Goal: Task Accomplishment & Management: Manage account settings

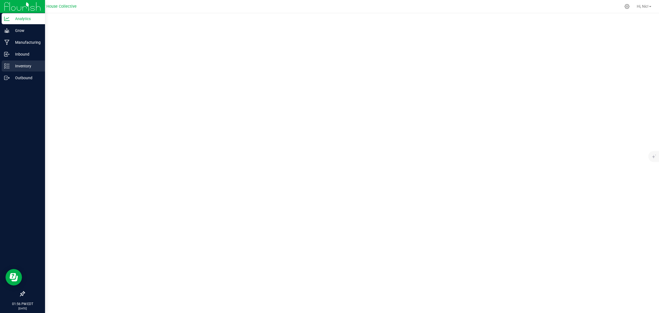
click at [25, 65] on p "Inventory" at bounding box center [26, 66] width 33 height 7
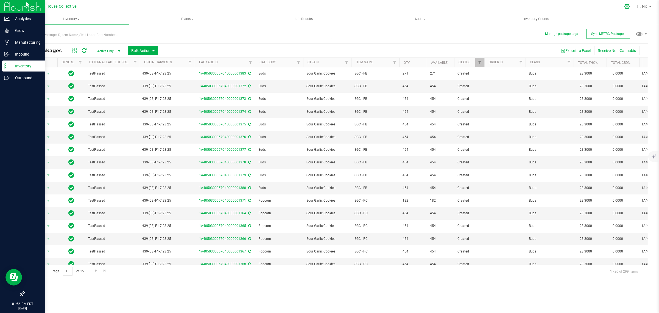
click at [625, 5] on icon at bounding box center [627, 6] width 5 height 5
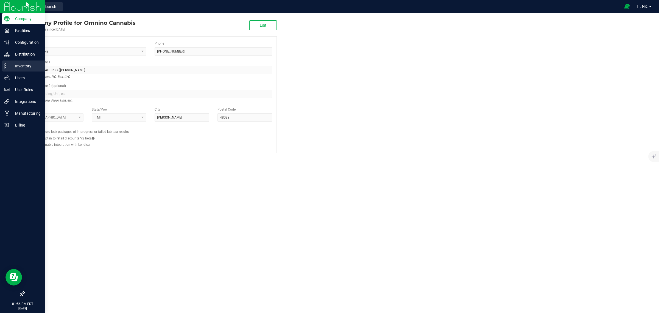
click at [19, 65] on p "Inventory" at bounding box center [26, 66] width 33 height 7
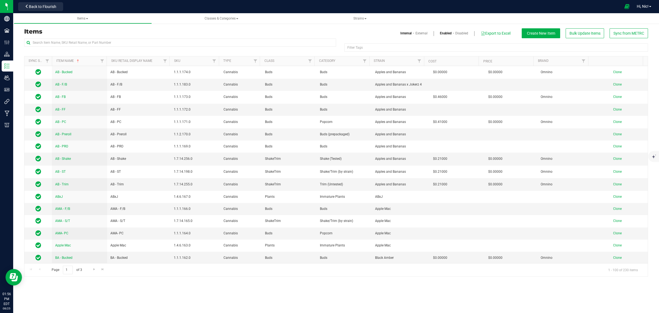
click at [419, 34] on link "External" at bounding box center [422, 33] width 12 height 5
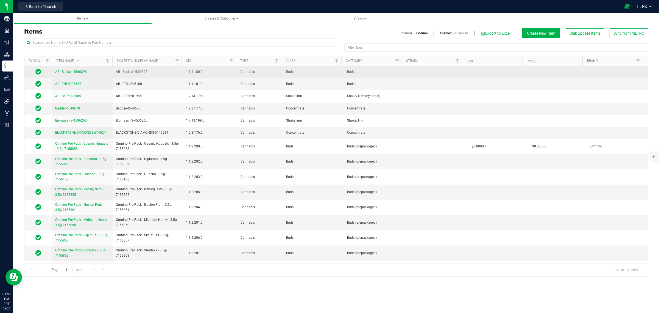
click at [79, 73] on span "AB - Bucked-4806398" at bounding box center [71, 72] width 32 height 4
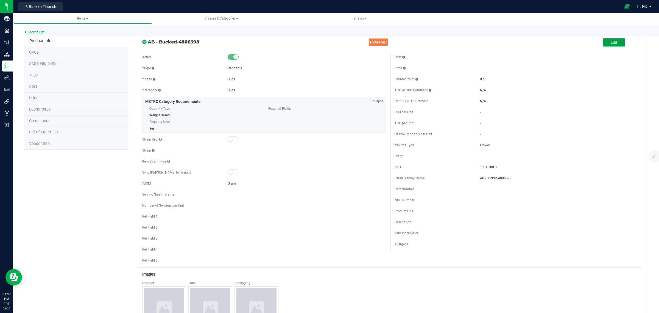
click at [614, 39] on button "Edit" at bounding box center [614, 42] width 22 height 8
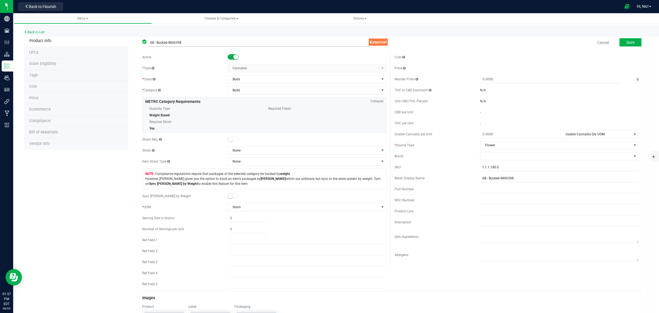
drag, startPoint x: 184, startPoint y: 43, endPoint x: 168, endPoint y: 43, distance: 16.2
click at [168, 43] on input "AB - Bucked-4806398" at bounding box center [259, 42] width 222 height 8
type input "AB - Bucked"
click at [282, 54] on div at bounding box center [307, 56] width 159 height 5
click at [598, 40] on link "Cancel" at bounding box center [604, 42] width 12 height 5
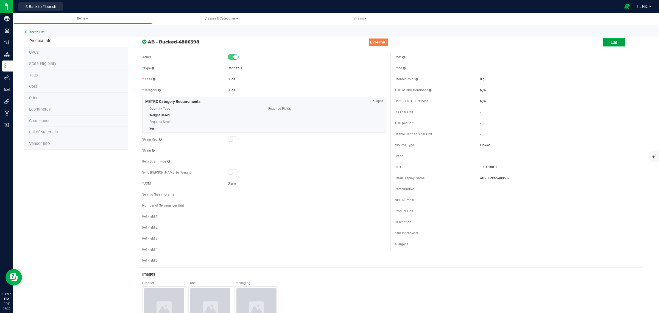
click at [610, 45] on button "Edit" at bounding box center [614, 42] width 22 height 8
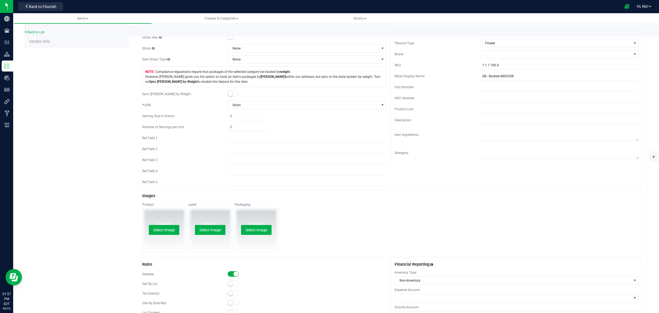
scroll to position [102, 0]
click at [234, 274] on small at bounding box center [236, 273] width 5 height 5
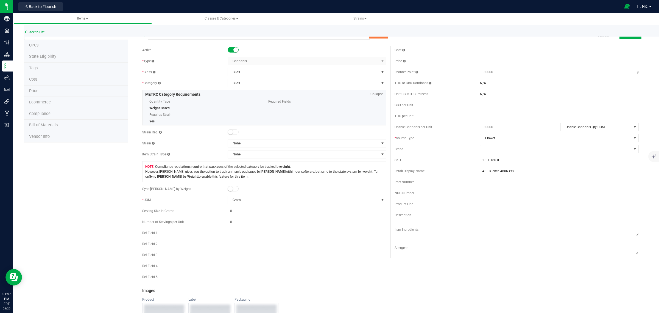
scroll to position [0, 0]
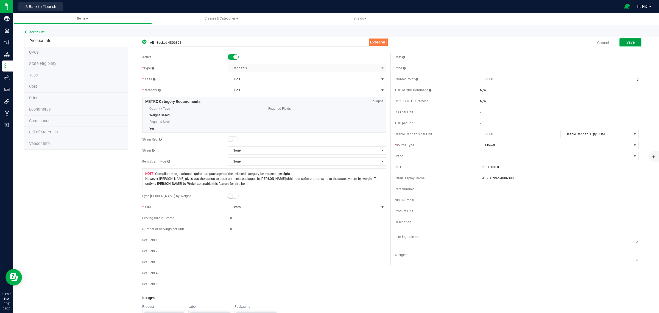
click at [627, 45] on button "Save" at bounding box center [631, 42] width 22 height 8
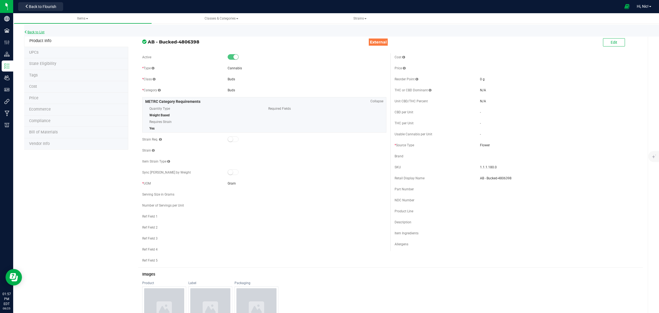
click at [41, 31] on link "Back to List" at bounding box center [34, 32] width 20 height 4
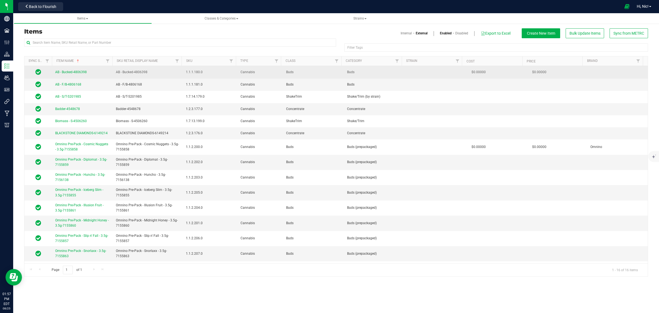
click at [79, 74] on span "AB - Bucked-4806398" at bounding box center [71, 72] width 32 height 4
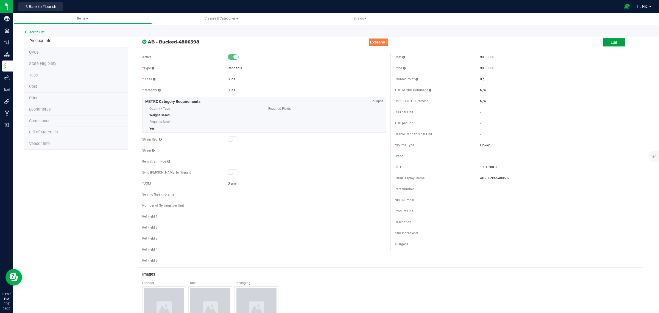
click at [607, 45] on button "Edit" at bounding box center [614, 42] width 22 height 8
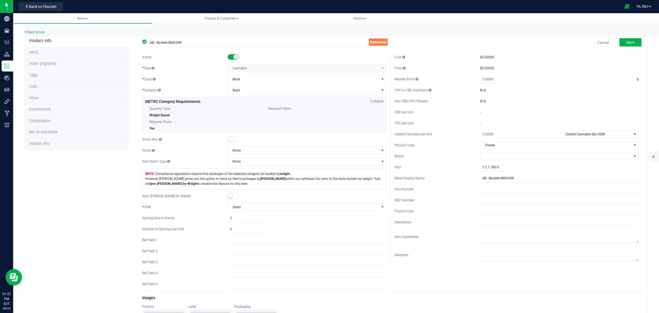
click at [493, 161] on div "Cost $0.00000 Price $0.00000 Reorder Point g THC or CBD Dominant -" at bounding box center [517, 159] width 252 height 212
click at [493, 160] on span at bounding box center [555, 156] width 151 height 8
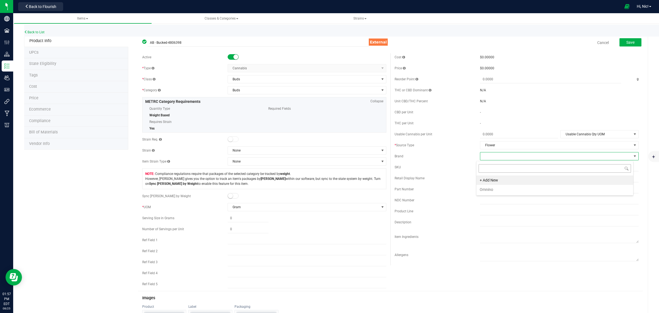
scroll to position [9, 157]
click at [492, 191] on li "Omnino" at bounding box center [555, 189] width 157 height 9
click at [631, 43] on button "Save" at bounding box center [631, 42] width 22 height 8
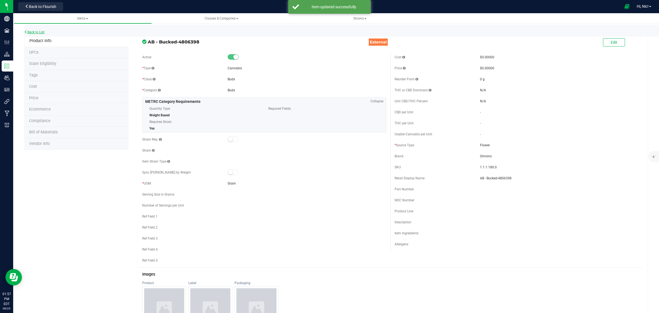
click at [35, 32] on link "Back to List" at bounding box center [34, 32] width 20 height 4
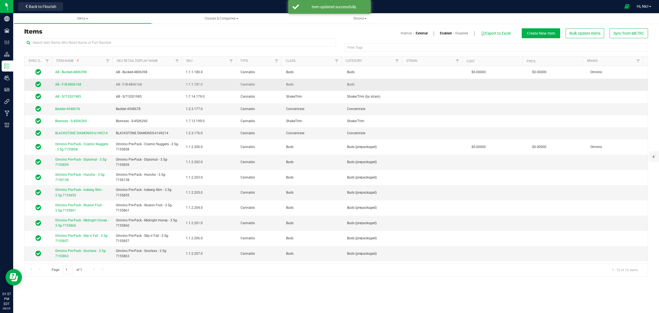
click at [76, 84] on span "AB - F/B-4806168" at bounding box center [68, 84] width 26 height 4
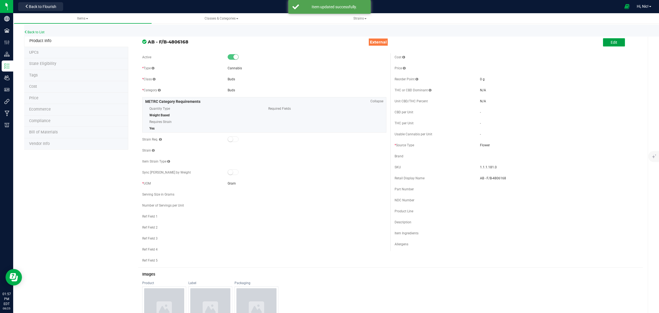
click at [605, 43] on button "Edit" at bounding box center [614, 42] width 22 height 8
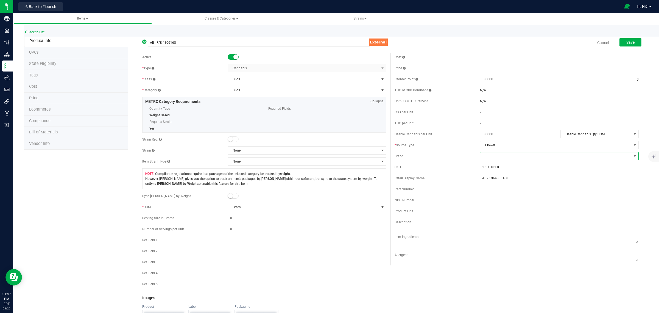
click at [492, 156] on span at bounding box center [555, 156] width 151 height 8
click at [494, 190] on li "Omnino" at bounding box center [555, 189] width 157 height 9
click at [440, 160] on div "Brand Omnino Clear" at bounding box center [517, 156] width 244 height 8
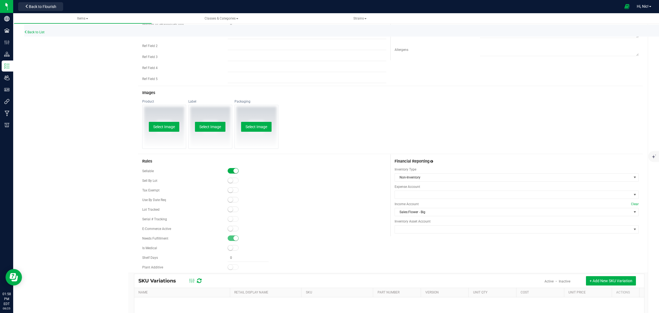
scroll to position [205, 0]
click at [234, 171] on small at bounding box center [236, 170] width 5 height 5
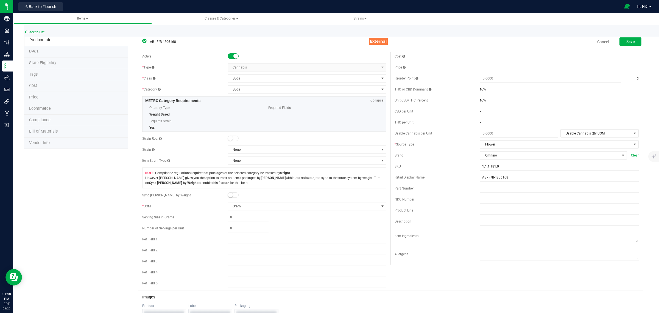
scroll to position [0, 0]
click at [629, 40] on span "Save" at bounding box center [631, 42] width 8 height 4
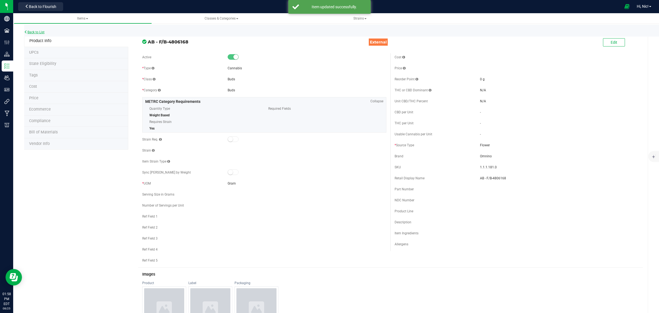
click at [43, 31] on link "Back to List" at bounding box center [34, 32] width 20 height 4
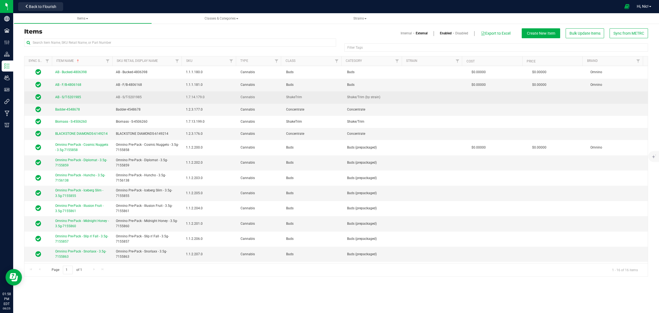
click at [73, 98] on span "AB - S/T-5201985" at bounding box center [68, 97] width 26 height 4
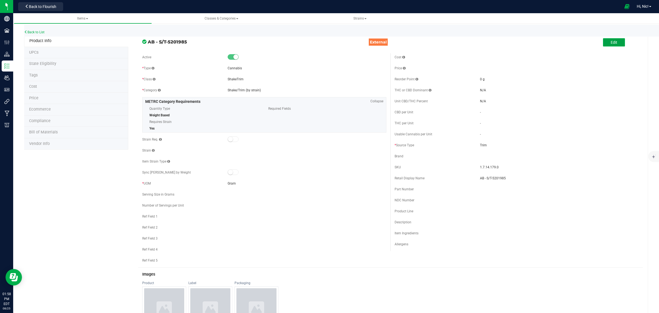
click at [610, 45] on button "Edit" at bounding box center [614, 42] width 22 height 8
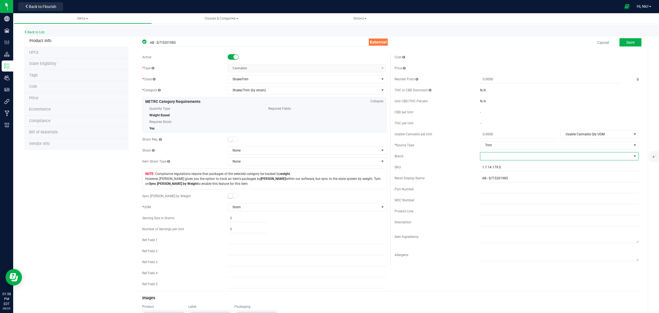
click at [485, 155] on span at bounding box center [555, 156] width 151 height 8
click at [489, 188] on li "Omnino" at bounding box center [555, 189] width 157 height 9
click at [440, 149] on div "* Source Type Trim Select product type Fan Leaf Flower Fresh Frozen Immature Pl…" at bounding box center [517, 145] width 244 height 8
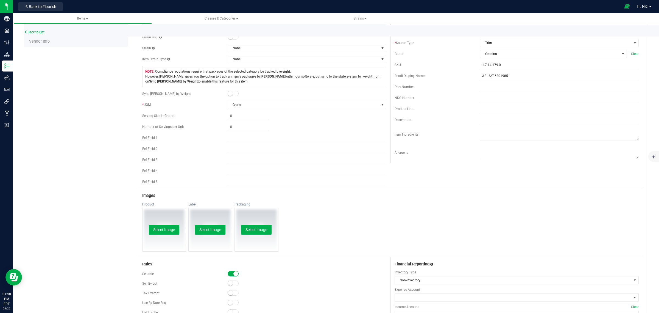
scroll to position [102, 0]
click at [234, 274] on small at bounding box center [236, 273] width 5 height 5
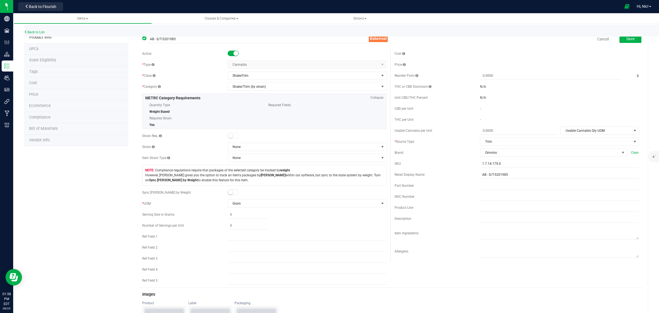
scroll to position [0, 0]
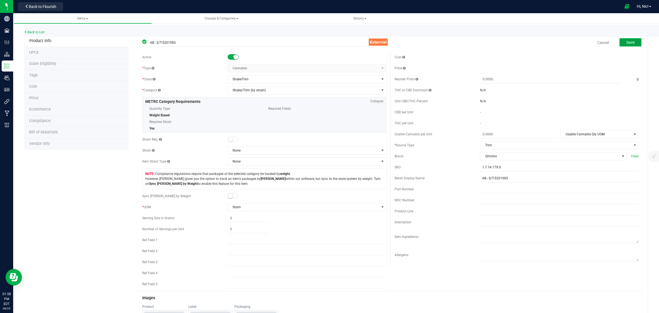
click at [635, 43] on button "Save" at bounding box center [631, 42] width 22 height 8
click at [237, 150] on span "None" at bounding box center [303, 150] width 151 height 8
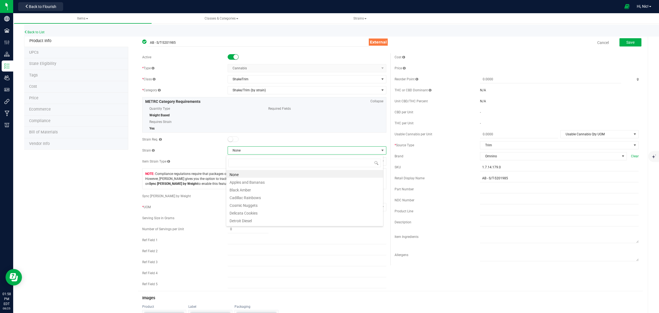
scroll to position [9, 157]
click at [248, 183] on li "Apples and Bananas" at bounding box center [304, 181] width 157 height 8
click at [627, 43] on span "Save" at bounding box center [631, 42] width 8 height 4
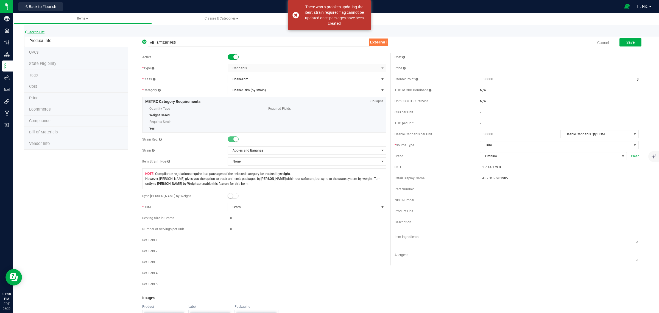
click at [37, 32] on link "Back to List" at bounding box center [34, 32] width 20 height 4
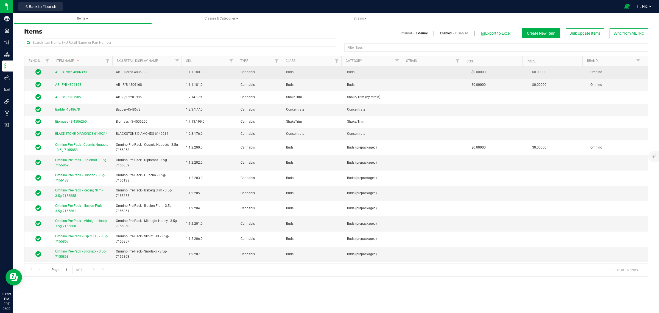
click at [82, 73] on span "AB - Bucked-4806398" at bounding box center [71, 72] width 32 height 4
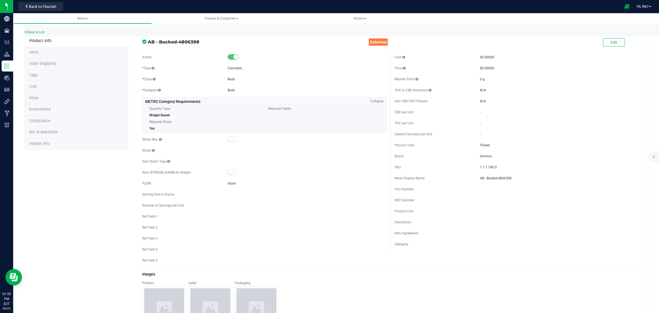
click at [35, 85] on span "Cost" at bounding box center [33, 86] width 8 height 5
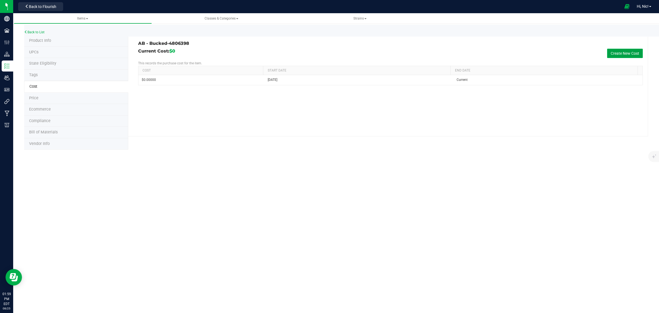
click at [628, 53] on button "Create New Cost" at bounding box center [625, 53] width 36 height 9
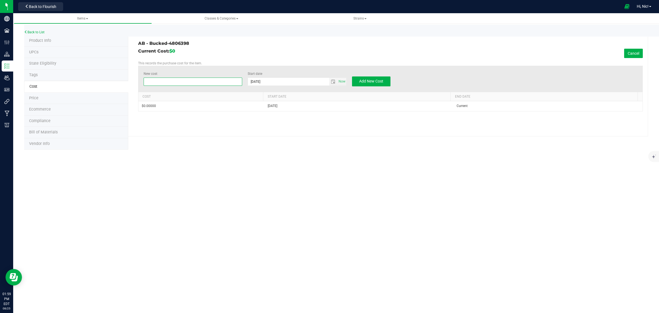
click at [173, 80] on span at bounding box center [193, 81] width 99 height 8
type input "$0.00000"
click at [635, 53] on button "Cancel" at bounding box center [633, 53] width 19 height 9
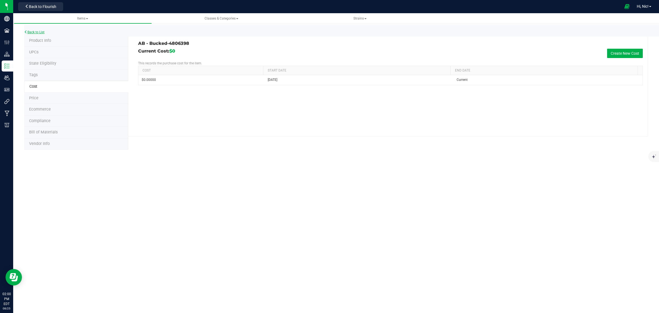
click at [34, 31] on link "Back to List" at bounding box center [34, 32] width 20 height 4
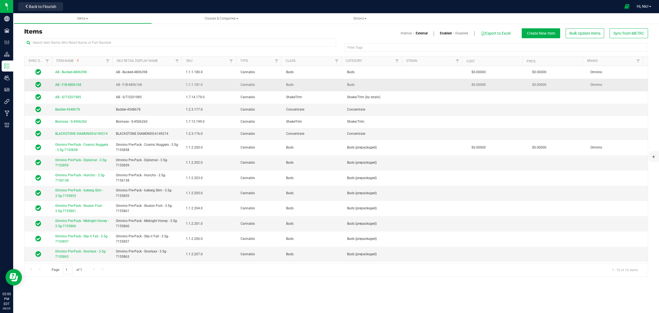
click at [74, 86] on span "AB - F/B-4806168" at bounding box center [68, 85] width 26 height 4
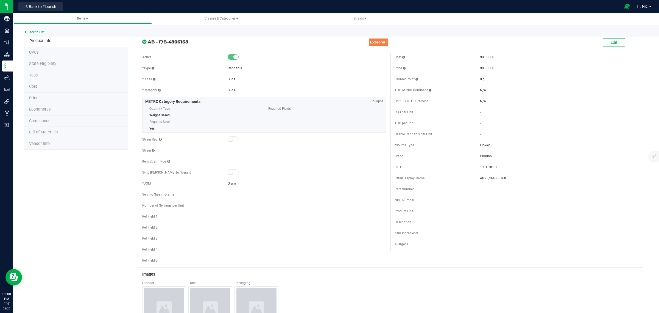
click at [45, 86] on li "Cost" at bounding box center [76, 87] width 104 height 12
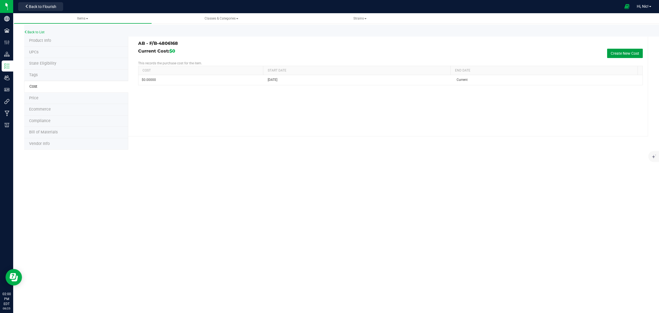
click at [616, 54] on button "Create New Cost" at bounding box center [625, 53] width 36 height 9
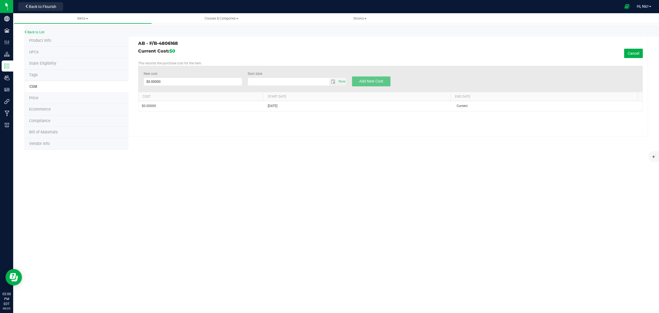
type input "[DATE]"
click at [194, 85] on span at bounding box center [193, 81] width 99 height 8
type input "0.46"
click at [368, 82] on span "Add New Cost" at bounding box center [371, 81] width 24 height 4
type input "$0.00000"
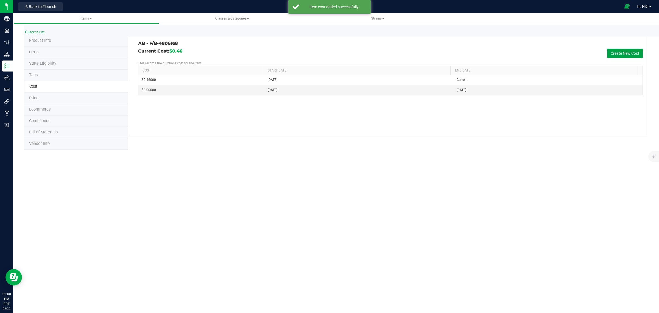
click at [627, 54] on button "Create New Cost" at bounding box center [625, 53] width 36 height 9
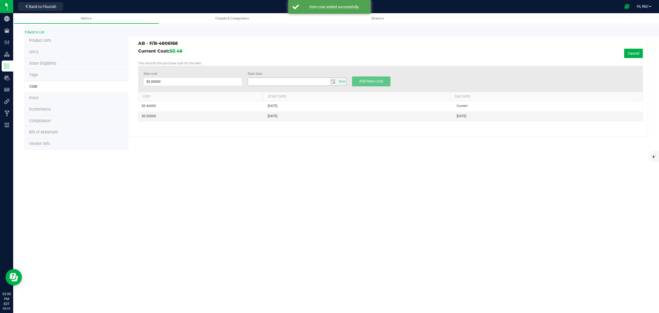
type input "[DATE]"
click at [168, 82] on span at bounding box center [193, 81] width 99 height 8
click at [168, 82] on input "New cost" at bounding box center [193, 82] width 98 height 8
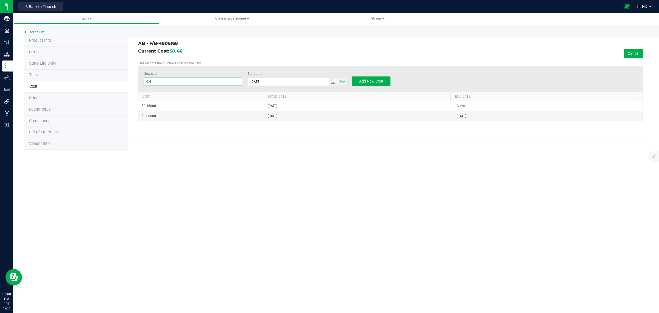
type input "0.46"
click at [332, 80] on span "select" at bounding box center [333, 81] width 4 height 4
type input "$0.46000"
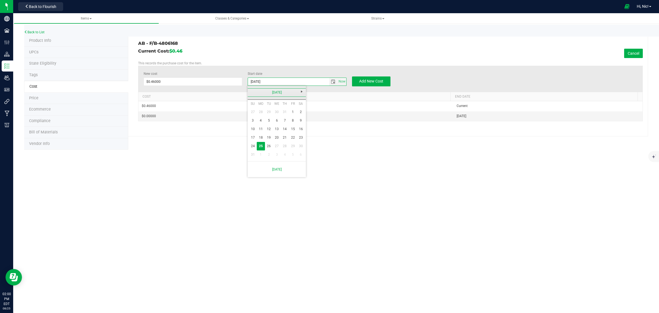
click at [252, 91] on link "[DATE]" at bounding box center [277, 92] width 59 height 9
click at [268, 125] on link "Jun" at bounding box center [270, 123] width 14 height 14
click at [253, 111] on link "1" at bounding box center [253, 112] width 8 height 9
type input "[DATE]"
click at [379, 83] on span "Add New Cost" at bounding box center [371, 81] width 24 height 4
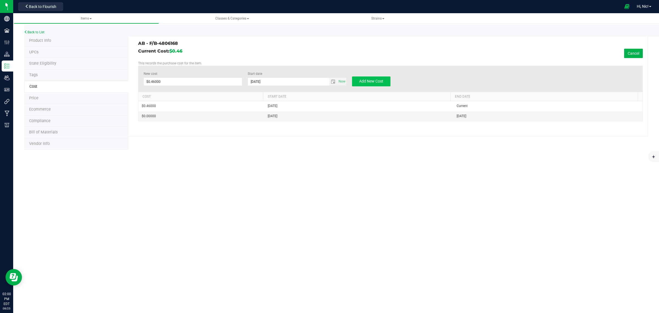
type input "$0.00000"
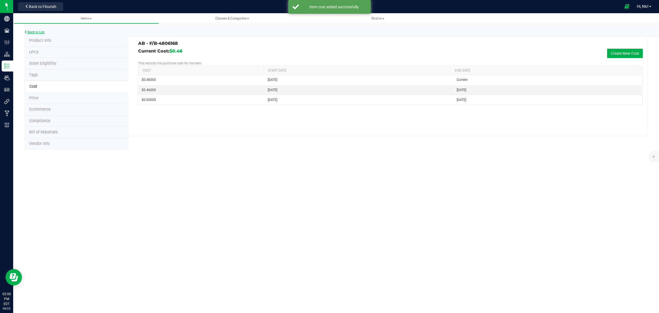
click at [41, 32] on link "Back to List" at bounding box center [34, 32] width 20 height 4
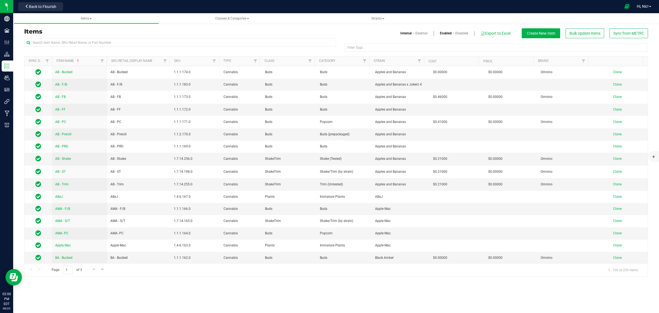
click at [422, 33] on link "External" at bounding box center [422, 33] width 12 height 5
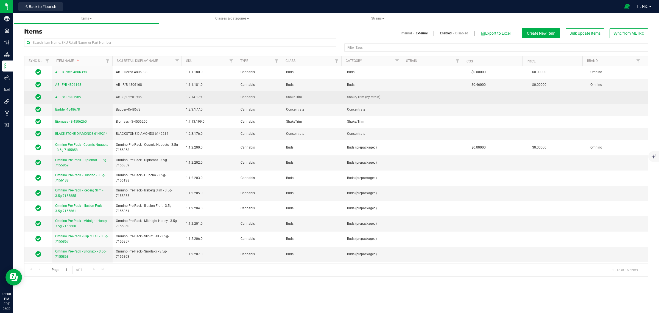
click at [65, 98] on span "AB - S/T-5201985" at bounding box center [68, 97] width 26 height 4
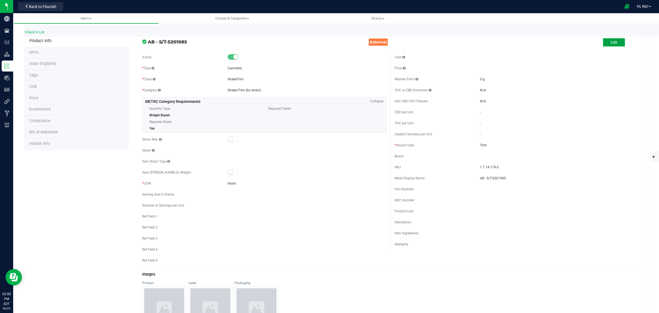
click at [611, 42] on span "Edit" at bounding box center [614, 42] width 7 height 4
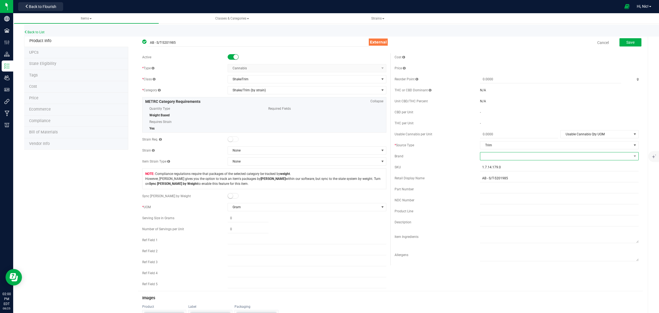
click at [494, 159] on span at bounding box center [555, 156] width 151 height 8
click at [491, 191] on li "Omnino" at bounding box center [555, 189] width 157 height 9
click at [455, 128] on div "Cost Price Reorder Point g THC or CBD Dominant" at bounding box center [517, 159] width 252 height 212
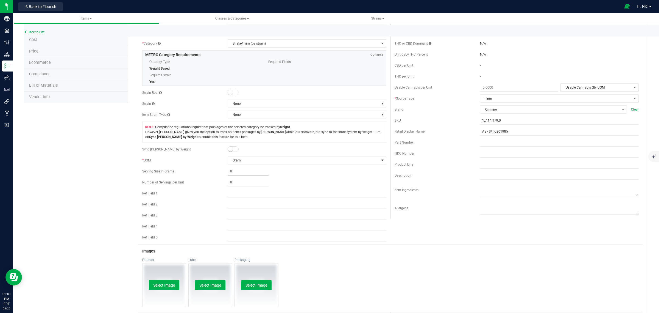
scroll to position [0, 0]
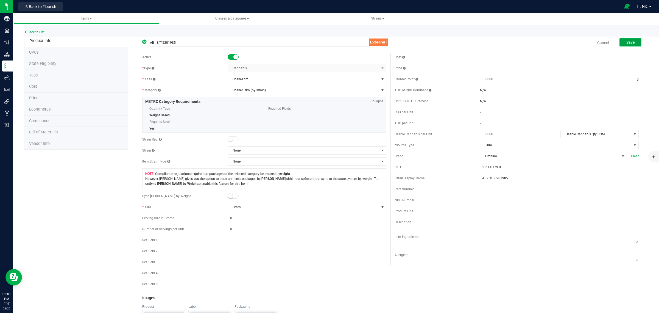
click at [627, 43] on span "Save" at bounding box center [631, 42] width 8 height 4
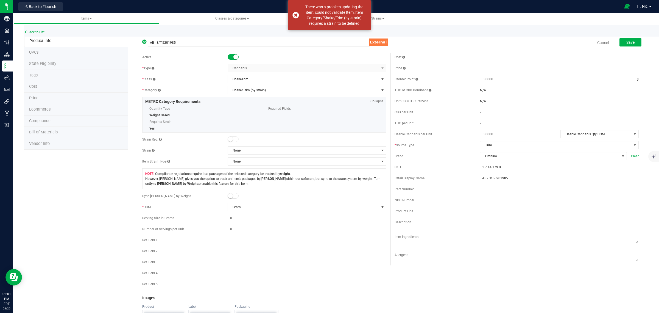
click at [35, 85] on span "Cost" at bounding box center [33, 86] width 8 height 5
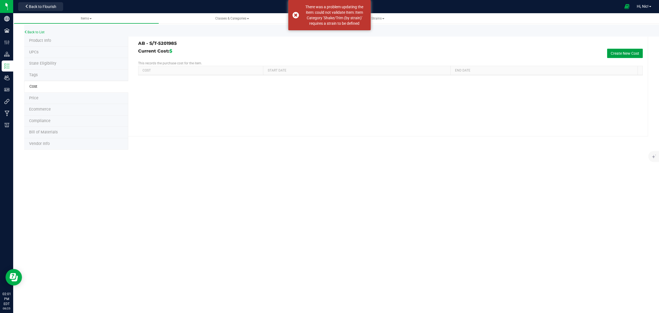
click at [627, 55] on button "Create New Cost" at bounding box center [625, 53] width 36 height 9
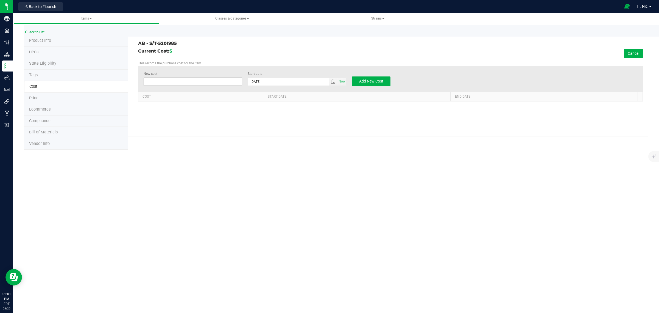
click at [183, 83] on span at bounding box center [193, 81] width 99 height 8
type input "0.21"
click at [334, 82] on span "select" at bounding box center [333, 81] width 4 height 4
type input "$0.21000"
click at [254, 92] on link "[DATE]" at bounding box center [277, 92] width 59 height 9
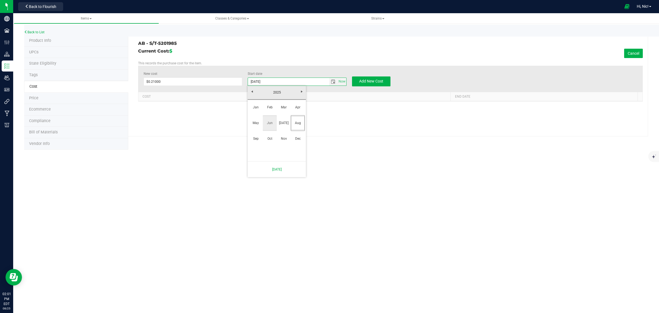
click at [272, 122] on link "Jun" at bounding box center [270, 123] width 14 height 14
click at [254, 110] on link "1" at bounding box center [253, 112] width 8 height 9
type input "[DATE]"
click at [380, 83] on span "Add New Cost" at bounding box center [371, 81] width 24 height 4
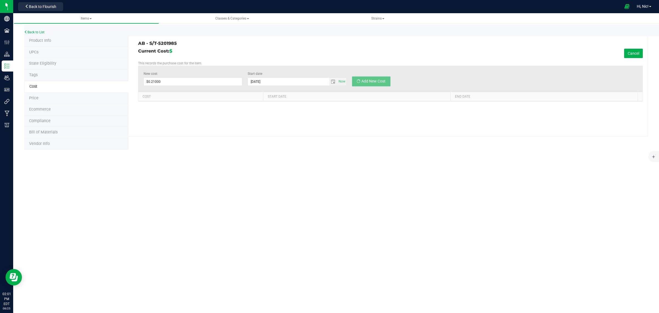
type input "$0.00000"
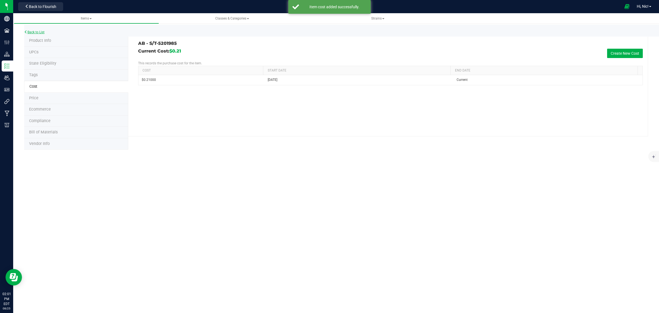
click at [40, 32] on link "Back to List" at bounding box center [34, 32] width 20 height 4
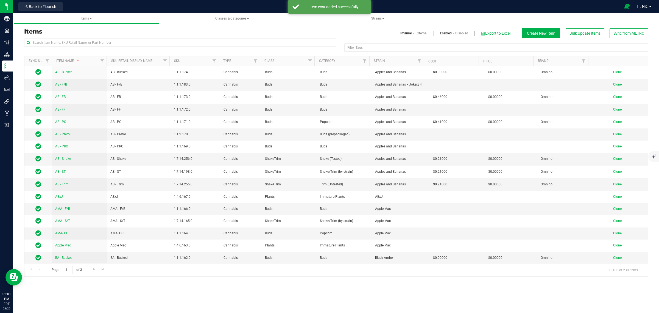
click at [421, 33] on link "External" at bounding box center [422, 33] width 12 height 5
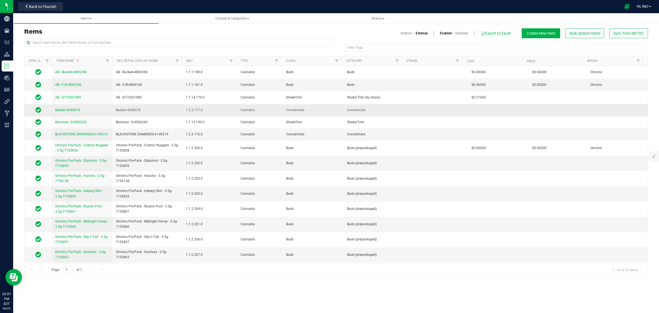
click at [75, 109] on span "Badder-4548678" at bounding box center [67, 110] width 25 height 4
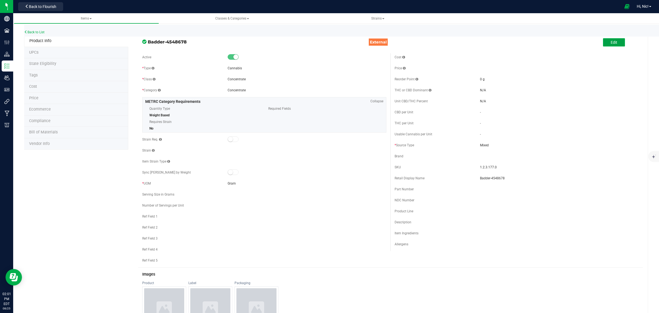
click at [604, 45] on button "Edit" at bounding box center [614, 42] width 22 height 8
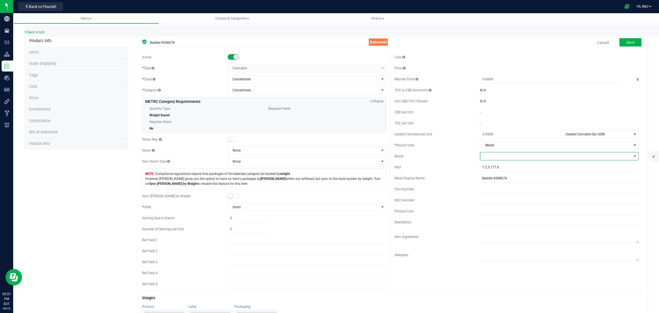
click at [494, 159] on span at bounding box center [555, 156] width 151 height 8
click at [495, 189] on li "Omnino" at bounding box center [555, 189] width 157 height 9
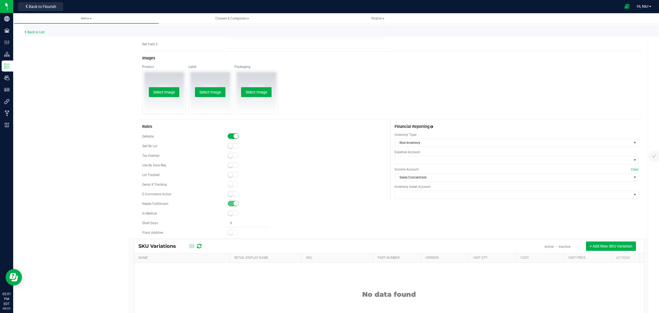
scroll to position [240, 0]
click at [426, 142] on span "Non-Inventory" at bounding box center [513, 142] width 237 height 8
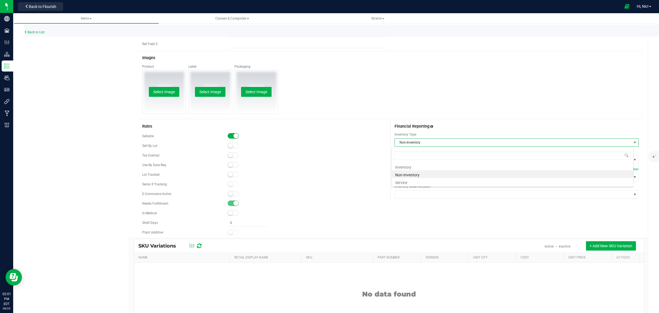
scroll to position [9, 242]
click at [421, 175] on li "Non-Inventory" at bounding box center [512, 174] width 241 height 8
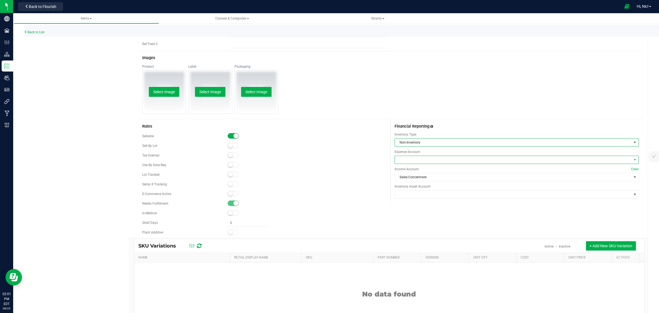
click at [420, 163] on span at bounding box center [513, 160] width 237 height 8
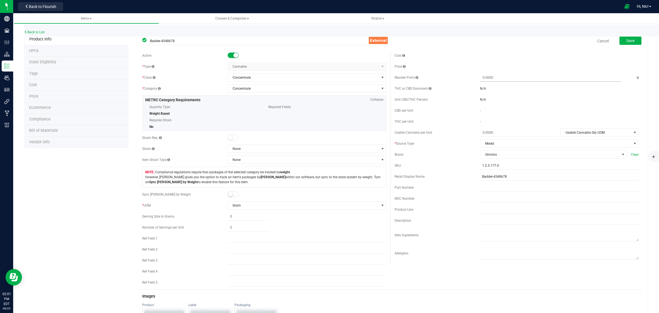
scroll to position [0, 0]
click at [635, 41] on button "Save" at bounding box center [631, 42] width 22 height 8
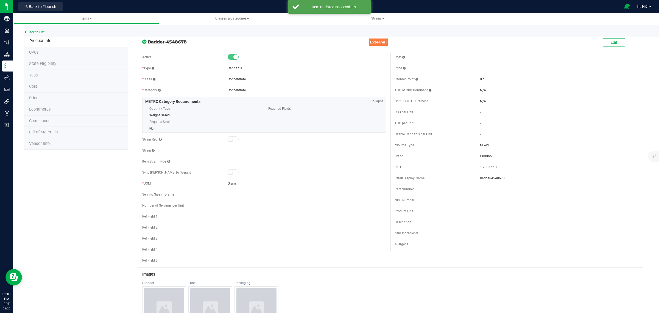
click at [31, 86] on span "Cost" at bounding box center [33, 86] width 8 height 5
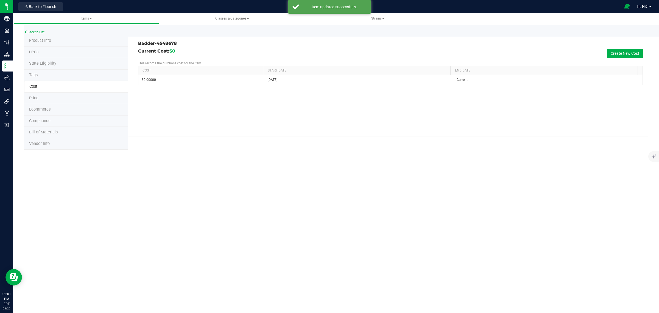
click at [31, 86] on span "Cost" at bounding box center [33, 86] width 8 height 5
click at [36, 30] on link "Back to List" at bounding box center [34, 32] width 20 height 4
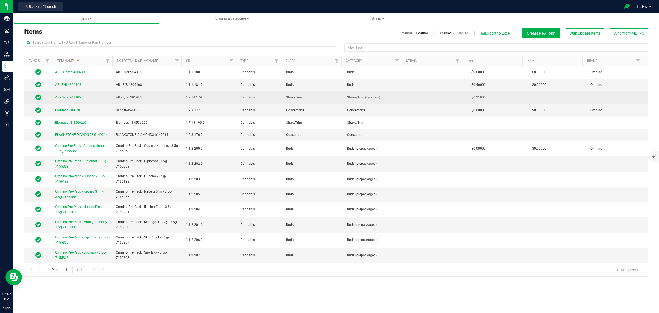
click at [76, 98] on span "AB - S/T-5201985" at bounding box center [68, 97] width 26 height 4
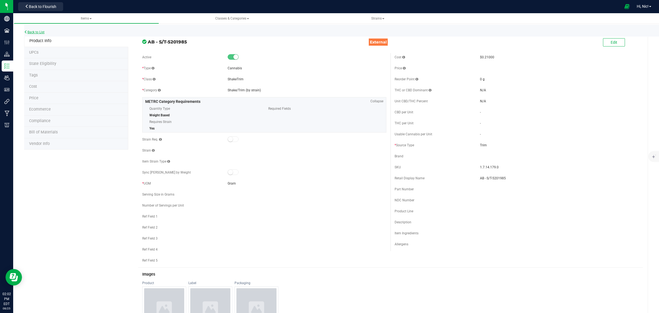
click at [36, 32] on link "Back to List" at bounding box center [34, 32] width 20 height 4
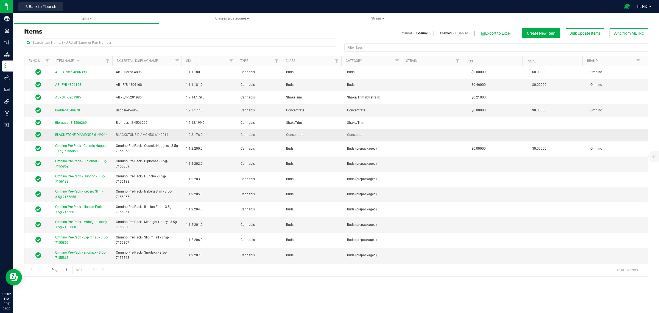
click at [83, 134] on span "BLACKSTONE DIAMONDS-6149214" at bounding box center [81, 135] width 52 height 4
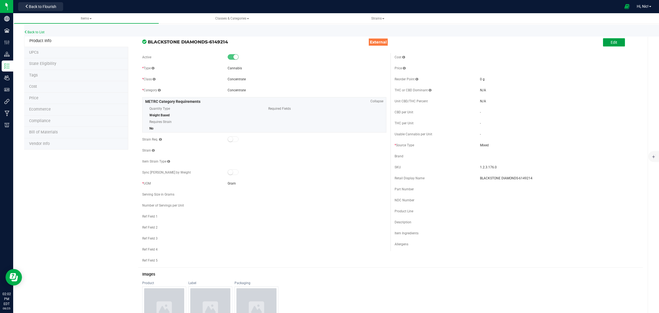
click at [604, 43] on button "Edit" at bounding box center [614, 42] width 22 height 8
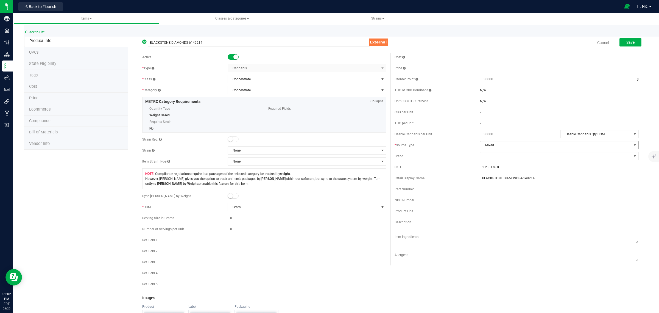
click at [492, 143] on span "Mixed" at bounding box center [555, 145] width 151 height 8
click at [494, 188] on li "Mixed" at bounding box center [555, 187] width 157 height 8
click at [491, 158] on span at bounding box center [555, 156] width 151 height 8
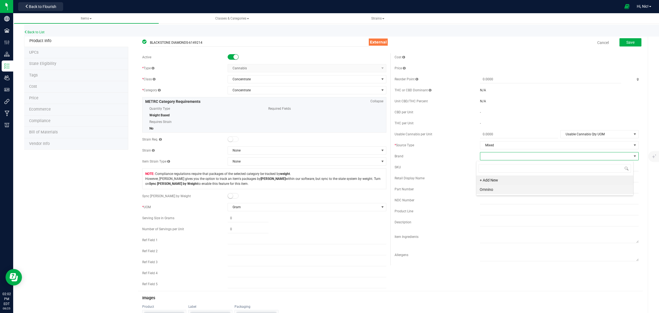
click at [495, 190] on li "Omnino" at bounding box center [555, 189] width 157 height 9
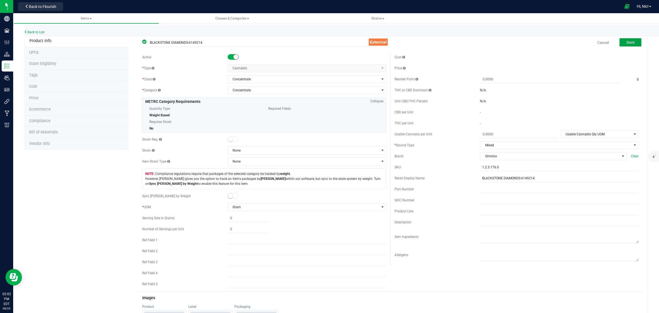
click at [627, 40] on span "Save" at bounding box center [631, 42] width 8 height 4
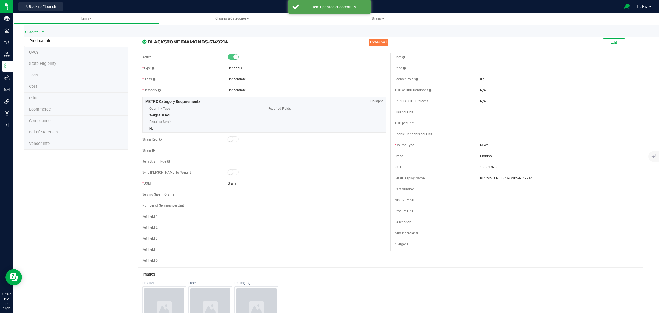
click at [34, 31] on link "Back to List" at bounding box center [34, 32] width 20 height 4
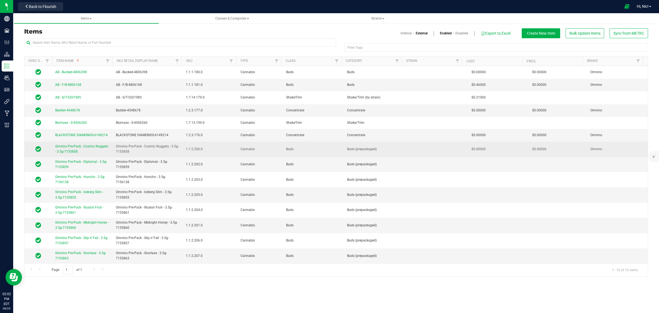
click at [92, 147] on span "Omnino Pre-Pack - Cosmic Nuggets - 3.5g-7155858" at bounding box center [81, 148] width 53 height 9
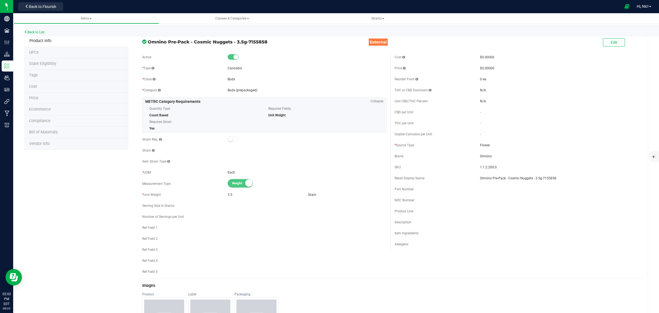
click at [36, 87] on span "Cost" at bounding box center [33, 86] width 8 height 5
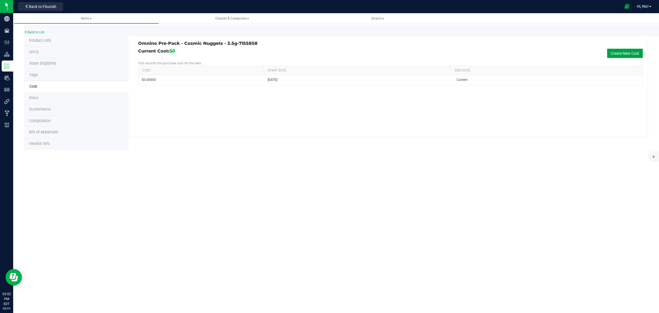
click at [620, 54] on button "Create New Cost" at bounding box center [625, 53] width 36 height 9
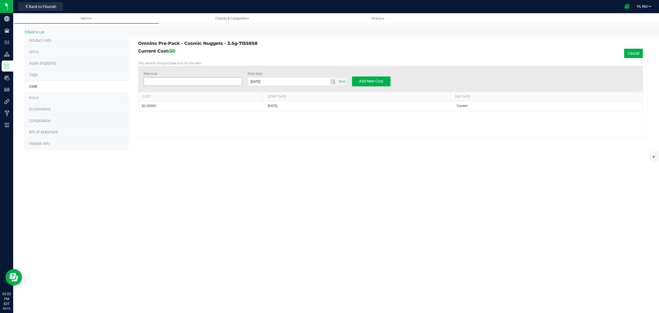
click at [198, 84] on span at bounding box center [193, 81] width 99 height 8
type input "2.62"
click at [332, 81] on span "select" at bounding box center [333, 81] width 4 height 4
type input "$2.62000"
click at [252, 91] on link "[DATE]" at bounding box center [277, 92] width 59 height 9
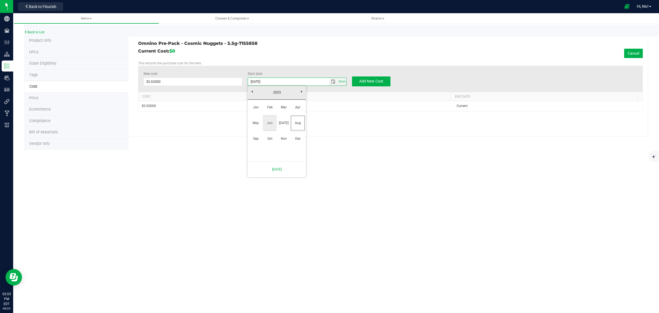
click at [272, 123] on link "Jun" at bounding box center [270, 123] width 14 height 14
click at [253, 112] on link "1" at bounding box center [253, 112] width 8 height 9
type input "[DATE]"
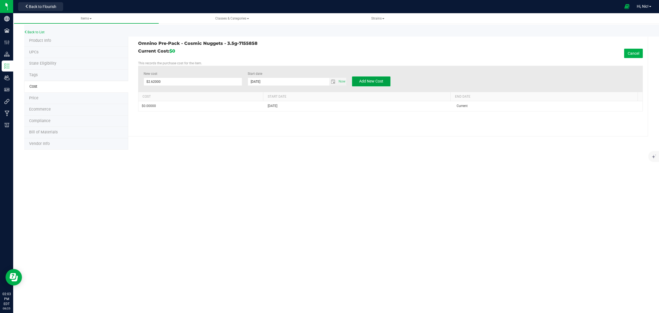
click at [359, 82] on span "Add New Cost" at bounding box center [371, 81] width 24 height 4
type input "$0.00000"
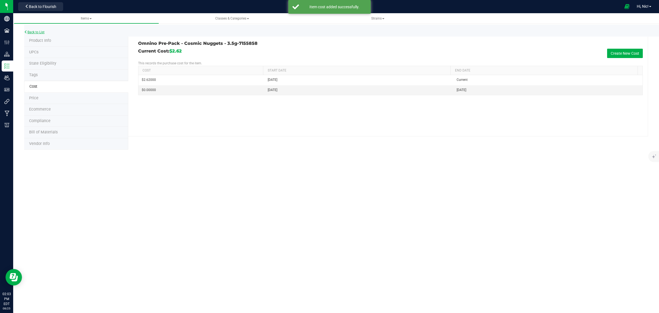
click at [37, 33] on link "Back to List" at bounding box center [34, 32] width 20 height 4
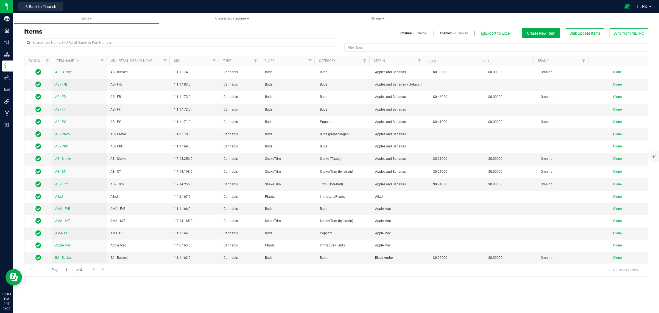
click at [423, 34] on link "External" at bounding box center [422, 33] width 12 height 5
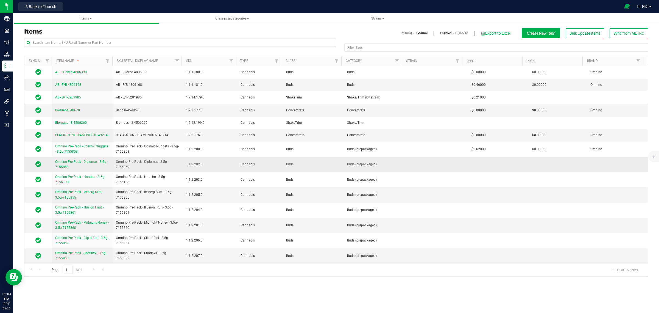
click at [100, 162] on span "Omnino Pre-Pack - Diplomat - 3.5g-7155859" at bounding box center [81, 164] width 52 height 9
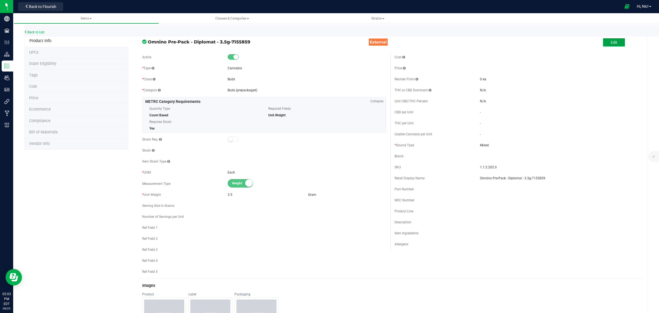
click at [611, 41] on span "Edit" at bounding box center [614, 42] width 7 height 4
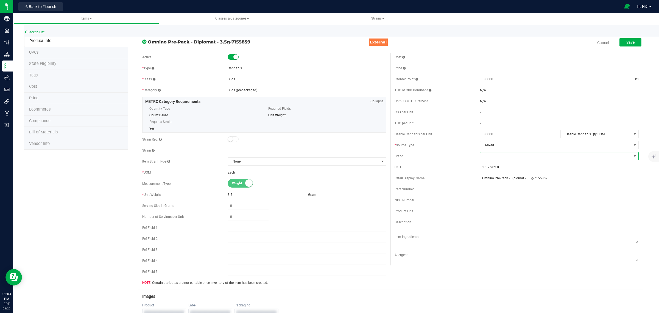
click at [494, 154] on span at bounding box center [555, 156] width 151 height 8
click at [495, 189] on li "Omnino" at bounding box center [555, 189] width 157 height 9
click at [627, 40] on span "Save" at bounding box center [631, 42] width 8 height 4
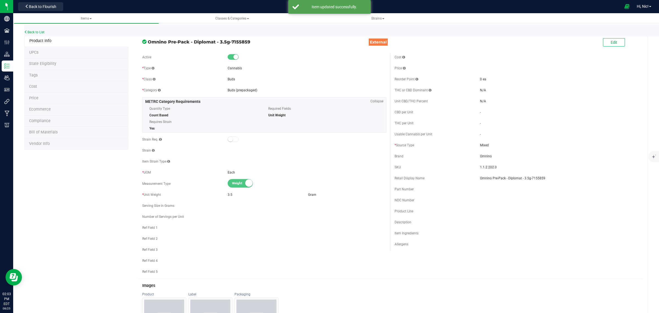
click at [37, 88] on li "Cost" at bounding box center [76, 87] width 104 height 12
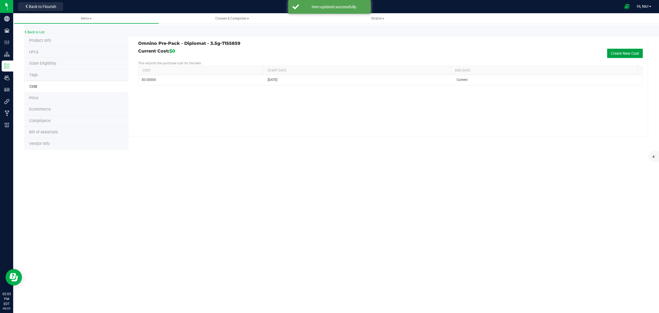
click at [618, 52] on button "Create New Cost" at bounding box center [625, 53] width 36 height 9
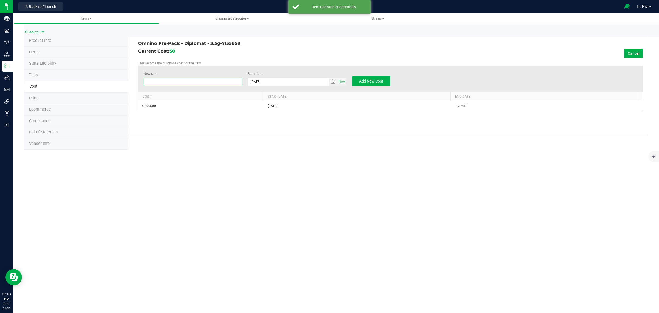
click at [200, 83] on span at bounding box center [193, 81] width 99 height 8
type input "2.62"
type input "$2.62000"
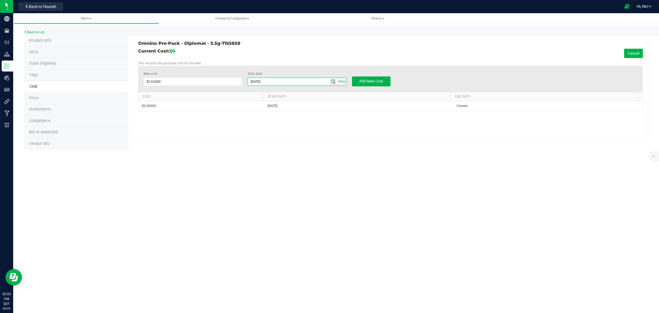
click at [308, 79] on input "8/25/2025" at bounding box center [288, 82] width 81 height 8
click at [332, 80] on span "select" at bounding box center [333, 81] width 4 height 4
click at [254, 92] on link "August 2025" at bounding box center [277, 92] width 59 height 9
click at [269, 124] on link "Jun" at bounding box center [270, 123] width 14 height 14
click at [254, 113] on link "1" at bounding box center [253, 112] width 8 height 9
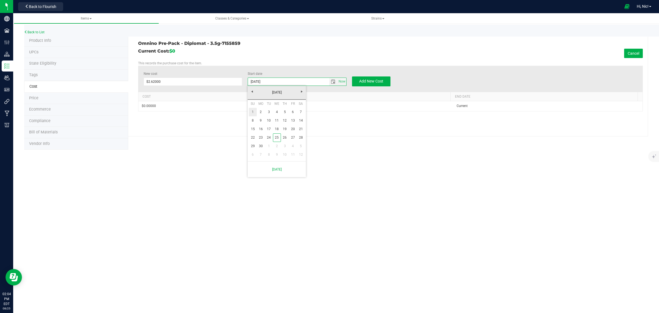
type input "6/1/2025"
click at [370, 83] on button "Add New Cost" at bounding box center [371, 81] width 38 height 10
type input "$0.00000"
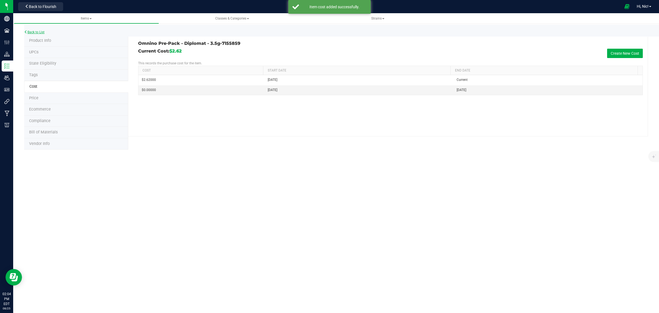
click at [40, 30] on link "Back to List" at bounding box center [34, 32] width 20 height 4
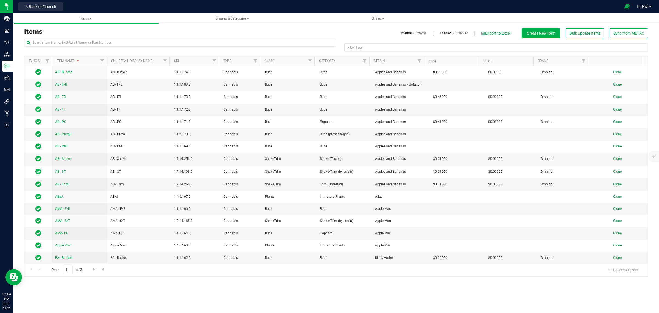
click at [421, 34] on link "External" at bounding box center [422, 33] width 12 height 5
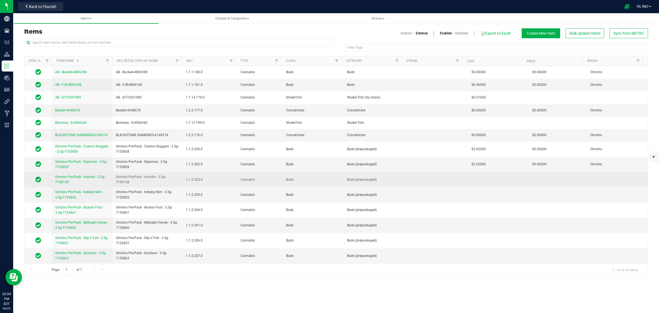
click at [91, 177] on span "Omnino Pre-Pack - Huncho - 3.5g-7156138" at bounding box center [80, 179] width 50 height 9
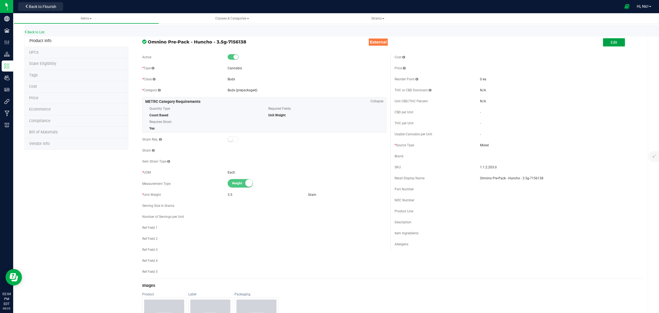
click at [611, 41] on span "Edit" at bounding box center [614, 42] width 7 height 4
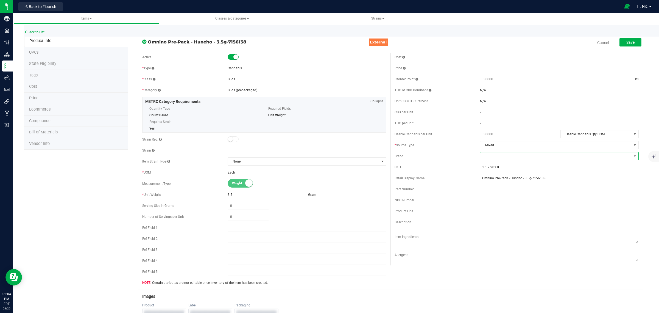
click at [502, 155] on span at bounding box center [555, 156] width 151 height 8
click at [488, 190] on li "Omnino" at bounding box center [555, 189] width 157 height 9
click at [463, 153] on div "Brand Omnino Clear" at bounding box center [517, 156] width 244 height 8
click at [627, 43] on span "Save" at bounding box center [631, 42] width 8 height 4
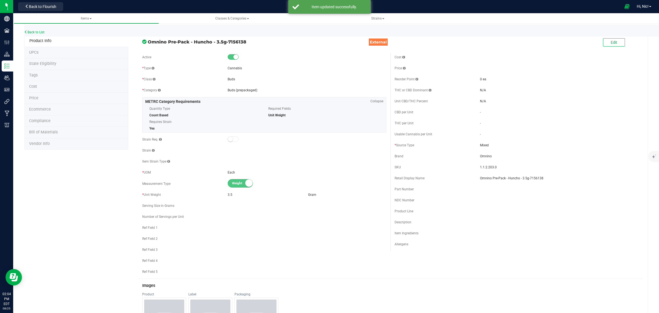
click at [34, 86] on span "Cost" at bounding box center [33, 86] width 8 height 5
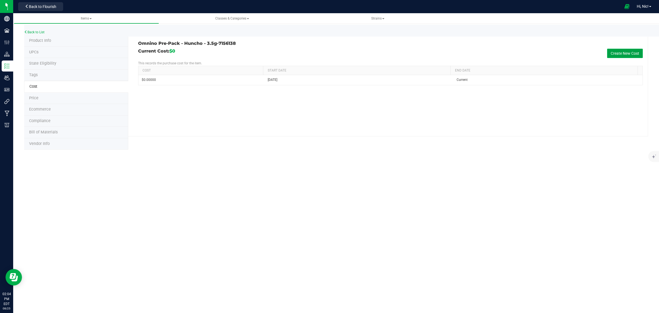
click at [620, 57] on button "Create New Cost" at bounding box center [625, 53] width 36 height 9
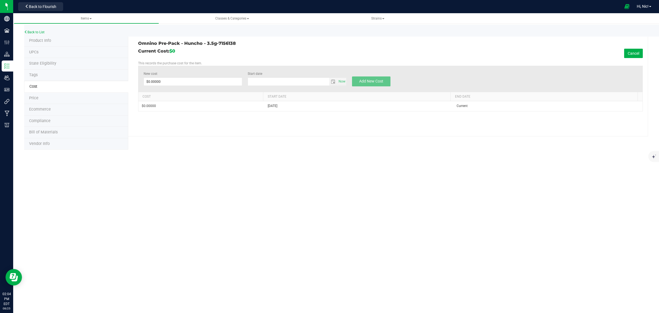
type input "8/25/2025"
click at [166, 79] on span at bounding box center [193, 81] width 99 height 8
type input "2.62"
click at [334, 81] on span "select" at bounding box center [333, 81] width 4 height 4
type input "$2.62000"
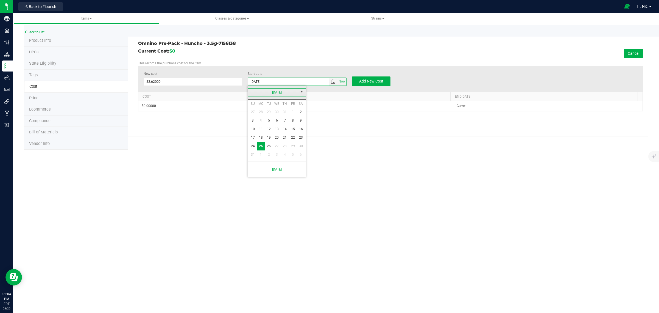
click at [253, 90] on link "August 2025" at bounding box center [277, 92] width 59 height 9
click at [271, 120] on link "Jun" at bounding box center [270, 123] width 14 height 14
click at [254, 113] on link "1" at bounding box center [253, 112] width 8 height 9
type input "6/1/2025"
click at [374, 80] on span "Add New Cost" at bounding box center [371, 81] width 24 height 4
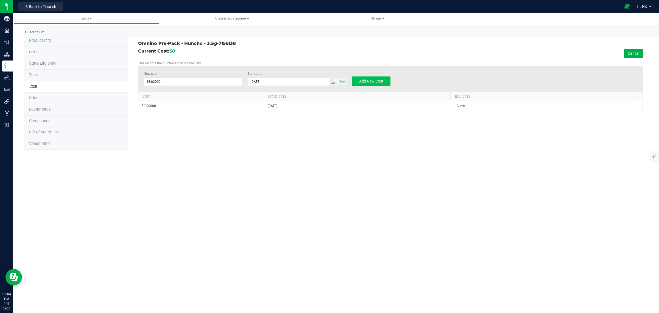
type input "$0.00000"
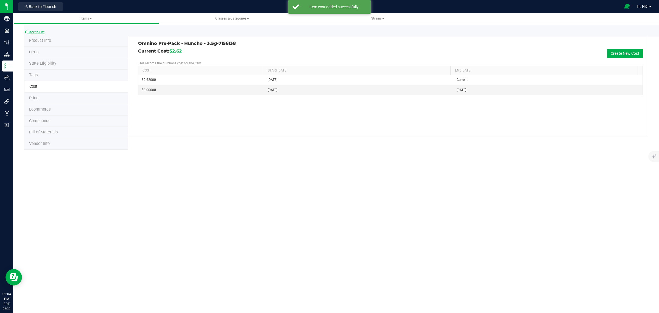
click at [29, 30] on link "Back to List" at bounding box center [34, 32] width 20 height 4
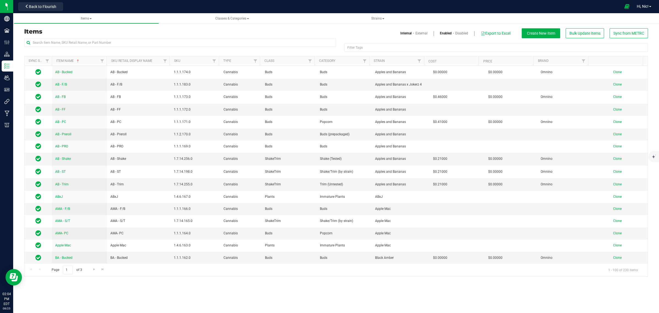
click at [422, 35] on link "External" at bounding box center [422, 33] width 12 height 5
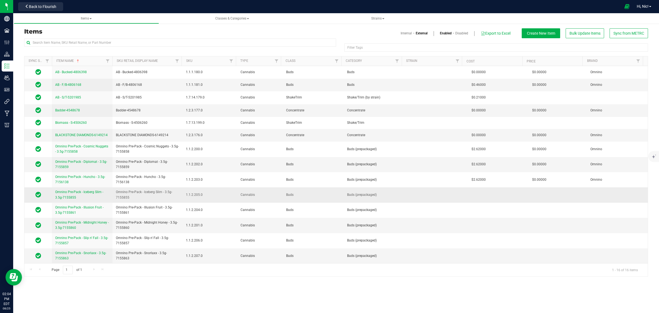
click at [99, 194] on span "Omnino Pre-Pack - Iceberg Slim - 3.5g-7155855" at bounding box center [79, 194] width 48 height 9
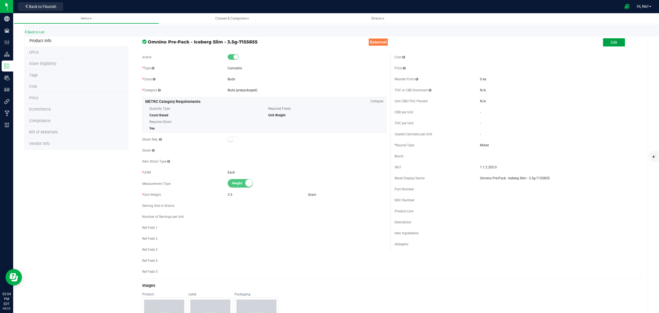
click at [609, 45] on button "Edit" at bounding box center [614, 42] width 22 height 8
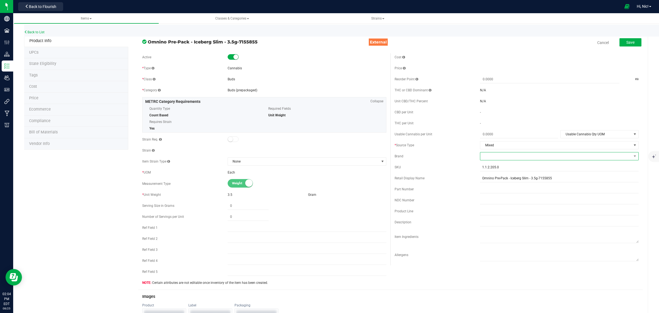
click at [492, 157] on span at bounding box center [555, 156] width 151 height 8
click at [497, 189] on li "Omnino" at bounding box center [555, 189] width 157 height 9
click at [627, 43] on span "Save" at bounding box center [631, 42] width 8 height 4
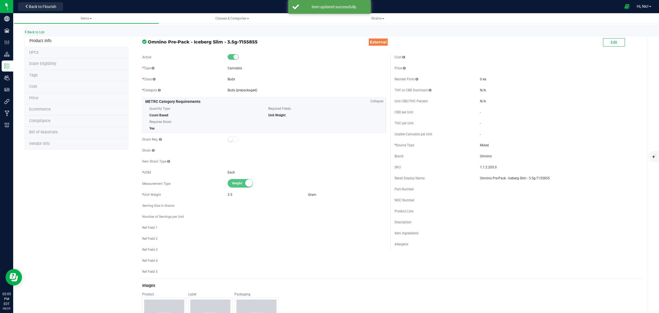
click at [34, 88] on span "Cost" at bounding box center [33, 86] width 8 height 5
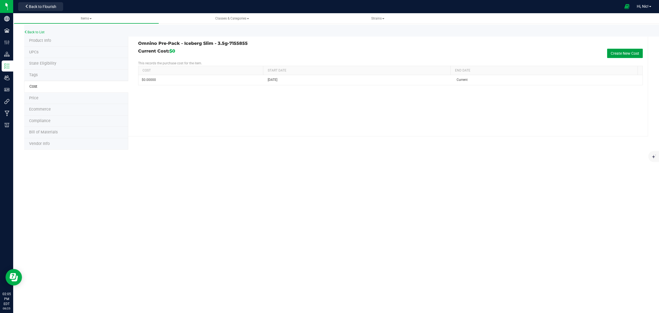
click at [630, 52] on button "Create New Cost" at bounding box center [625, 53] width 36 height 9
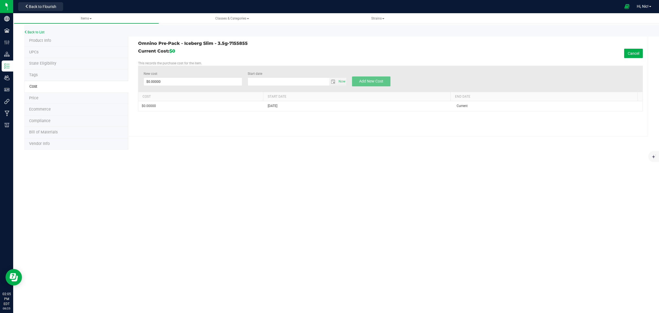
type input "8/25/2025"
click at [218, 84] on span at bounding box center [193, 81] width 99 height 8
type input "2.62"
click at [333, 80] on span "select" at bounding box center [333, 81] width 4 height 4
type input "$2.62000"
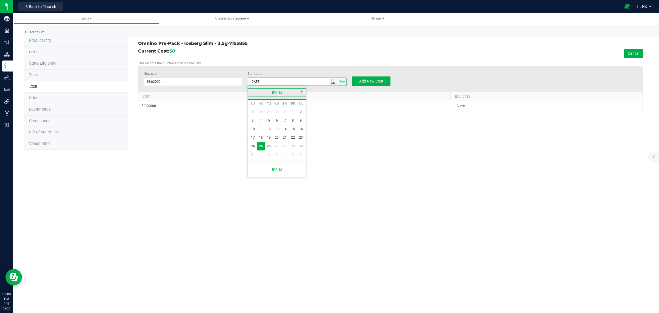
click at [254, 91] on link "August 2025" at bounding box center [277, 92] width 59 height 9
click at [272, 124] on link "Jun" at bounding box center [270, 123] width 14 height 14
click at [252, 112] on link "1" at bounding box center [253, 112] width 8 height 9
type input "6/1/2025"
click at [384, 80] on button "Add New Cost" at bounding box center [371, 81] width 38 height 10
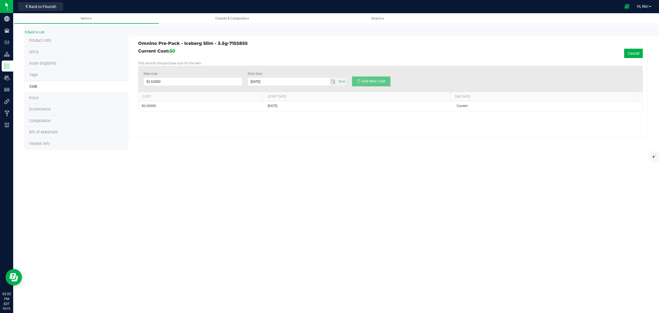
type input "$0.00000"
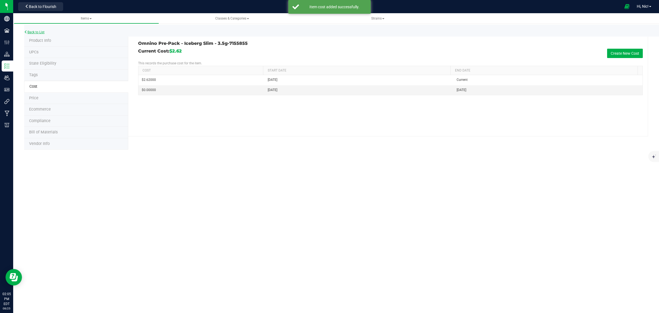
click at [35, 32] on link "Back to List" at bounding box center [34, 32] width 20 height 4
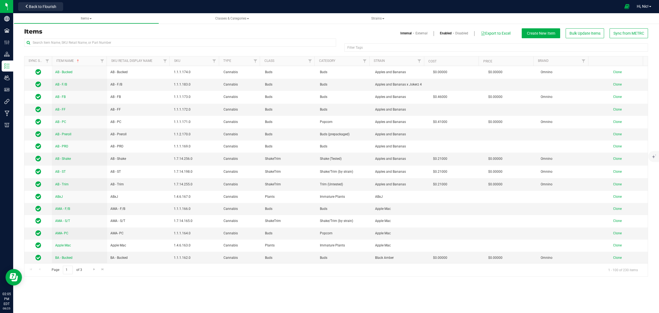
click at [422, 34] on link "External" at bounding box center [422, 33] width 12 height 5
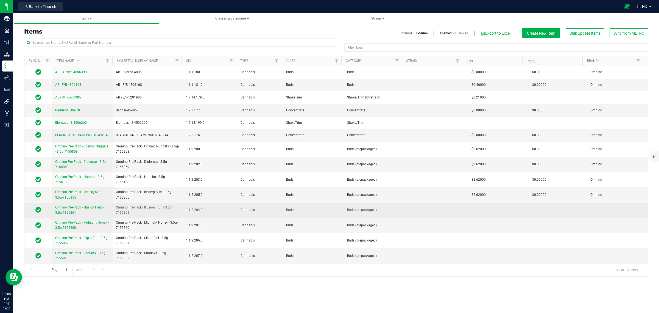
click at [89, 209] on link "Omnino Pre-Pack - Illusion Fruit - 3.5g-7155861" at bounding box center [82, 210] width 54 height 10
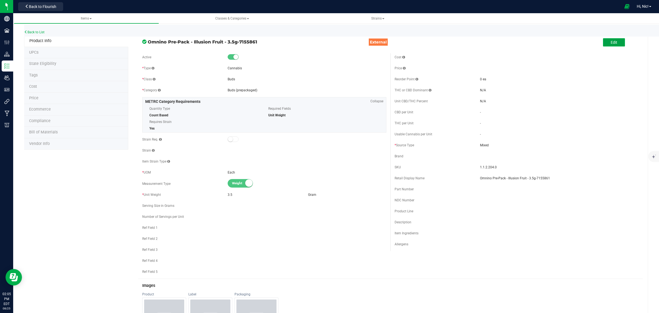
click at [613, 43] on button "Edit" at bounding box center [614, 42] width 22 height 8
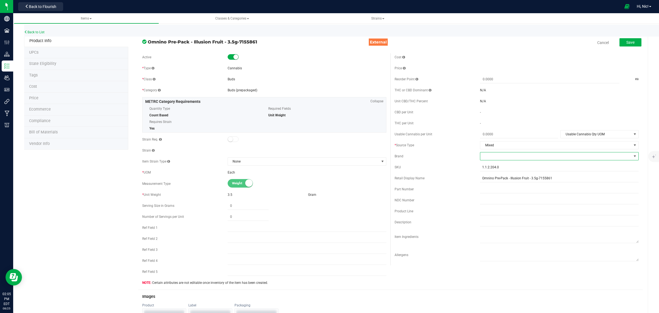
click at [491, 157] on span at bounding box center [555, 156] width 151 height 8
click at [491, 190] on li "Omnino" at bounding box center [555, 189] width 157 height 9
click at [627, 42] on span "Save" at bounding box center [631, 42] width 8 height 4
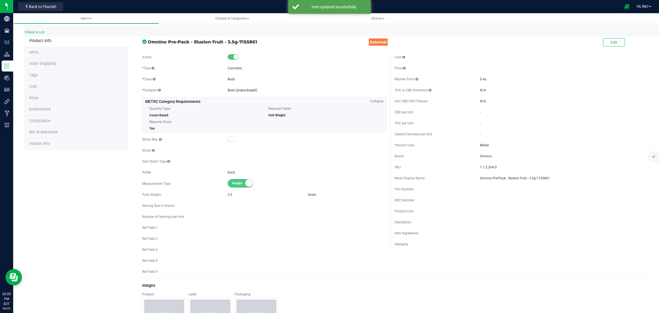
click at [39, 85] on li "Cost" at bounding box center [76, 87] width 104 height 12
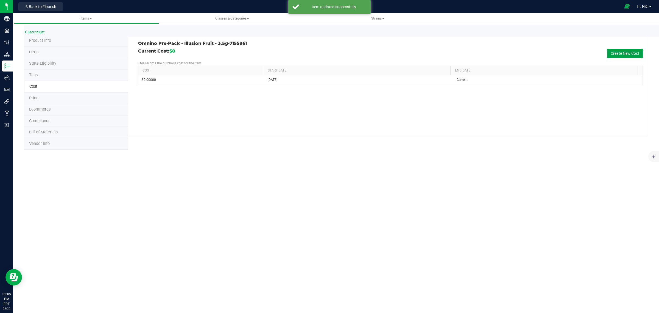
click at [607, 49] on button "Create New Cost" at bounding box center [625, 53] width 36 height 9
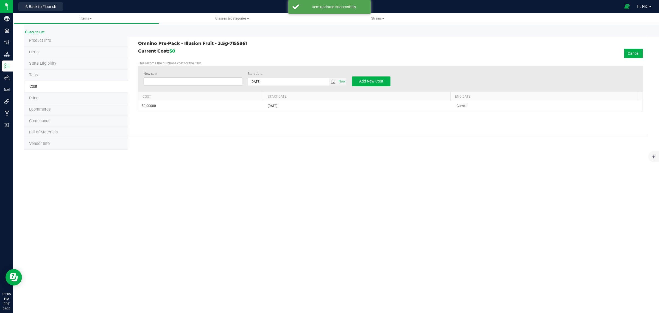
click at [197, 83] on span at bounding box center [193, 81] width 99 height 8
type input "2.62"
click at [334, 81] on span "select" at bounding box center [333, 81] width 4 height 4
type input "$2.62000"
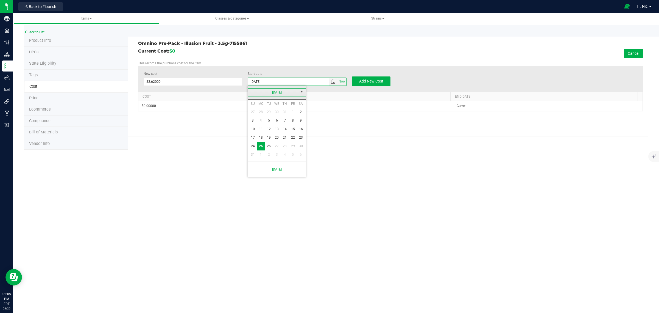
click at [253, 92] on link "August 2025" at bounding box center [277, 92] width 59 height 9
click at [267, 121] on link "Jun" at bounding box center [270, 123] width 14 height 14
click at [253, 111] on link "1" at bounding box center [253, 112] width 8 height 9
type input "6/1/2025"
click at [388, 81] on button "Add New Cost" at bounding box center [371, 81] width 38 height 10
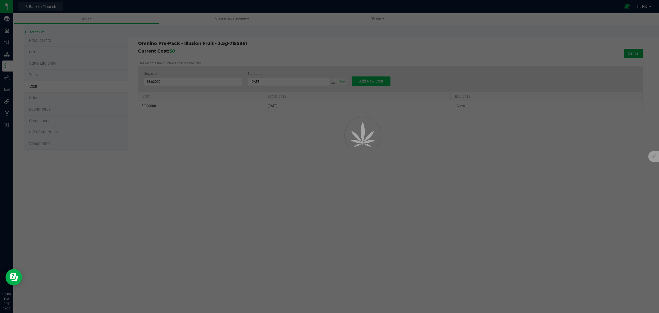
type input "$0.00000"
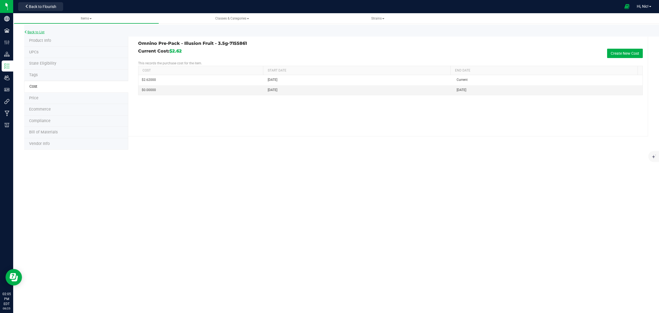
click at [43, 30] on link "Back to List" at bounding box center [34, 32] width 20 height 4
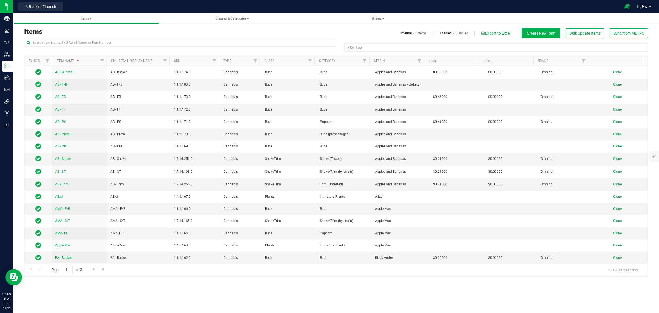
click at [423, 34] on link "External" at bounding box center [422, 33] width 12 height 5
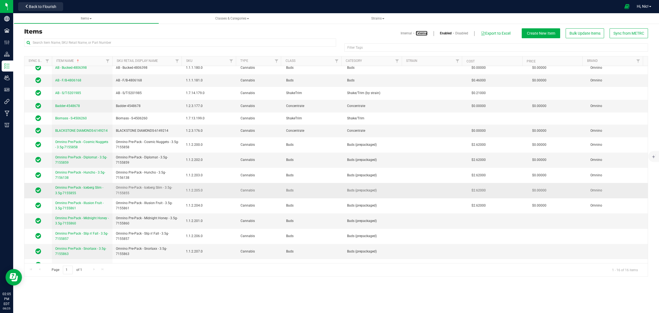
scroll to position [24, 0]
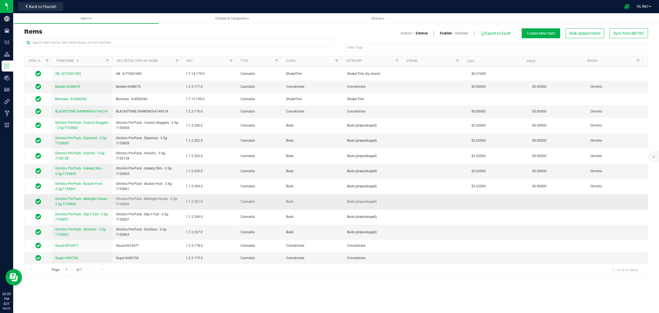
click at [65, 201] on link "Omnino Pre-Pack - Midnight Honey - 3.5g-7155860" at bounding box center [82, 201] width 54 height 10
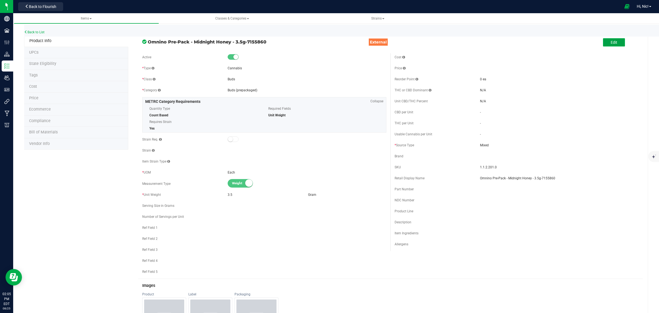
click at [613, 44] on button "Edit" at bounding box center [614, 42] width 22 height 8
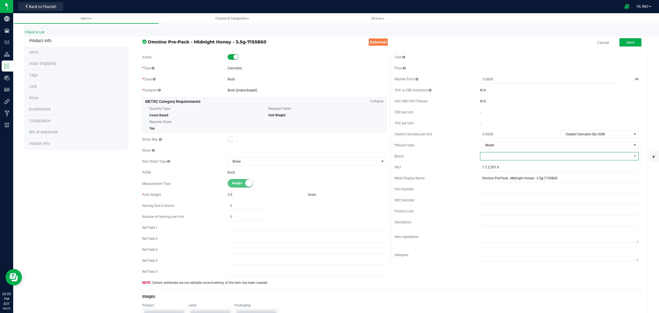
click at [493, 159] on span at bounding box center [555, 156] width 151 height 8
click at [493, 193] on li "Omnino" at bounding box center [555, 189] width 157 height 9
drag, startPoint x: 629, startPoint y: 43, endPoint x: 555, endPoint y: 61, distance: 76.2
click at [629, 43] on span "Save" at bounding box center [631, 42] width 8 height 4
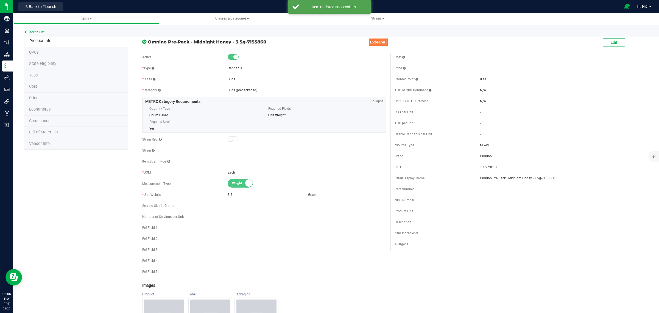
click at [36, 89] on li "Cost" at bounding box center [76, 87] width 104 height 12
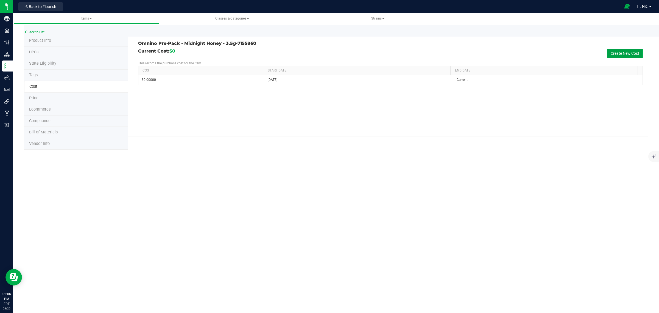
click at [631, 56] on button "Create New Cost" at bounding box center [625, 53] width 36 height 9
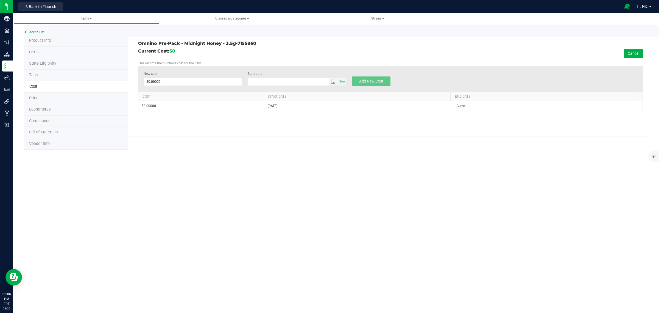
type input "8/25/2025"
click at [197, 82] on span at bounding box center [193, 81] width 99 height 8
type input "2.62"
click at [332, 81] on span "select" at bounding box center [333, 81] width 4 height 4
type input "$2.62000"
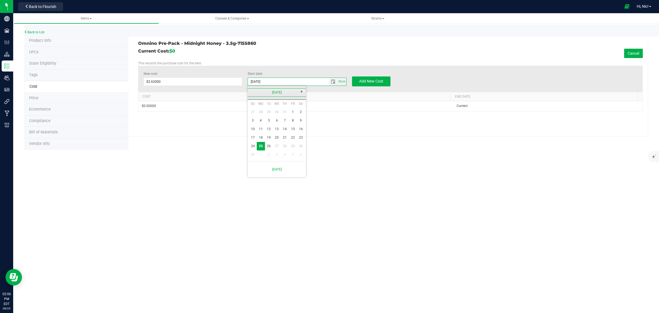
click at [252, 90] on link "August 2025" at bounding box center [277, 92] width 59 height 9
click at [267, 123] on link "Jun" at bounding box center [270, 123] width 14 height 14
click at [254, 111] on link "1" at bounding box center [253, 112] width 8 height 9
type input "6/1/2025"
click at [376, 80] on span "Add New Cost" at bounding box center [371, 81] width 24 height 4
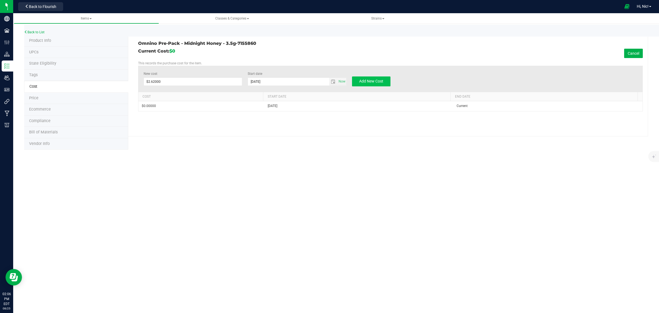
type input "$0.00000"
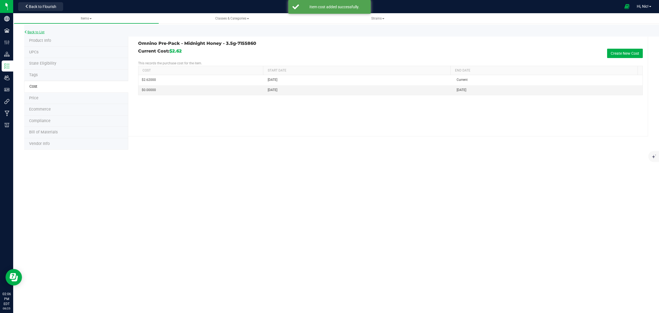
click at [39, 32] on link "Back to List" at bounding box center [34, 32] width 20 height 4
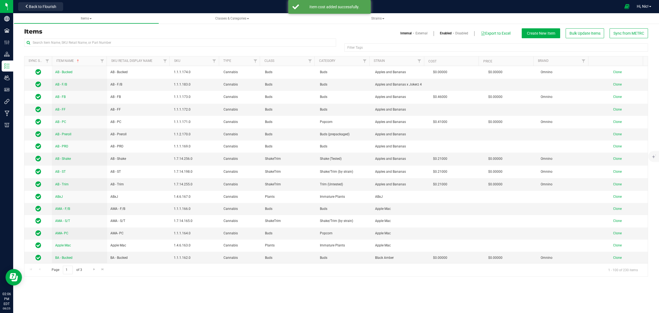
click at [416, 34] on link "External" at bounding box center [422, 33] width 12 height 5
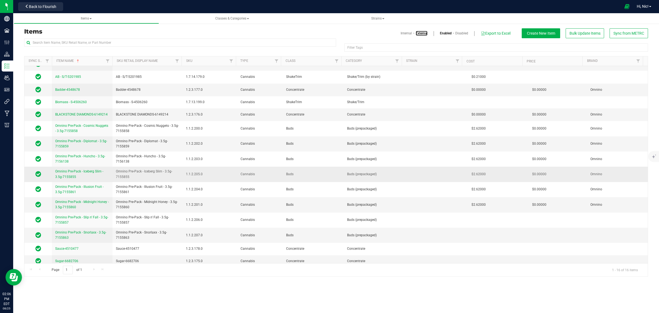
scroll to position [24, 0]
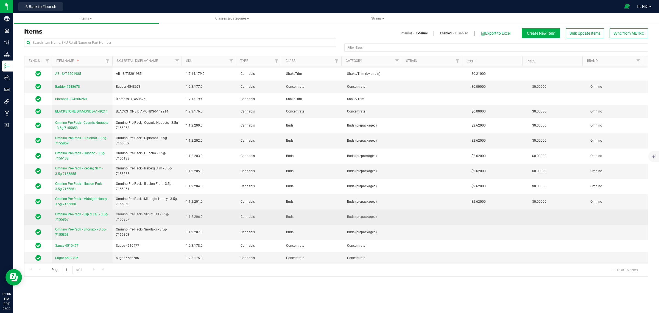
click at [80, 213] on span "Omnino Pre-Pack - Slip n' Fall - 3.5g-7155857" at bounding box center [81, 216] width 53 height 9
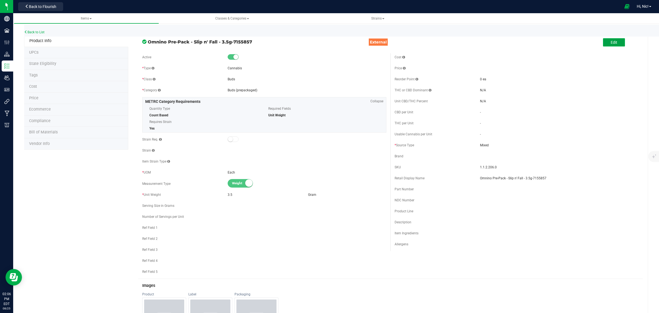
click at [611, 43] on span "Edit" at bounding box center [614, 42] width 7 height 4
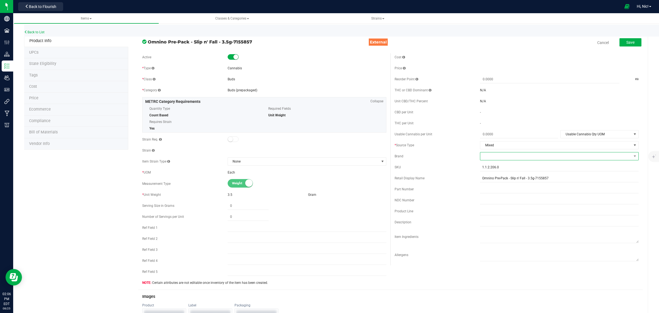
click at [489, 154] on span at bounding box center [555, 156] width 151 height 8
click at [492, 190] on li "Omnino" at bounding box center [555, 189] width 157 height 9
click at [627, 43] on span "Save" at bounding box center [631, 42] width 8 height 4
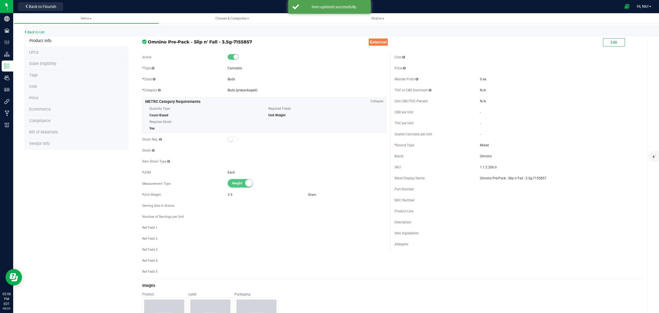
click at [35, 87] on span "Cost" at bounding box center [33, 86] width 8 height 5
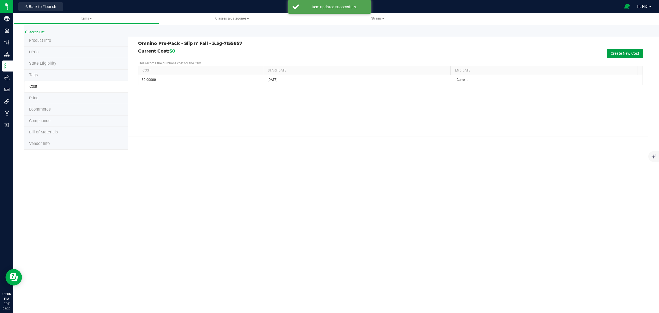
click at [624, 52] on button "Create New Cost" at bounding box center [625, 53] width 36 height 9
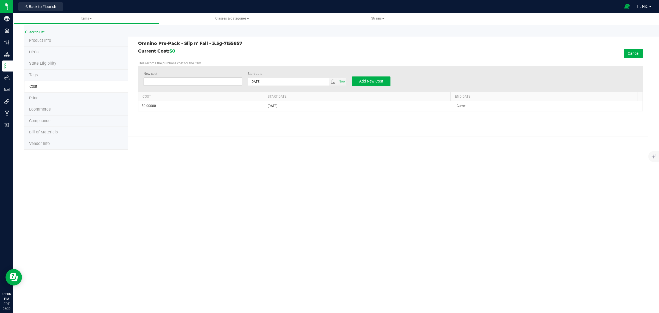
drag, startPoint x: 186, startPoint y: 82, endPoint x: 189, endPoint y: 82, distance: 3.0
click at [186, 82] on span at bounding box center [193, 81] width 99 height 8
type input "2.62"
click at [332, 81] on span "select" at bounding box center [333, 81] width 4 height 4
type input "$2.62000"
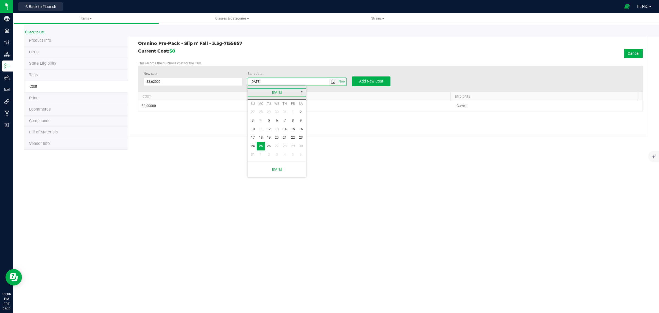
click at [254, 93] on link "August 2025" at bounding box center [277, 92] width 59 height 9
click at [269, 122] on link "Jun" at bounding box center [270, 123] width 14 height 14
click at [252, 113] on link "1" at bounding box center [253, 112] width 8 height 9
type input "6/1/2025"
click at [380, 81] on span "Add New Cost" at bounding box center [371, 81] width 24 height 4
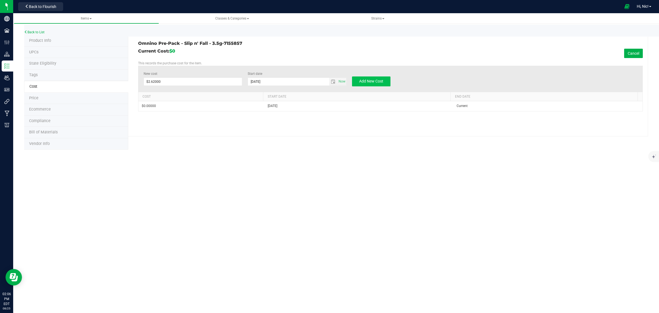
type input "$0.00000"
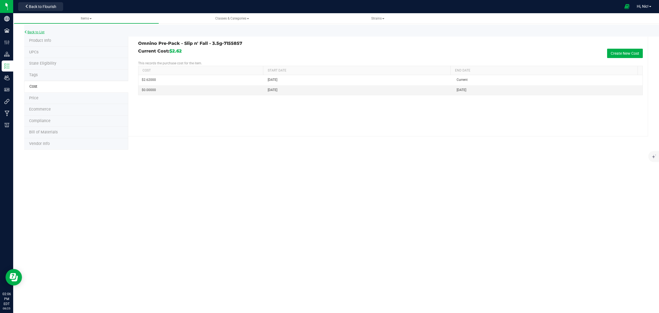
click at [41, 32] on link "Back to List" at bounding box center [34, 32] width 20 height 4
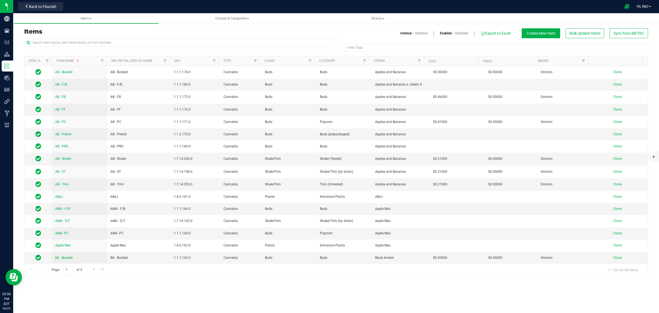
click at [422, 35] on link "External" at bounding box center [422, 33] width 12 height 5
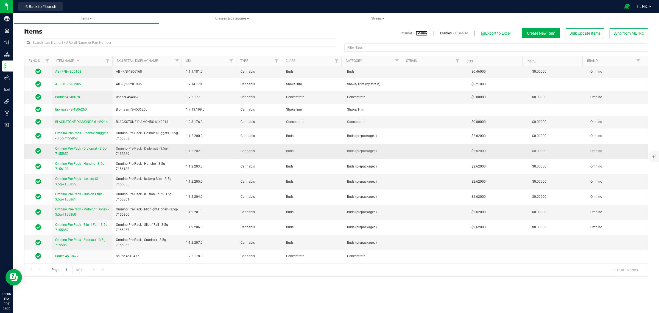
scroll to position [24, 0]
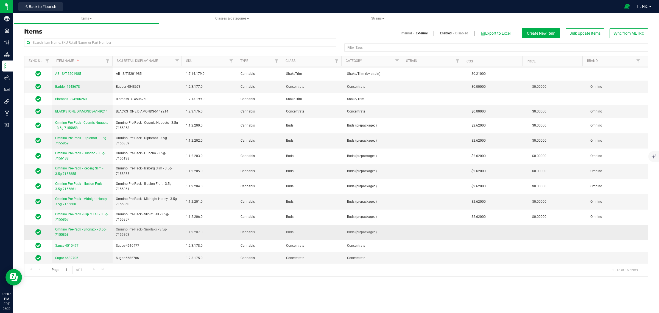
click at [93, 231] on span "Omnino Pre-Pack - Snorlaxx - 3.5g-7155863" at bounding box center [80, 231] width 51 height 9
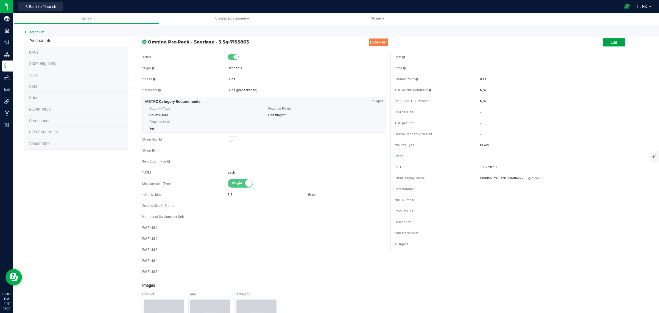
click at [603, 44] on button "Edit" at bounding box center [614, 42] width 22 height 8
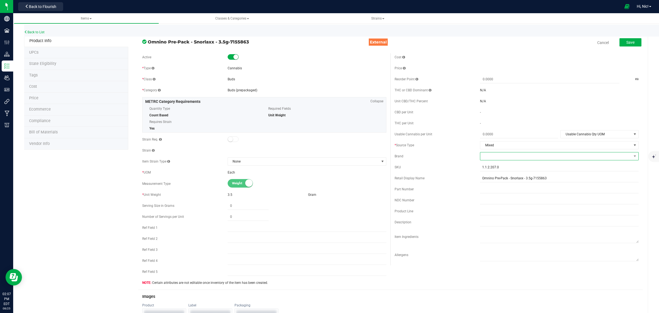
click at [499, 155] on span at bounding box center [555, 156] width 151 height 8
click at [489, 189] on li "Omnino" at bounding box center [555, 189] width 157 height 9
click at [631, 38] on div "Save" at bounding box center [627, 42] width 30 height 11
click at [629, 41] on span "Save" at bounding box center [631, 42] width 8 height 4
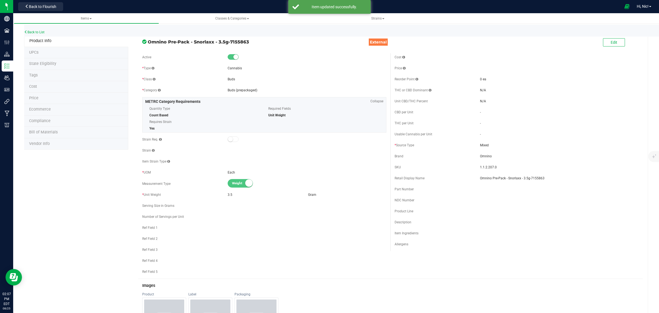
click at [37, 88] on li "Cost" at bounding box center [76, 87] width 104 height 12
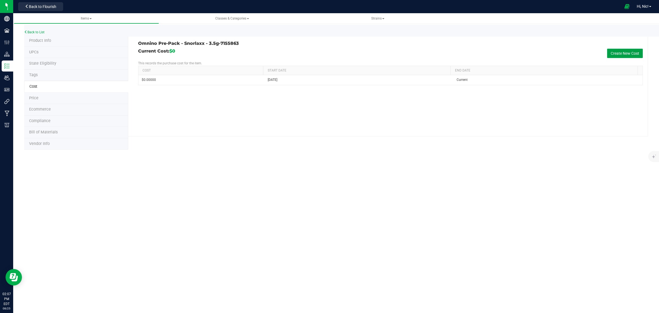
click at [618, 57] on button "Create New Cost" at bounding box center [625, 53] width 36 height 9
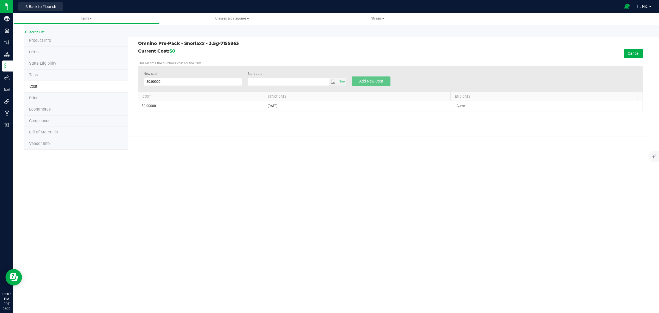
type input "8/25/2025"
click at [202, 78] on span at bounding box center [193, 81] width 99 height 8
type input "2.62"
click at [333, 81] on span "select" at bounding box center [333, 81] width 4 height 4
type input "$2.62000"
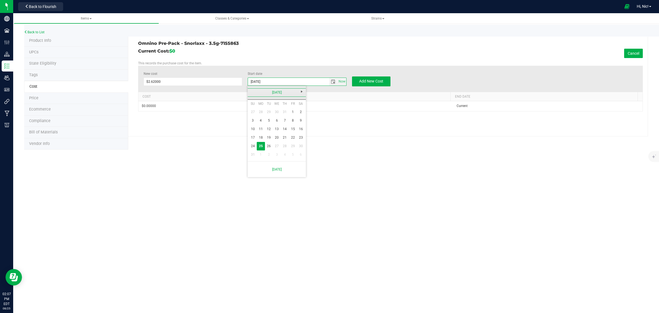
click at [253, 93] on link "August 2025" at bounding box center [277, 92] width 59 height 9
click at [267, 124] on link "Jun" at bounding box center [270, 123] width 14 height 14
click at [253, 114] on link "1" at bounding box center [253, 112] width 8 height 9
type input "6/1/2025"
click at [380, 82] on span "Add New Cost" at bounding box center [371, 81] width 24 height 4
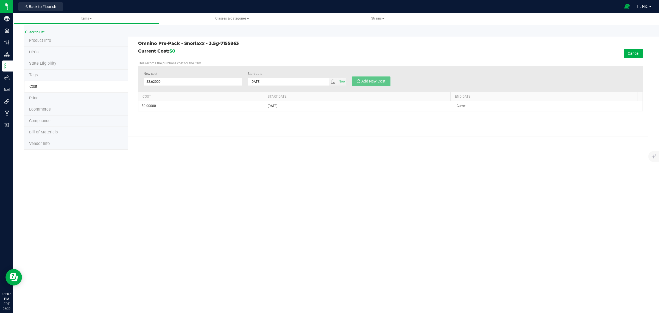
type input "$0.00000"
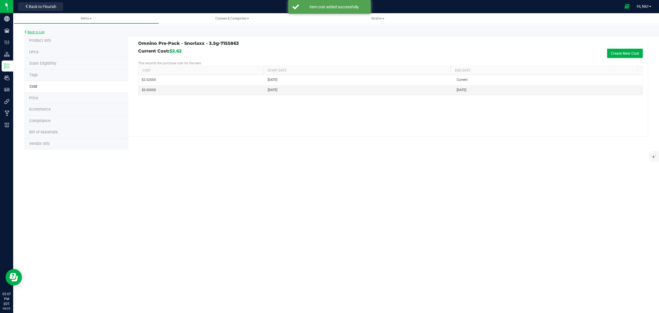
click at [42, 32] on link "Back to List" at bounding box center [34, 32] width 20 height 4
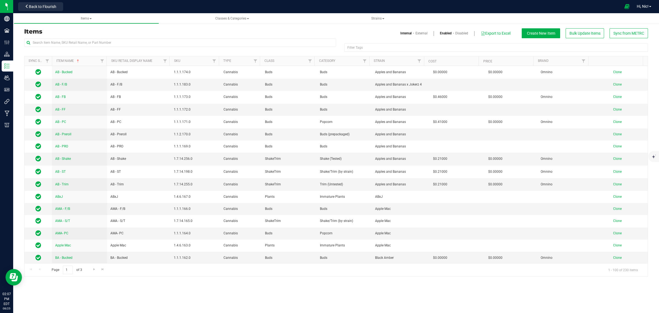
click at [418, 34] on link "External" at bounding box center [422, 33] width 12 height 5
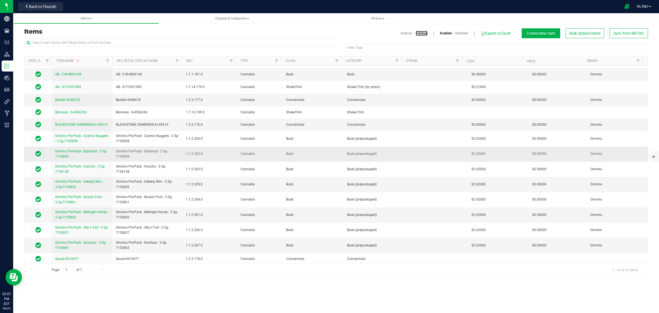
scroll to position [24, 0]
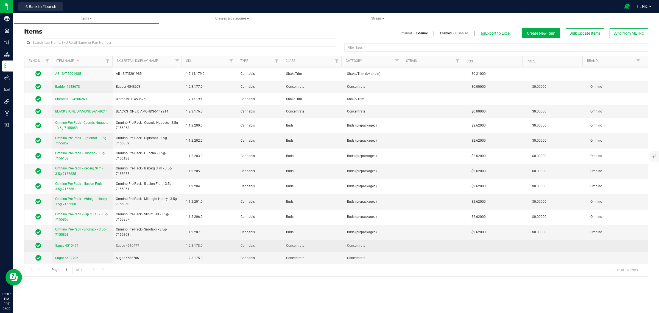
click at [76, 245] on span "Sauce-4510477" at bounding box center [66, 245] width 23 height 4
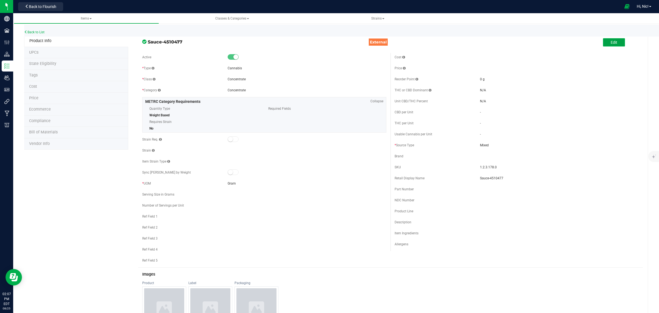
click at [608, 45] on button "Edit" at bounding box center [614, 42] width 22 height 8
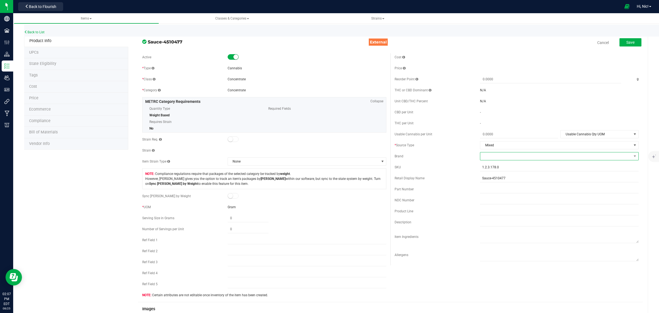
click at [498, 155] on span at bounding box center [555, 156] width 151 height 8
click at [495, 191] on li "Omnino" at bounding box center [555, 189] width 157 height 9
click at [625, 45] on button "Save" at bounding box center [631, 42] width 22 height 8
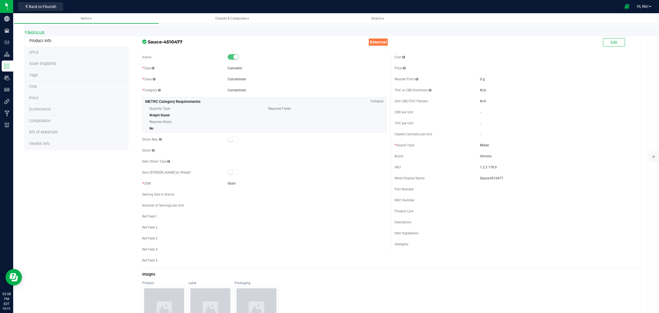
click at [43, 31] on link "Back to List" at bounding box center [34, 32] width 20 height 4
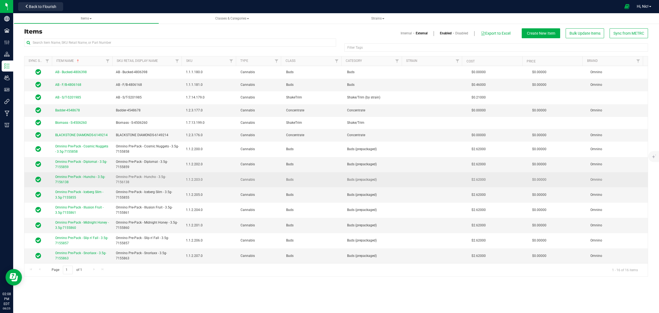
scroll to position [25, 0]
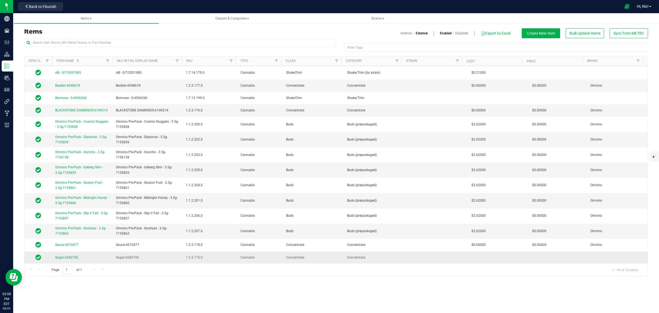
click at [76, 256] on span "Sugar-6682706" at bounding box center [66, 257] width 23 height 4
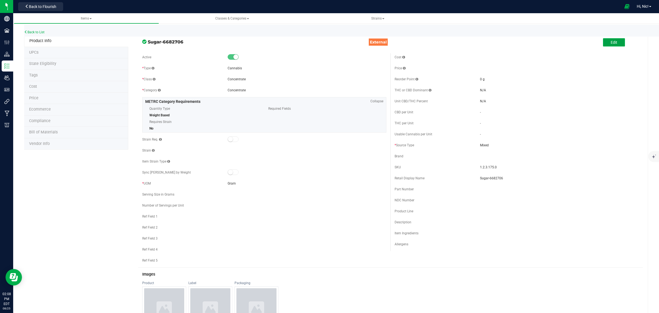
click at [616, 40] on button "Edit" at bounding box center [614, 42] width 22 height 8
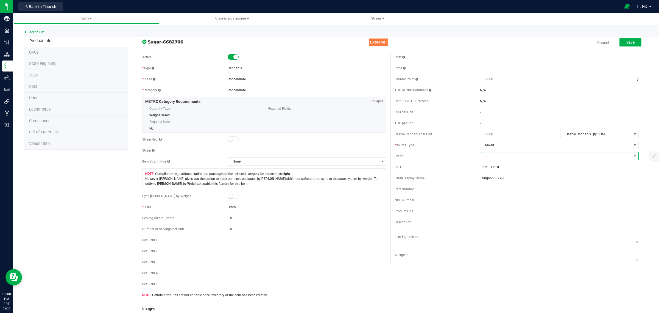
click at [495, 158] on span at bounding box center [555, 156] width 151 height 8
click at [495, 192] on li "Omnino" at bounding box center [555, 189] width 157 height 9
click at [627, 41] on span "Save" at bounding box center [631, 42] width 8 height 4
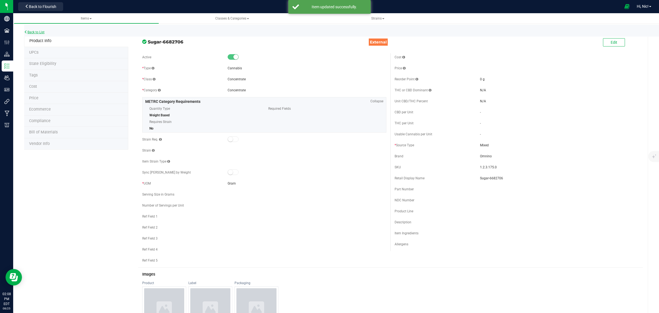
click at [39, 32] on link "Back to List" at bounding box center [34, 32] width 20 height 4
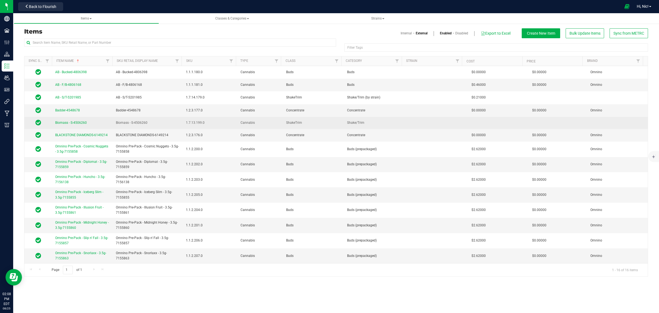
click at [73, 123] on span "Biomass - S-4506260" at bounding box center [71, 123] width 32 height 4
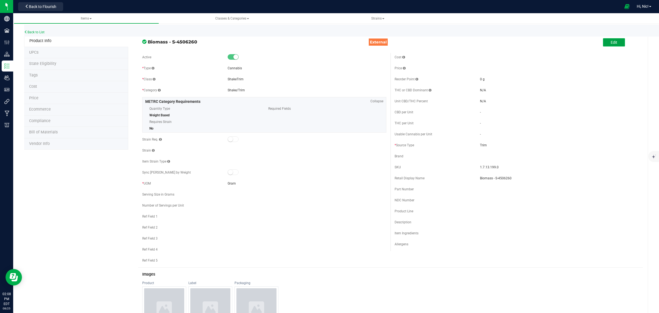
click at [613, 40] on button "Edit" at bounding box center [614, 42] width 22 height 8
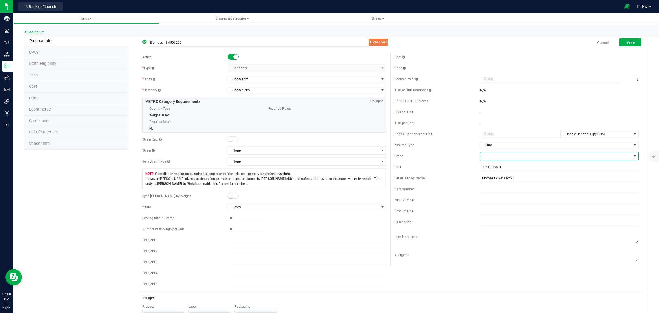
click at [493, 157] on span at bounding box center [555, 156] width 151 height 8
click at [498, 187] on li "Omnino" at bounding box center [555, 189] width 157 height 9
click at [458, 124] on div "THC per Unit" at bounding box center [437, 123] width 85 height 5
click at [627, 43] on span "Save" at bounding box center [631, 42] width 8 height 4
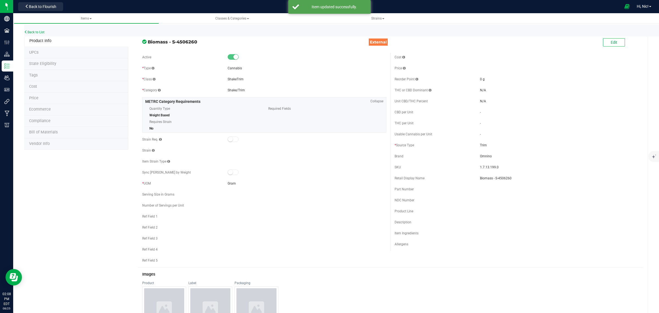
click at [37, 89] on span "Cost" at bounding box center [33, 86] width 8 height 5
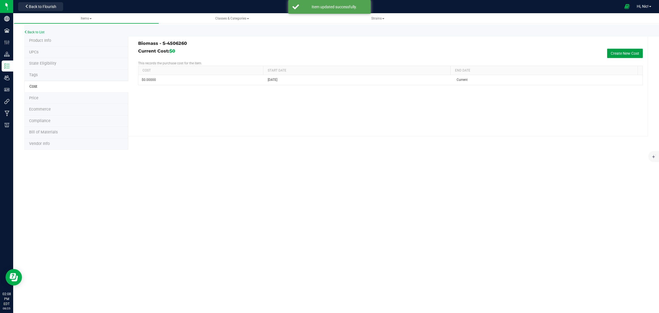
click at [625, 54] on button "Create New Cost" at bounding box center [625, 53] width 36 height 9
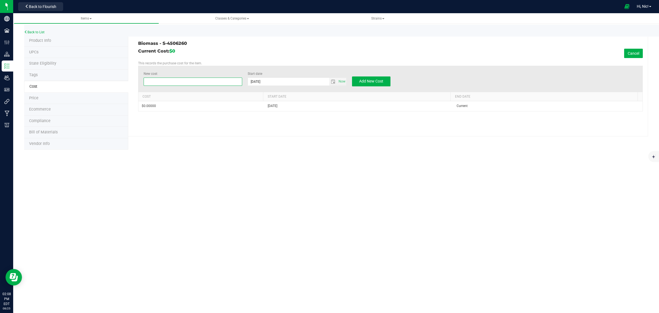
click at [184, 82] on span at bounding box center [193, 81] width 99 height 8
type input "1.08"
click at [364, 83] on span "Add New Cost" at bounding box center [371, 81] width 24 height 4
type input "$0.00000"
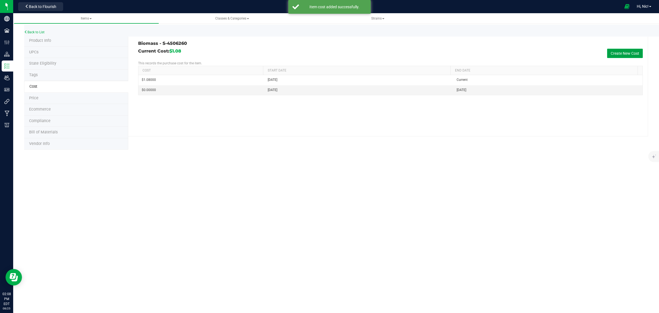
click at [631, 50] on button "Create New Cost" at bounding box center [625, 53] width 36 height 9
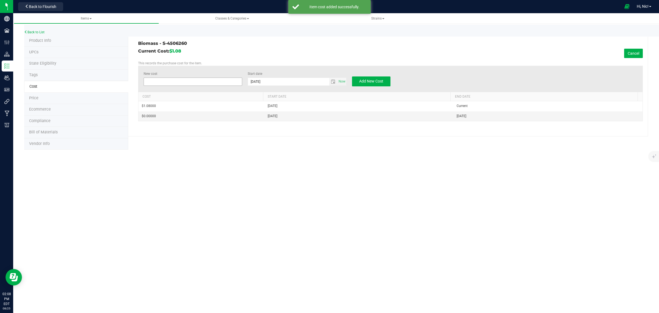
click at [184, 82] on span at bounding box center [193, 81] width 99 height 8
type input "1.08"
click at [333, 80] on span "select" at bounding box center [333, 81] width 4 height 4
type input "$1.08000"
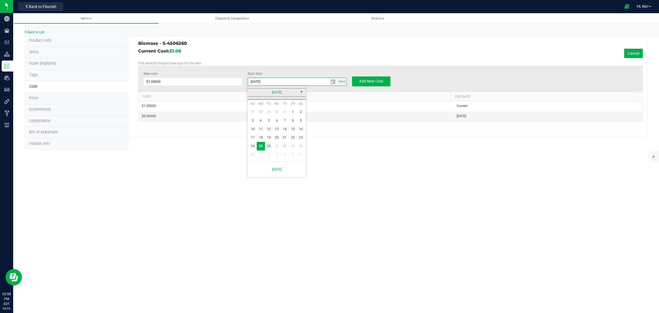
click at [254, 91] on link "[DATE]" at bounding box center [277, 92] width 59 height 9
click at [273, 121] on link "Jun" at bounding box center [270, 123] width 14 height 14
click at [253, 110] on link "1" at bounding box center [253, 112] width 8 height 9
type input "[DATE]"
click at [367, 77] on button "Add New Cost" at bounding box center [371, 81] width 38 height 10
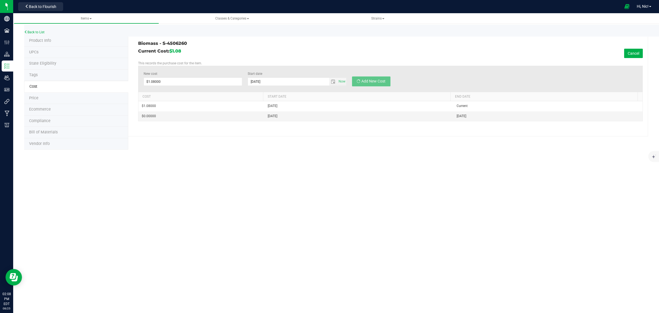
type input "$0.00000"
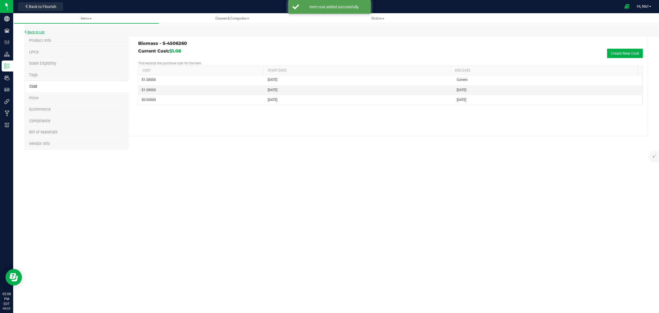
click at [42, 30] on link "Back to List" at bounding box center [34, 32] width 20 height 4
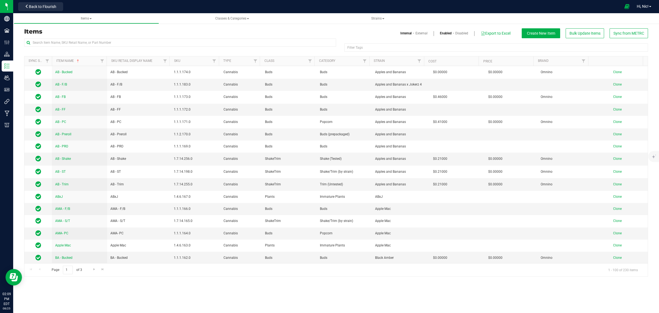
click at [422, 34] on link "External" at bounding box center [422, 33] width 12 height 5
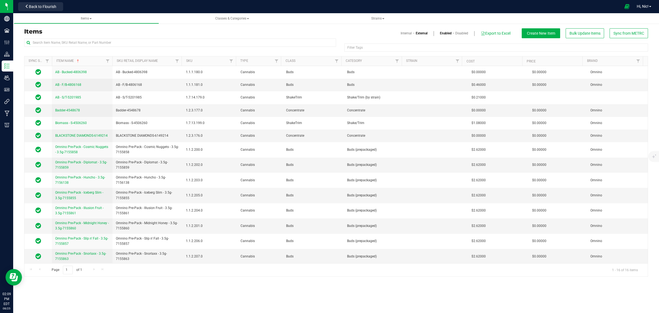
click at [402, 34] on link "Internal" at bounding box center [406, 33] width 11 height 5
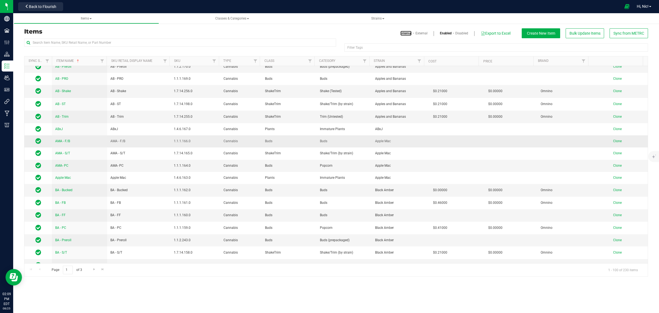
scroll to position [68, 0]
click at [65, 139] on span "AMA - F/B" at bounding box center [62, 141] width 15 height 4
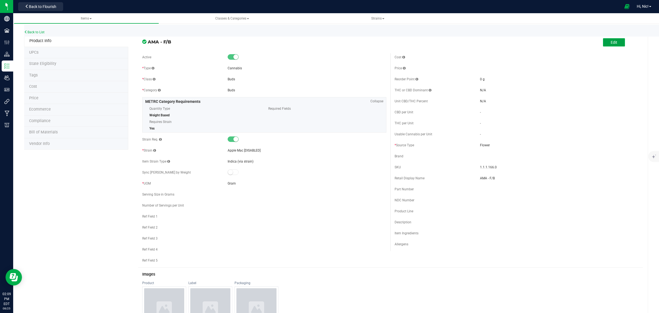
click at [613, 43] on button "Edit" at bounding box center [614, 42] width 22 height 8
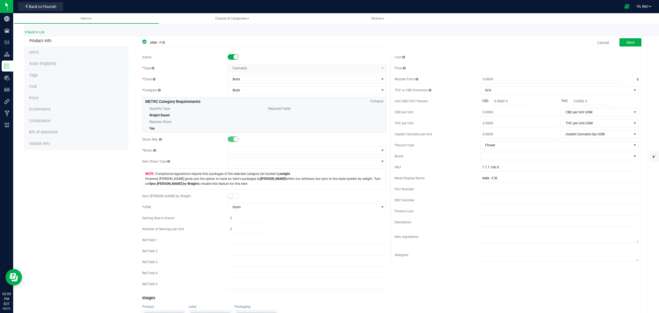
click at [237, 58] on div at bounding box center [307, 56] width 159 height 5
click at [234, 58] on small at bounding box center [236, 56] width 5 height 5
click at [631, 42] on button "Save" at bounding box center [631, 42] width 22 height 8
click at [42, 32] on link "Back to List" at bounding box center [34, 32] width 20 height 4
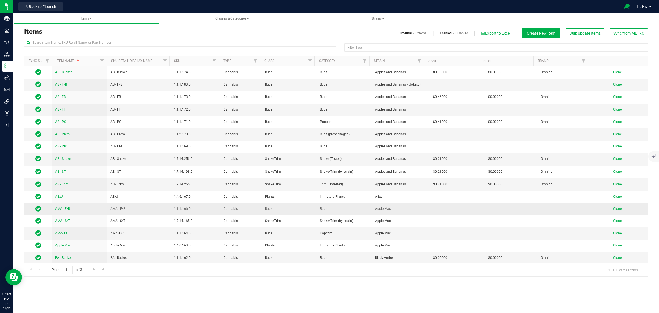
click at [65, 207] on span "AMA - F/B" at bounding box center [62, 209] width 15 height 4
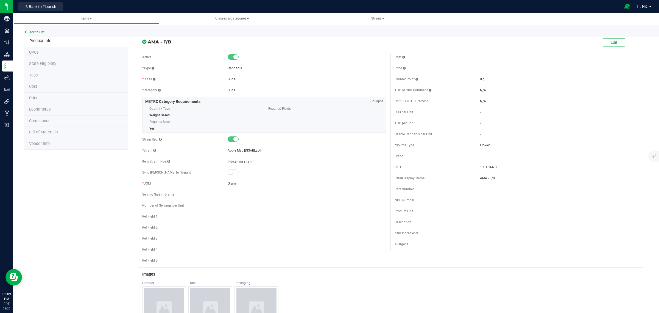
click at [235, 57] on small at bounding box center [236, 56] width 5 height 5
click at [35, 30] on link "Back to List" at bounding box center [34, 32] width 20 height 4
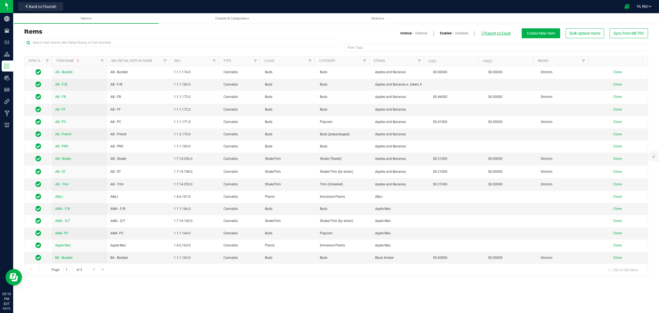
click at [496, 35] on button "Export to Excel" at bounding box center [496, 33] width 30 height 9
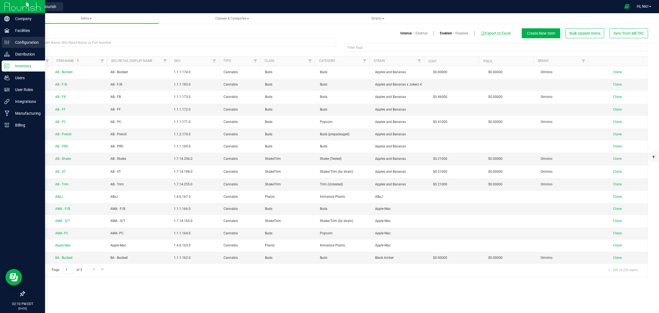
click at [28, 43] on p "Configuration" at bounding box center [26, 42] width 33 height 7
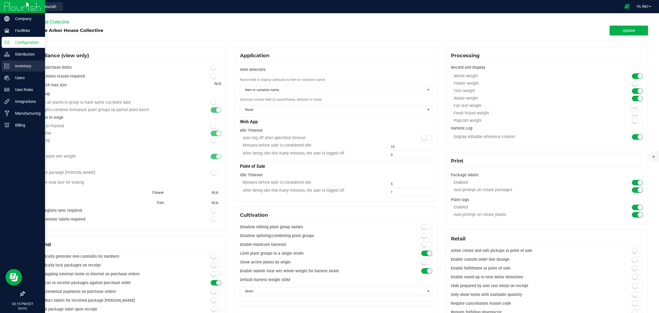
click at [24, 66] on p "Inventory" at bounding box center [26, 66] width 33 height 7
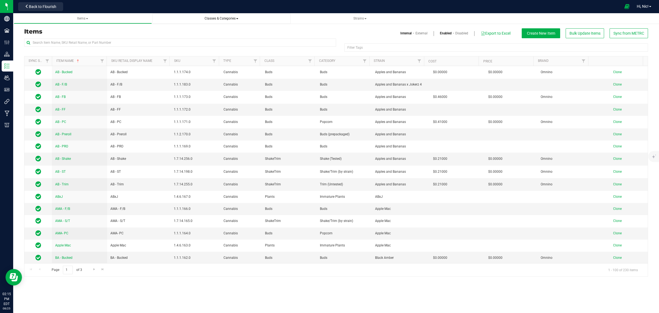
click at [239, 17] on span "Classes & Categories" at bounding box center [221, 18] width 129 height 5
click at [237, 19] on span at bounding box center [237, 18] width 2 height 1
click at [172, 33] on span "All classes" at bounding box center [170, 33] width 18 height 4
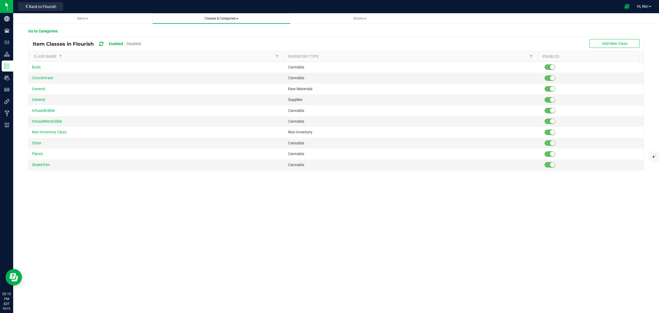
click at [238, 18] on span at bounding box center [237, 18] width 2 height 1
click at [179, 43] on span "All categories" at bounding box center [172, 41] width 23 height 4
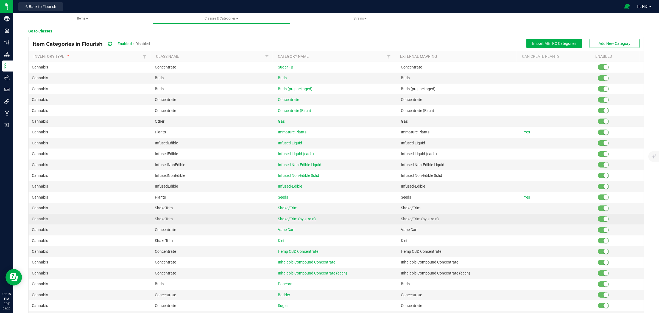
click at [307, 220] on span "Shake/Trim (by strain)" at bounding box center [297, 218] width 38 height 4
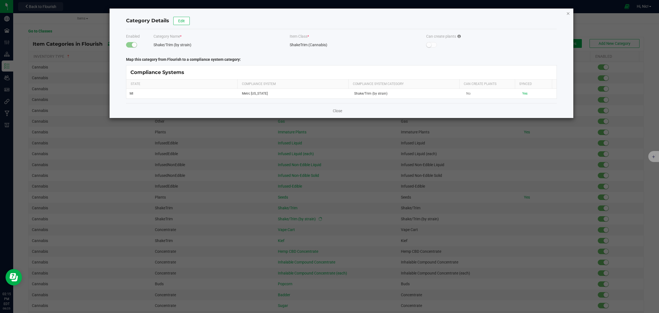
click at [567, 14] on icon "button" at bounding box center [568, 13] width 4 height 7
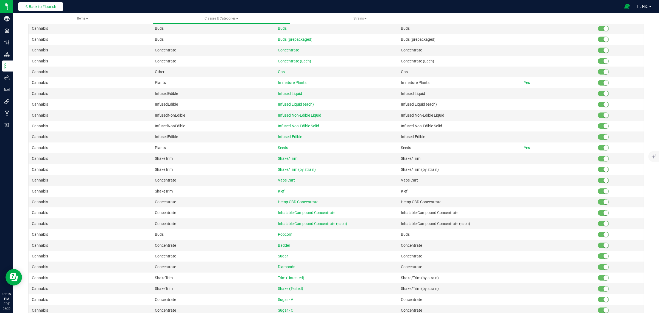
click at [50, 7] on span "Back to Flourish" at bounding box center [42, 6] width 27 height 4
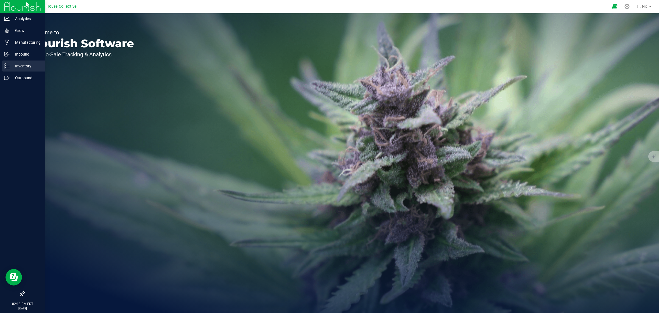
click at [26, 65] on p "Inventory" at bounding box center [26, 66] width 33 height 7
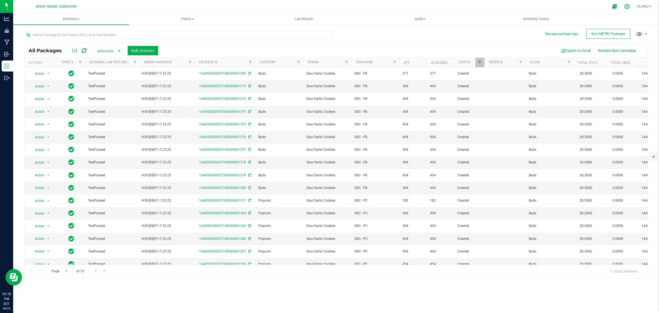
click at [626, 9] on div at bounding box center [628, 7] width 14 height 12
click at [626, 6] on icon at bounding box center [627, 7] width 6 height 6
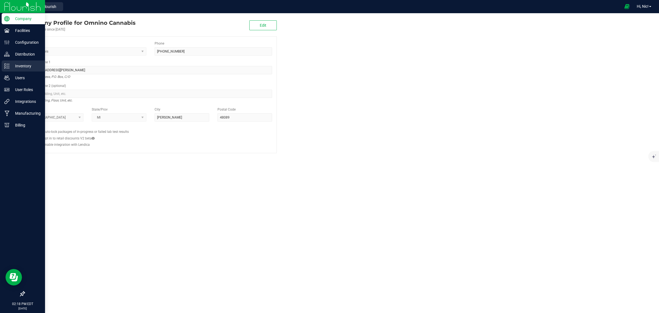
click at [25, 65] on p "Inventory" at bounding box center [26, 66] width 33 height 7
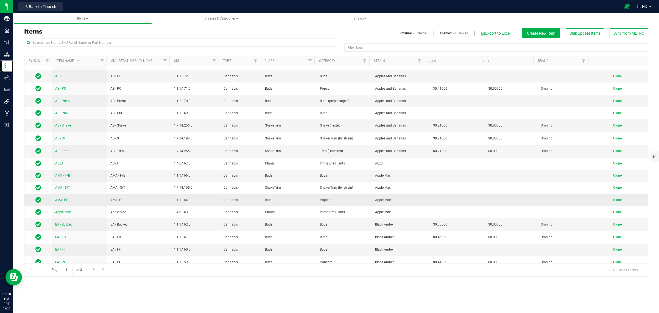
scroll to position [34, 0]
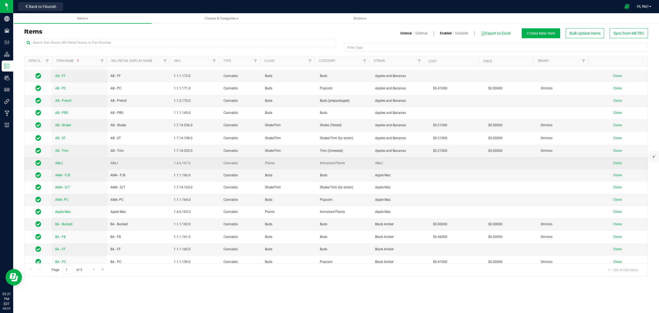
click at [61, 162] on span "ABxJ" at bounding box center [59, 163] width 8 height 4
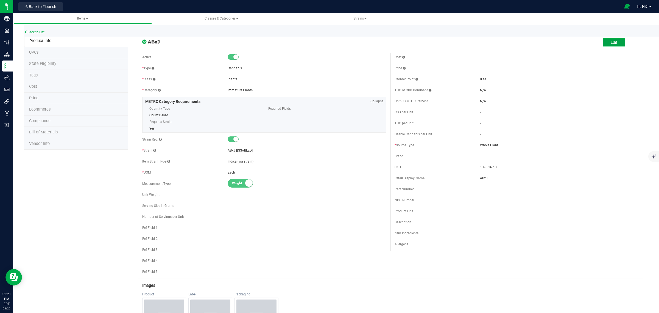
click at [611, 43] on span "Edit" at bounding box center [614, 42] width 7 height 4
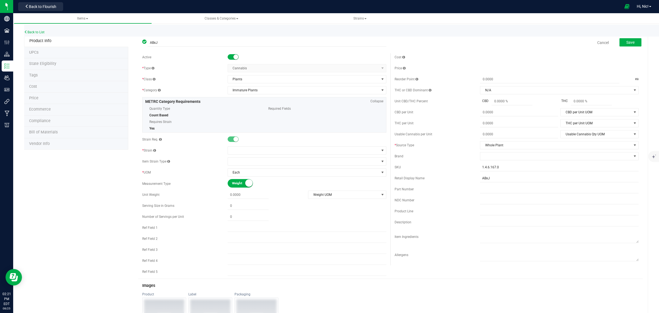
click at [234, 57] on small at bounding box center [236, 56] width 5 height 5
click at [632, 43] on button "Save" at bounding box center [631, 42] width 22 height 8
click at [233, 152] on span at bounding box center [303, 150] width 151 height 8
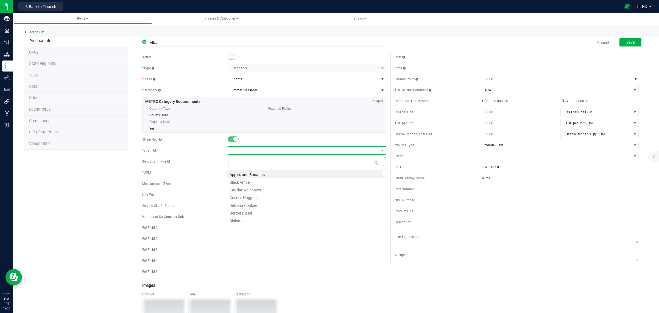
scroll to position [9, 157]
click at [267, 174] on li "Apples and Bananas" at bounding box center [304, 174] width 157 height 8
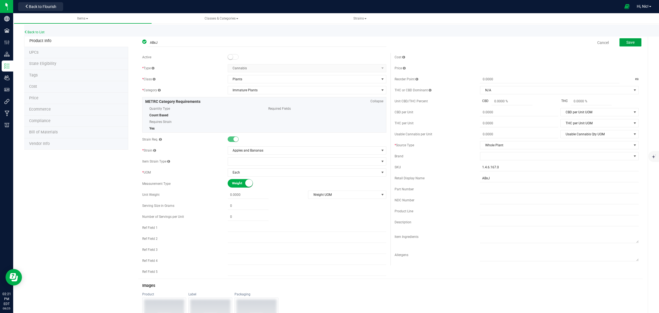
click at [624, 39] on button "Save" at bounding box center [631, 42] width 22 height 8
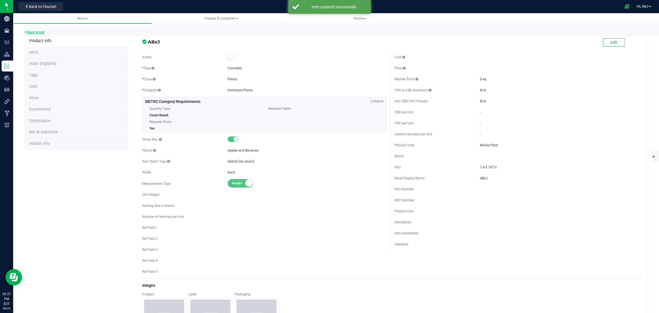
click at [39, 32] on link "Back to List" at bounding box center [34, 32] width 20 height 4
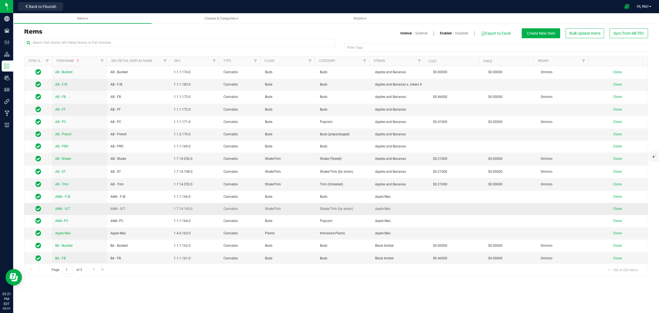
click at [66, 207] on span "AMA - S/T" at bounding box center [62, 209] width 15 height 4
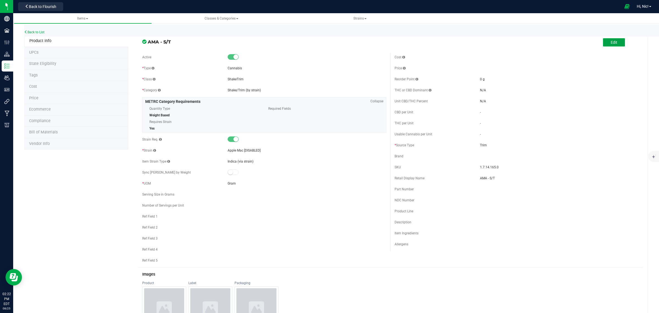
click at [618, 41] on button "Edit" at bounding box center [614, 42] width 22 height 8
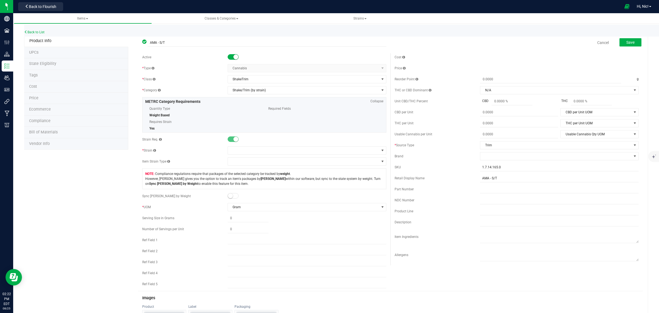
click at [235, 56] on small at bounding box center [236, 56] width 5 height 5
click at [241, 150] on span at bounding box center [303, 150] width 151 height 8
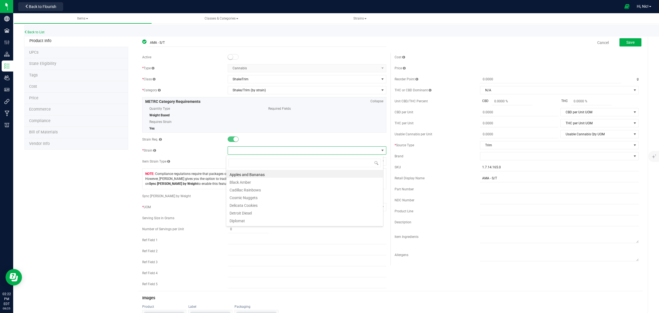
scroll to position [9, 157]
click at [255, 174] on li "Apples and Bananas" at bounding box center [304, 174] width 157 height 8
click at [631, 43] on button "Save" at bounding box center [631, 42] width 22 height 8
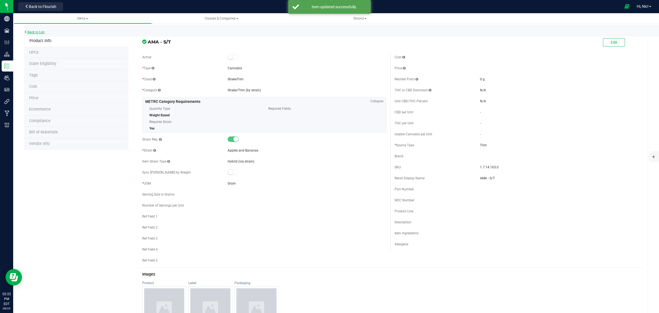
click at [38, 32] on link "Back to List" at bounding box center [34, 32] width 20 height 4
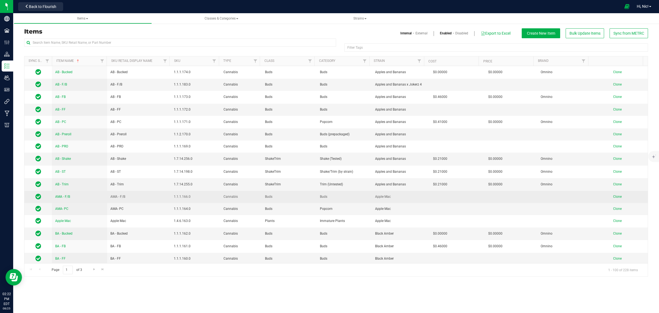
click at [69, 196] on span "AMA - F/B" at bounding box center [62, 196] width 15 height 4
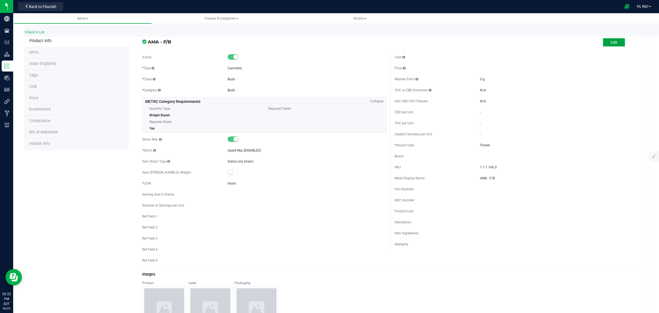
click at [611, 40] on span "Edit" at bounding box center [614, 42] width 7 height 4
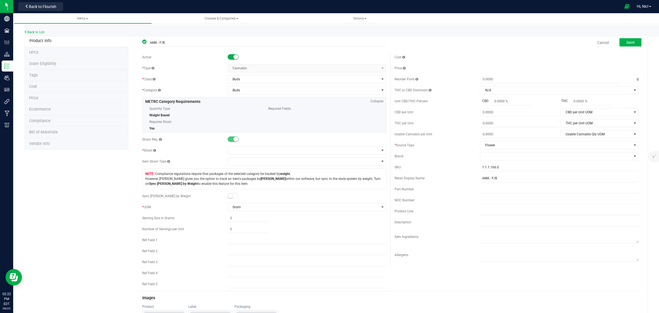
click at [234, 55] on small at bounding box center [236, 56] width 5 height 5
click at [240, 151] on span at bounding box center [303, 150] width 151 height 8
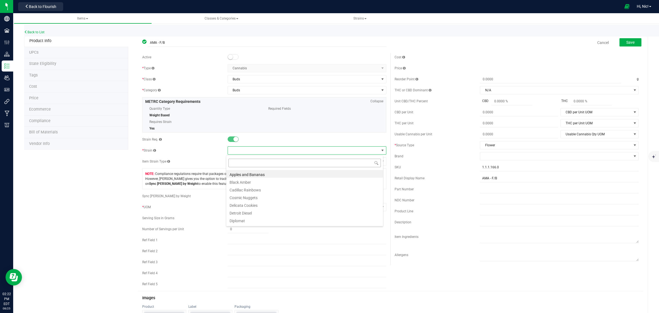
scroll to position [9, 157]
click at [243, 174] on li "Apples and Bananas" at bounding box center [304, 174] width 157 height 8
click at [626, 39] on button "Save" at bounding box center [631, 42] width 22 height 8
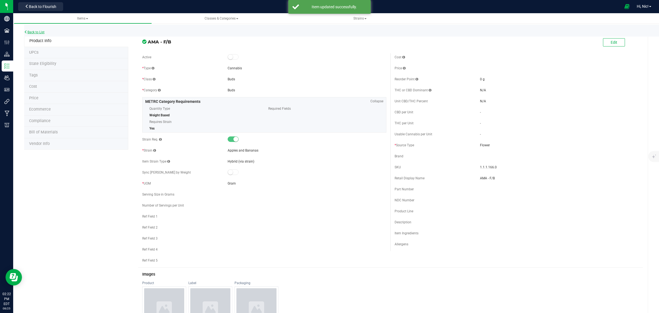
click at [43, 31] on link "Back to List" at bounding box center [34, 32] width 20 height 4
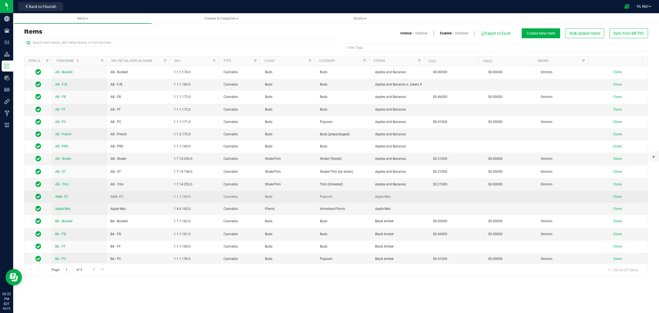
click at [65, 196] on span "AMA- PC" at bounding box center [61, 196] width 13 height 4
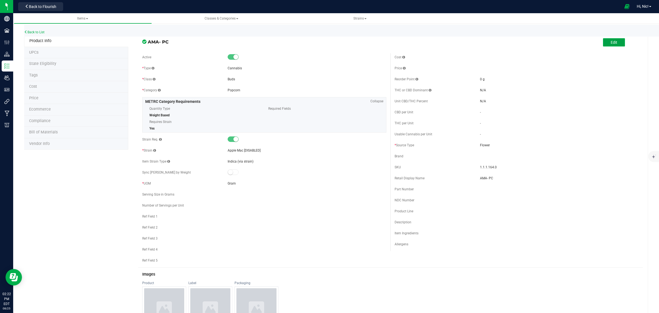
click at [617, 43] on button "Edit" at bounding box center [614, 42] width 22 height 8
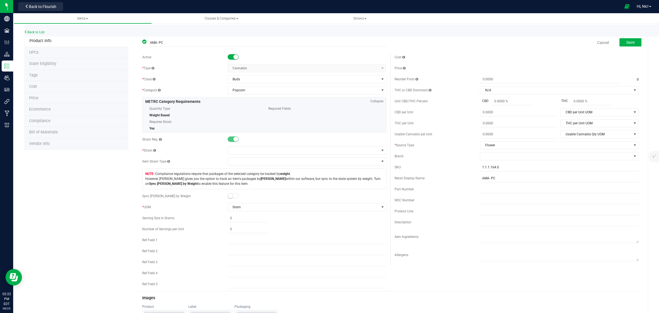
click at [234, 57] on small at bounding box center [236, 56] width 5 height 5
click at [238, 153] on span at bounding box center [303, 150] width 151 height 8
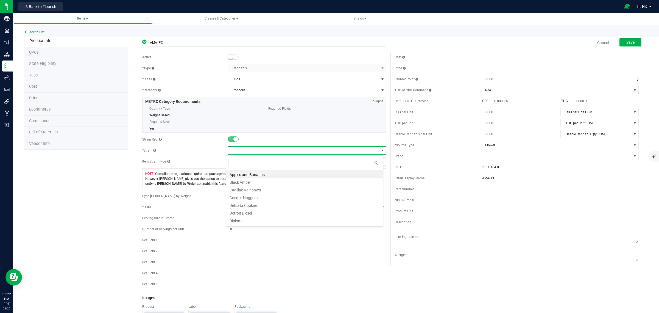
scroll to position [9, 157]
click at [246, 176] on li "Apples and Bananas" at bounding box center [304, 174] width 157 height 8
click at [627, 43] on span "Save" at bounding box center [631, 42] width 8 height 4
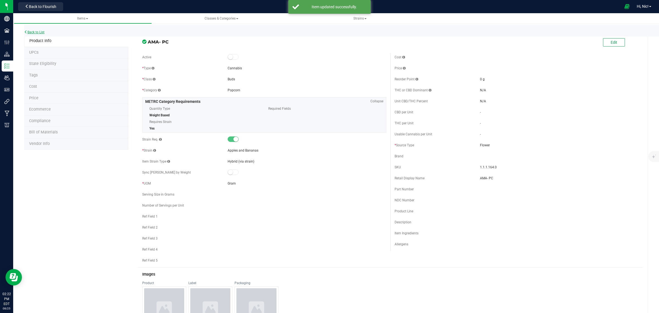
click at [41, 32] on link "Back to List" at bounding box center [34, 32] width 20 height 4
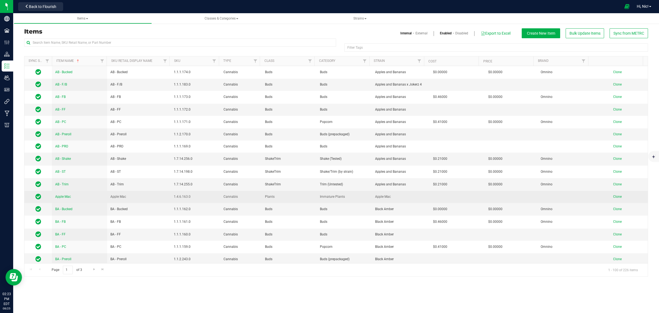
click at [71, 195] on span "Apple Mac" at bounding box center [63, 196] width 16 height 4
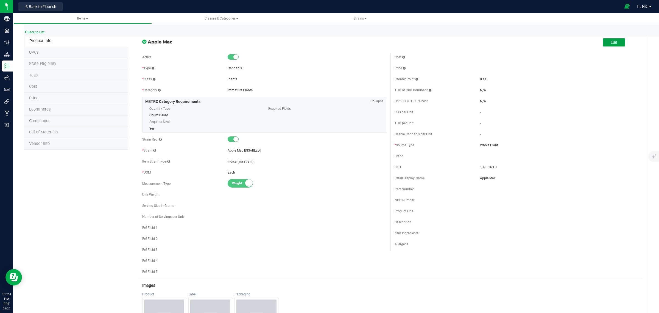
click at [611, 43] on span "Edit" at bounding box center [614, 42] width 7 height 4
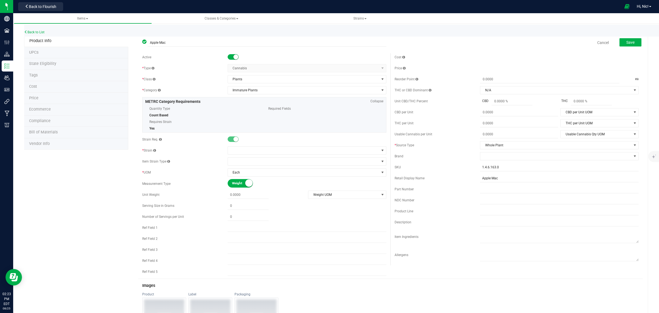
click at [234, 58] on small at bounding box center [236, 56] width 5 height 5
click at [631, 43] on button "Save" at bounding box center [631, 42] width 22 height 8
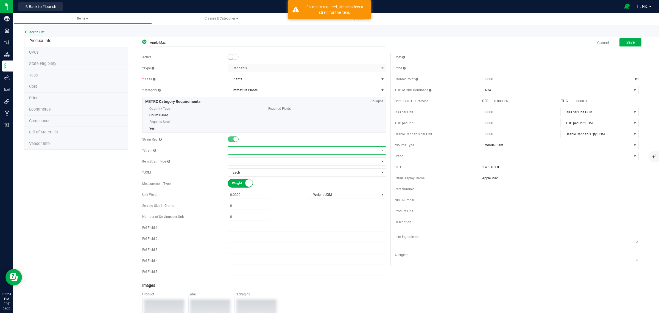
click at [252, 151] on span at bounding box center [303, 150] width 151 height 8
click at [251, 174] on li "Apples and Bananas" at bounding box center [304, 174] width 157 height 8
click at [626, 39] on button "Save" at bounding box center [631, 42] width 22 height 8
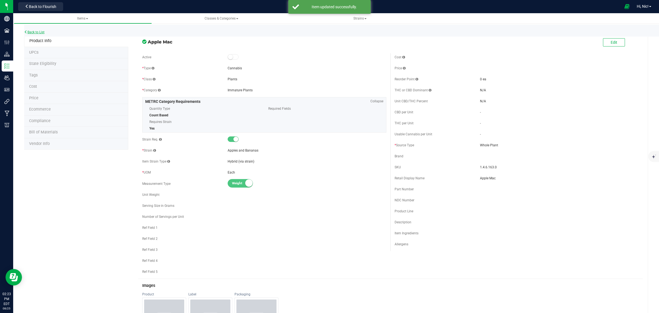
click at [30, 33] on link "Back to List" at bounding box center [34, 32] width 20 height 4
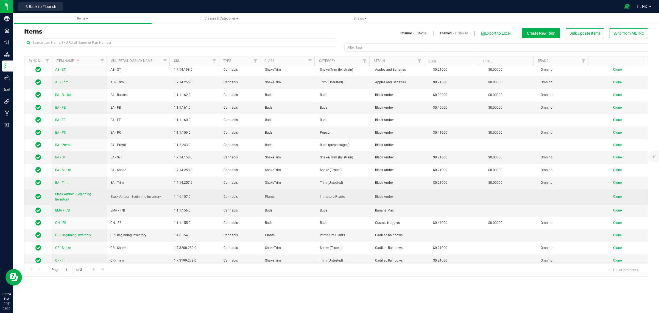
scroll to position [102, 0]
click at [80, 192] on span "Black Amber - Beginning Inventory" at bounding box center [73, 196] width 36 height 9
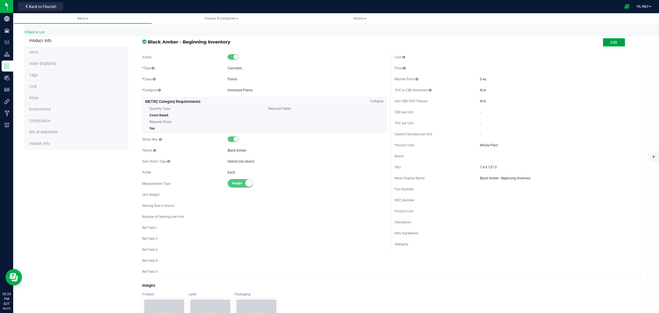
click at [612, 41] on span "Edit" at bounding box center [614, 42] width 7 height 4
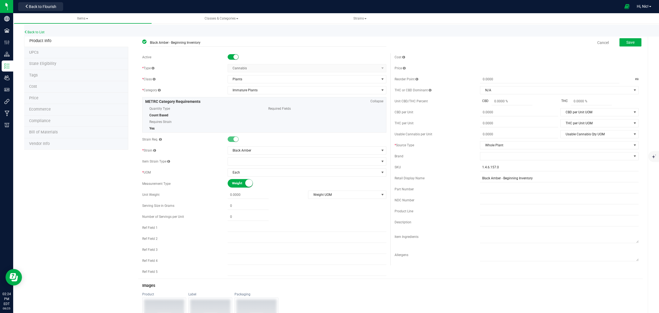
click at [235, 57] on small at bounding box center [236, 56] width 5 height 5
click at [627, 43] on span "Save" at bounding box center [631, 42] width 8 height 4
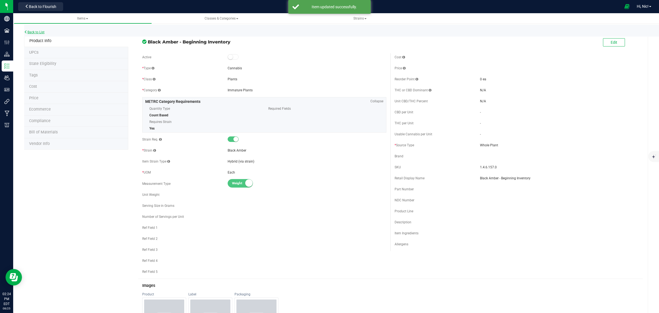
click at [28, 33] on link "Back to List" at bounding box center [34, 32] width 20 height 4
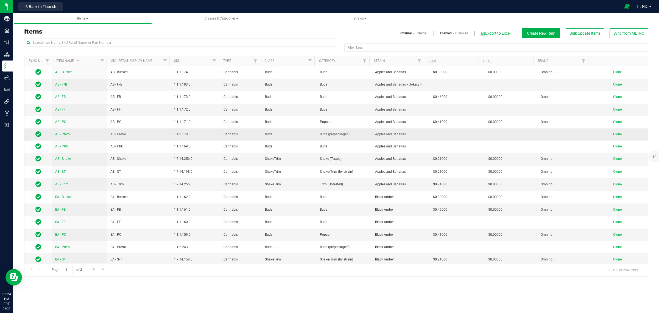
click at [68, 135] on span "AB - Preroll" at bounding box center [63, 134] width 16 height 4
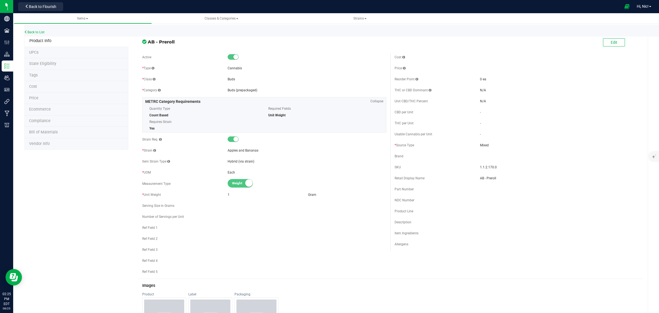
click at [38, 87] on li "Cost" at bounding box center [76, 87] width 104 height 12
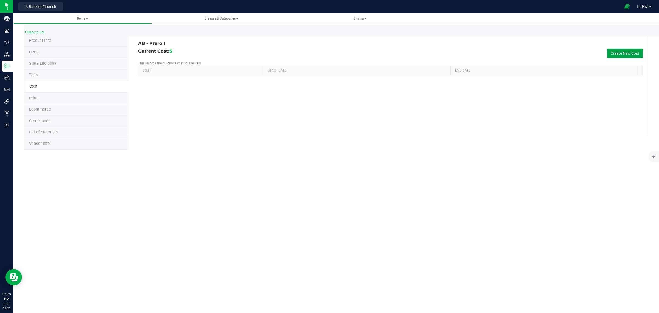
click at [621, 53] on button "Create New Cost" at bounding box center [625, 53] width 36 height 9
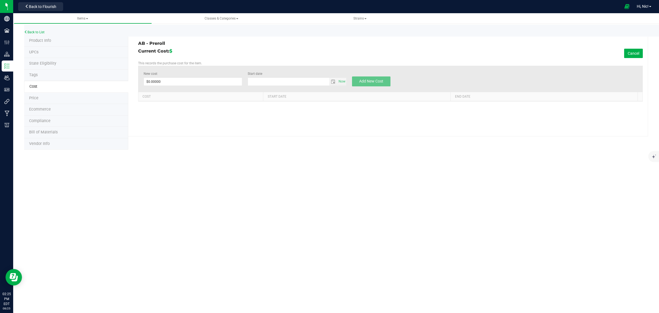
type input "8/25/2025"
click at [201, 84] on span at bounding box center [193, 81] width 99 height 8
type input "0.46"
click at [331, 81] on span "select" at bounding box center [333, 81] width 4 height 4
type input "$0.46000"
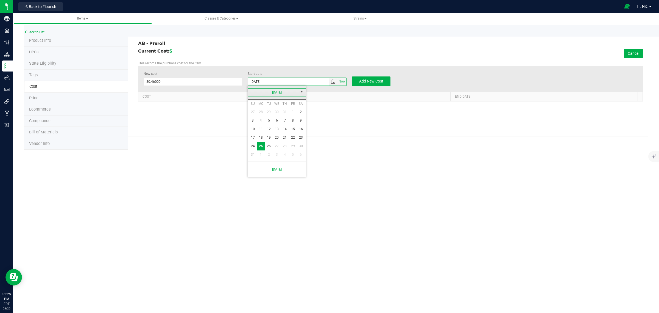
click at [252, 90] on link "August 2025" at bounding box center [277, 92] width 59 height 9
click at [268, 124] on link "Jun" at bounding box center [270, 123] width 14 height 14
click at [251, 109] on link "1" at bounding box center [253, 112] width 8 height 9
type input "6/1/2025"
click at [363, 82] on span "Add New Cost" at bounding box center [371, 81] width 24 height 4
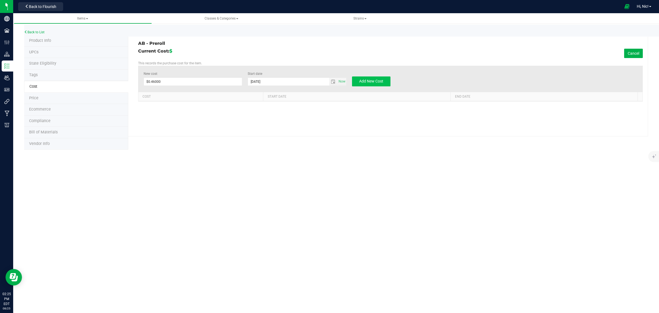
type input "$0.00000"
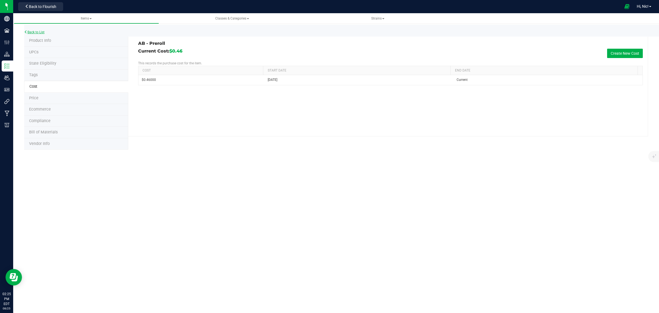
click at [39, 32] on link "Back to List" at bounding box center [34, 32] width 20 height 4
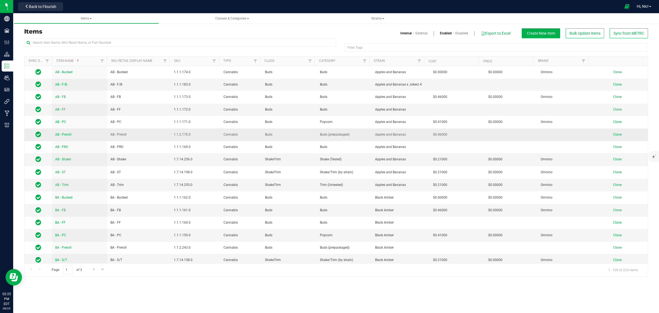
click at [61, 135] on span "AB - Preroll" at bounding box center [63, 134] width 16 height 4
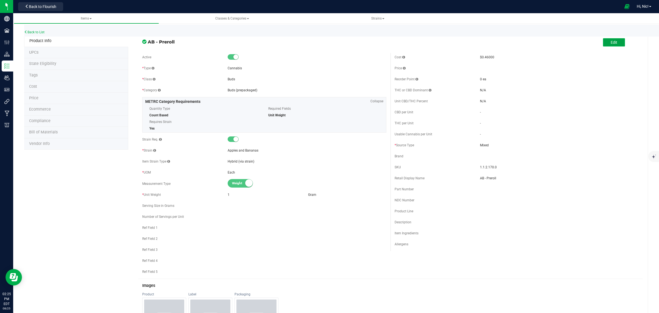
click at [604, 45] on button "Edit" at bounding box center [614, 42] width 22 height 8
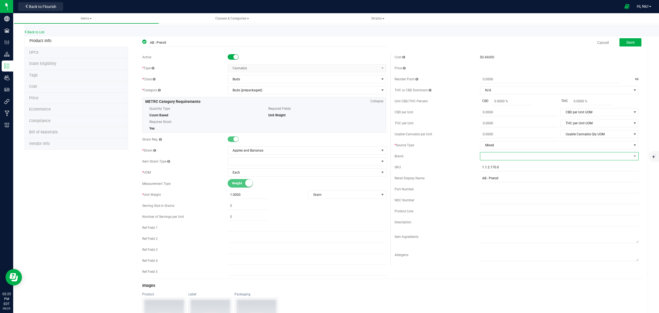
click at [494, 156] on span at bounding box center [555, 156] width 151 height 8
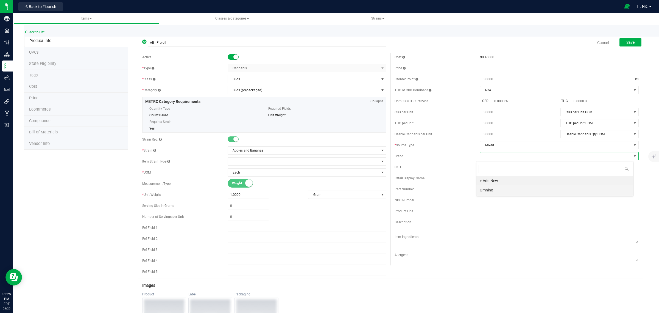
click at [494, 191] on li "Omnino" at bounding box center [555, 189] width 157 height 9
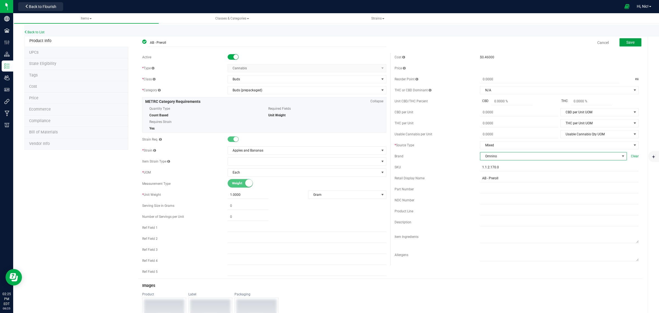
click at [632, 43] on button "Save" at bounding box center [631, 42] width 22 height 8
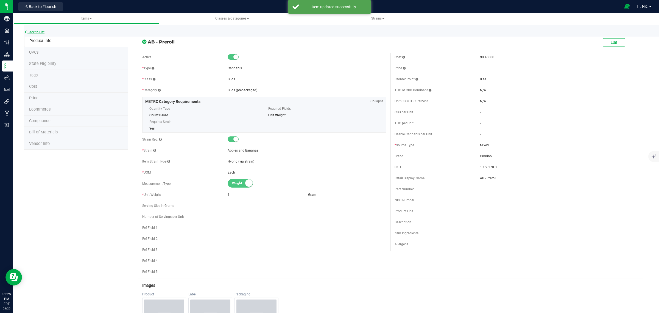
click at [43, 33] on link "Back to List" at bounding box center [34, 32] width 20 height 4
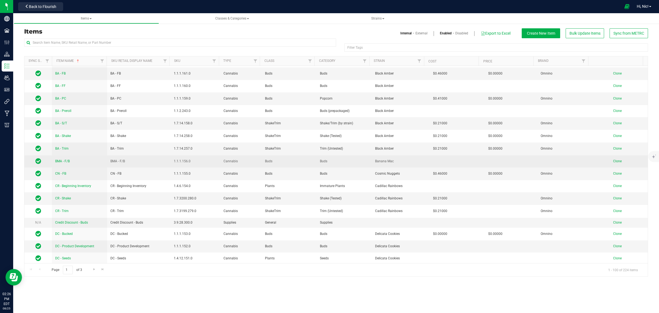
scroll to position [137, 0]
click at [69, 160] on span "BMA - F/B" at bounding box center [62, 161] width 15 height 4
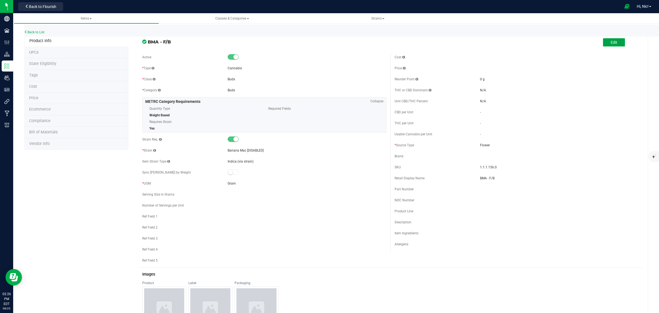
click at [612, 40] on span "Edit" at bounding box center [614, 42] width 7 height 4
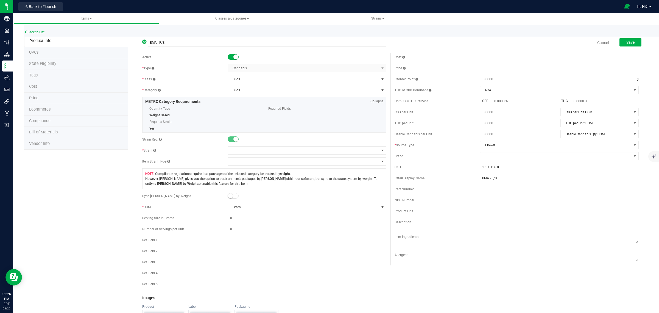
click at [234, 57] on small at bounding box center [236, 56] width 5 height 5
click at [236, 154] on span at bounding box center [303, 150] width 151 height 8
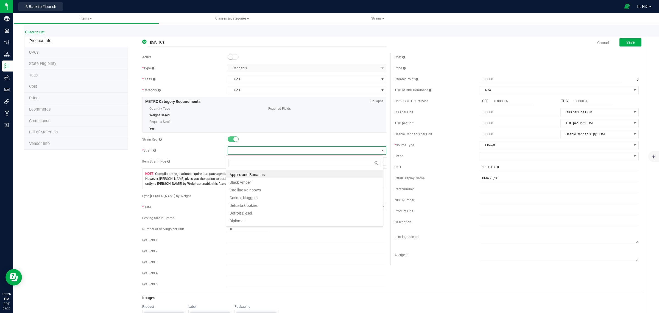
scroll to position [9, 157]
click at [252, 176] on li "Apples and Bananas" at bounding box center [304, 174] width 157 height 8
click at [631, 42] on button "Save" at bounding box center [631, 42] width 22 height 8
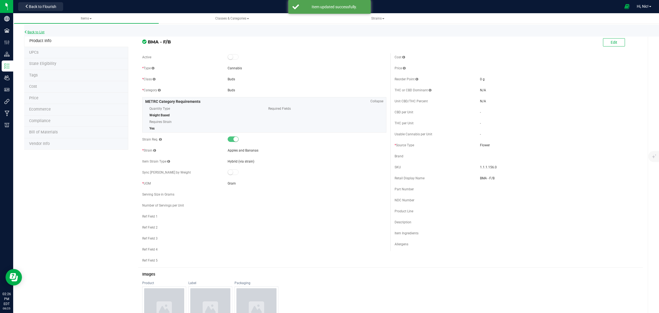
click at [38, 31] on link "Back to List" at bounding box center [34, 32] width 20 height 4
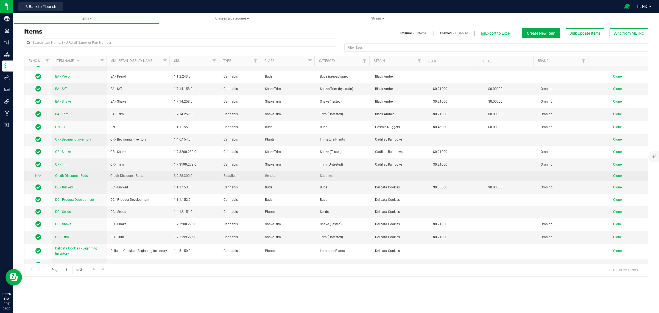
scroll to position [171, 0]
click at [83, 174] on span "Credit Discount - Buds" at bounding box center [71, 175] width 33 height 4
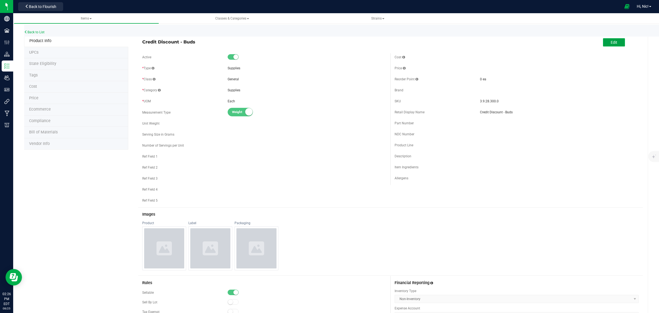
click at [611, 42] on span "Edit" at bounding box center [614, 42] width 7 height 4
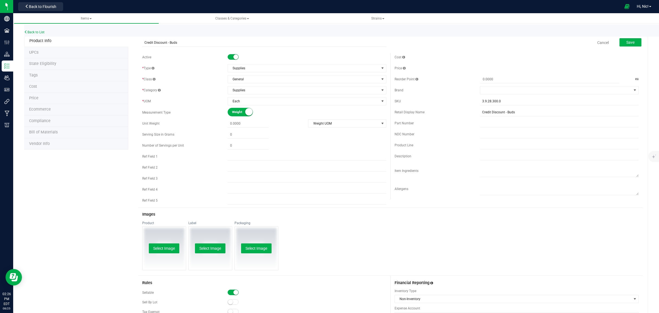
click at [235, 57] on small at bounding box center [236, 56] width 5 height 5
click at [630, 43] on button "Save" at bounding box center [631, 42] width 22 height 8
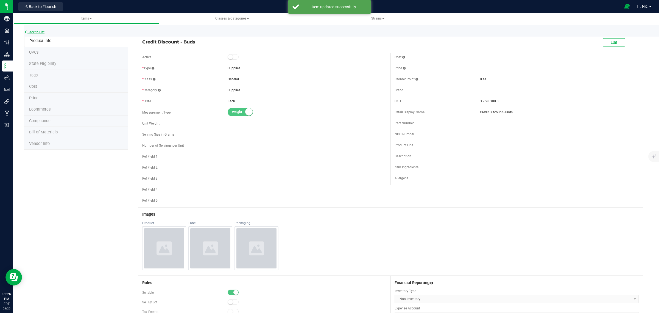
click at [38, 32] on link "Back to List" at bounding box center [34, 32] width 20 height 4
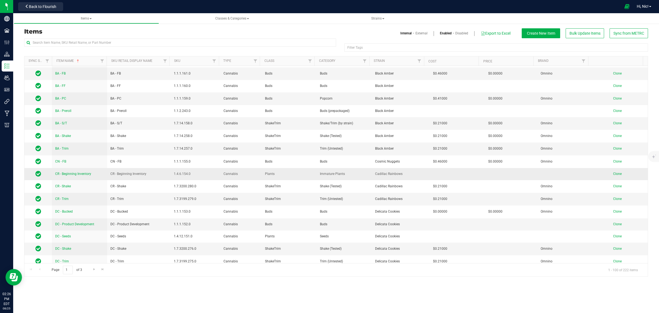
scroll to position [137, 0]
click at [67, 174] on link "CR - Beginning Inventory" at bounding box center [73, 173] width 36 height 5
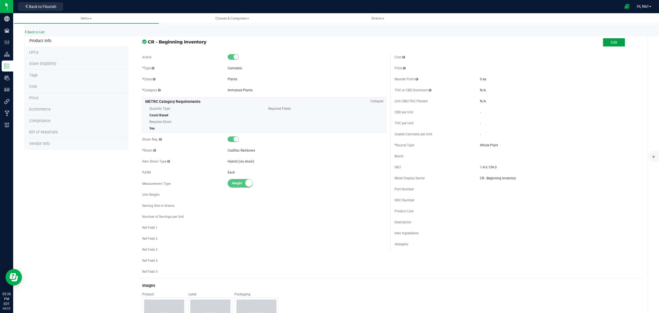
click at [611, 42] on span "Edit" at bounding box center [614, 42] width 7 height 4
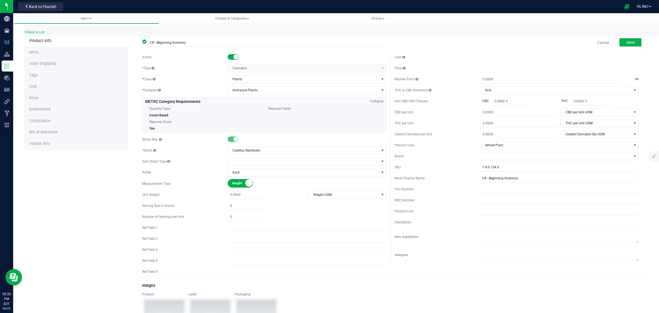
click at [234, 55] on small at bounding box center [236, 56] width 5 height 5
click at [628, 45] on button "Save" at bounding box center [631, 42] width 22 height 8
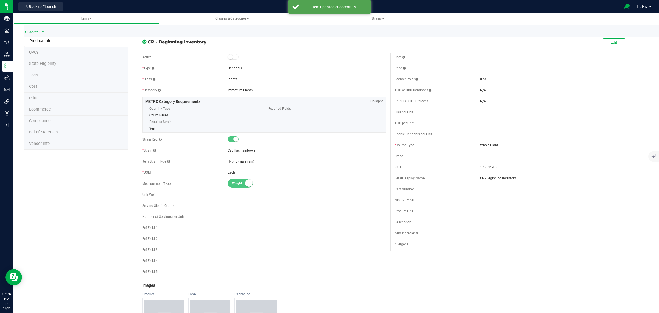
click at [32, 31] on link "Back to List" at bounding box center [34, 32] width 20 height 4
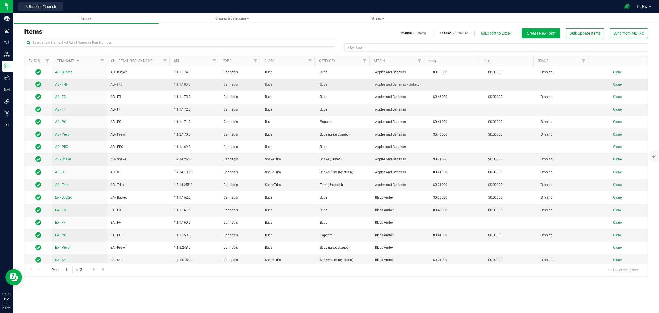
click at [64, 85] on span "AB - F/B" at bounding box center [61, 84] width 12 height 4
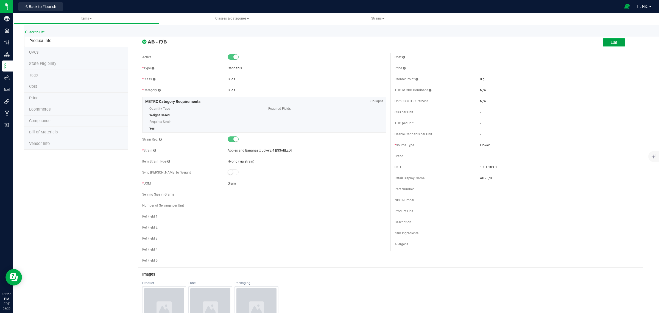
click at [615, 45] on button "Edit" at bounding box center [614, 42] width 22 height 8
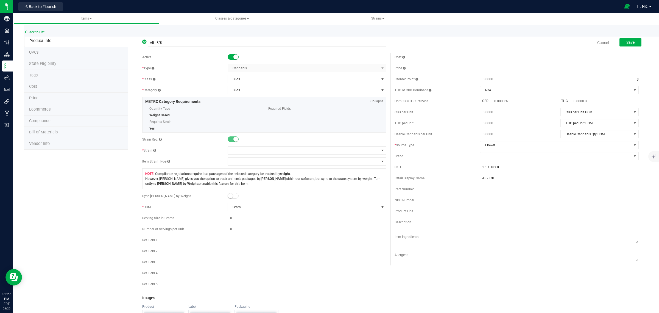
click at [234, 58] on small at bounding box center [236, 56] width 5 height 5
click at [627, 43] on span "Save" at bounding box center [631, 42] width 8 height 4
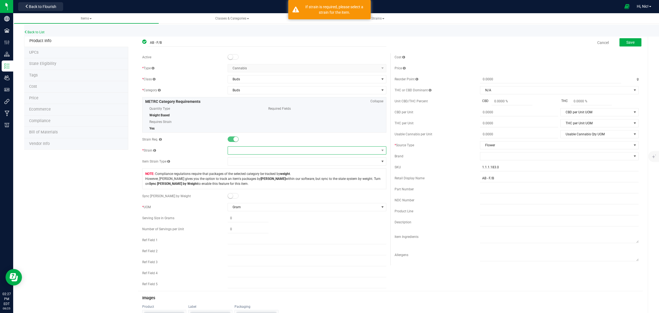
click at [243, 151] on span at bounding box center [303, 150] width 151 height 8
click at [246, 174] on li "Apples and Bananas" at bounding box center [304, 174] width 157 height 8
click at [620, 39] on button "Save" at bounding box center [631, 42] width 22 height 8
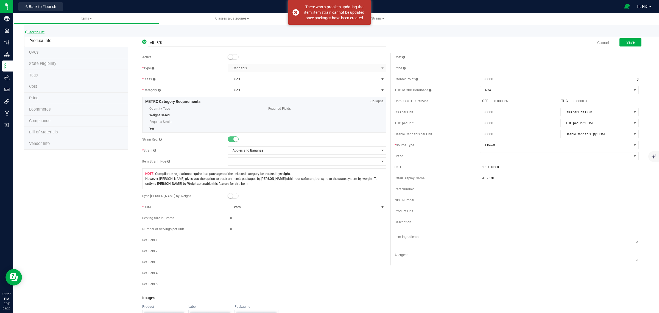
click at [30, 32] on link "Back to List" at bounding box center [34, 32] width 20 height 4
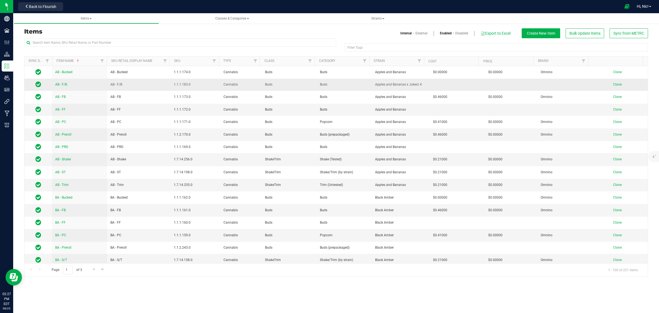
click at [65, 85] on span "AB - F/B" at bounding box center [61, 84] width 12 height 4
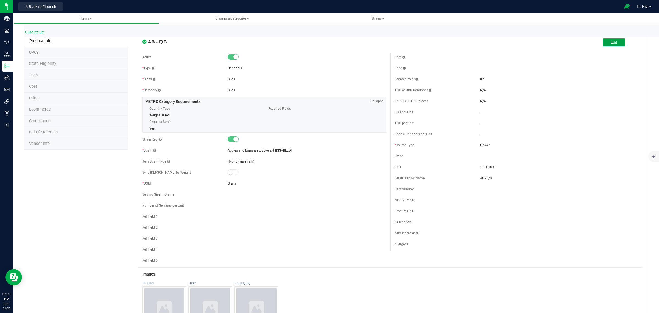
click at [611, 41] on span "Edit" at bounding box center [614, 42] width 7 height 4
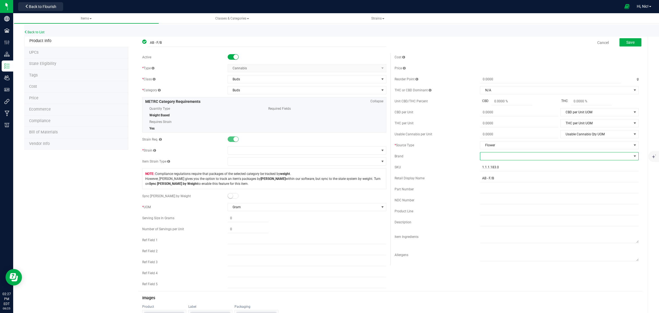
click at [502, 156] on span at bounding box center [555, 156] width 151 height 8
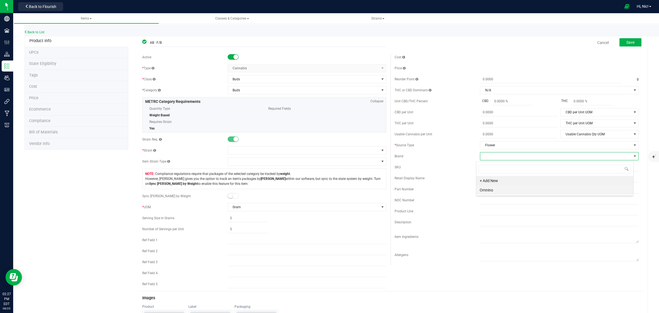
click at [502, 190] on li "Omnino" at bounding box center [555, 189] width 157 height 9
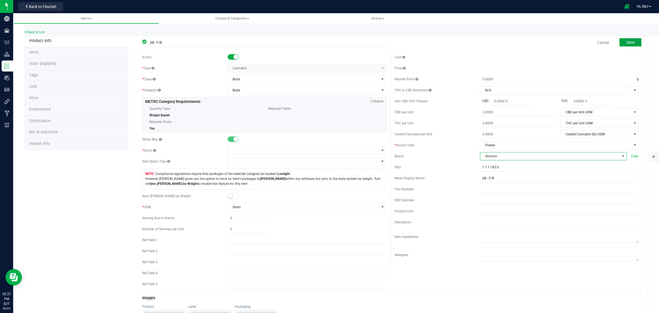
click at [628, 41] on span "Save" at bounding box center [631, 42] width 8 height 4
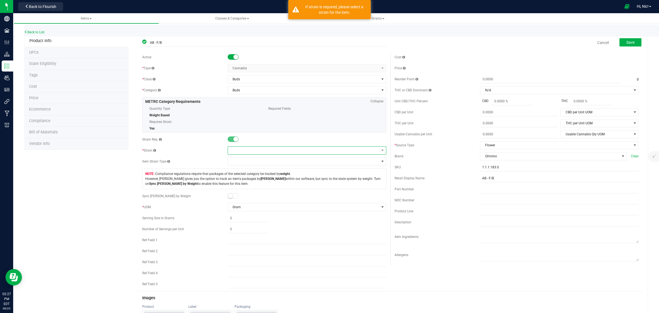
click at [252, 151] on span at bounding box center [303, 150] width 151 height 8
click at [257, 174] on li "Apples and Bananas" at bounding box center [304, 174] width 157 height 8
click at [627, 42] on span "Save" at bounding box center [631, 42] width 8 height 4
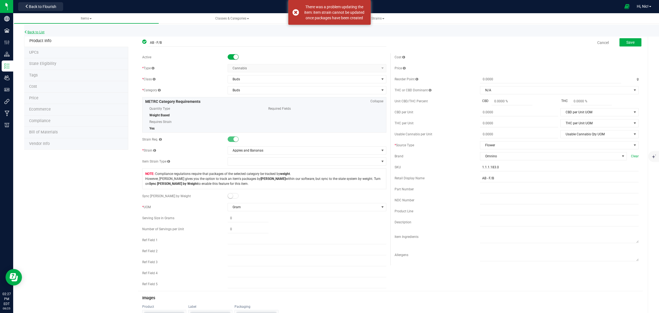
click at [40, 31] on link "Back to List" at bounding box center [34, 32] width 20 height 4
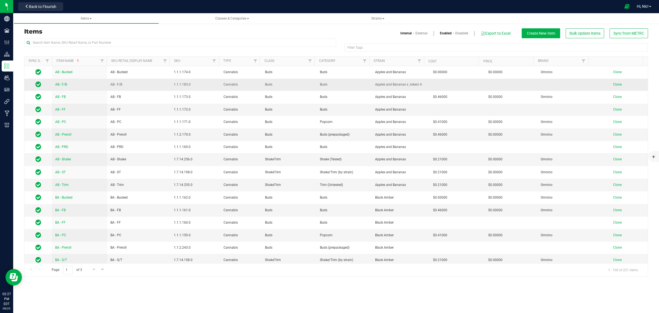
click at [63, 85] on span "AB - F/B" at bounding box center [61, 84] width 12 height 4
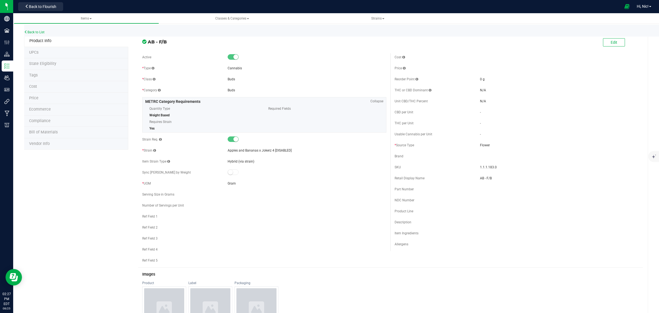
click at [35, 85] on span "Cost" at bounding box center [33, 86] width 8 height 5
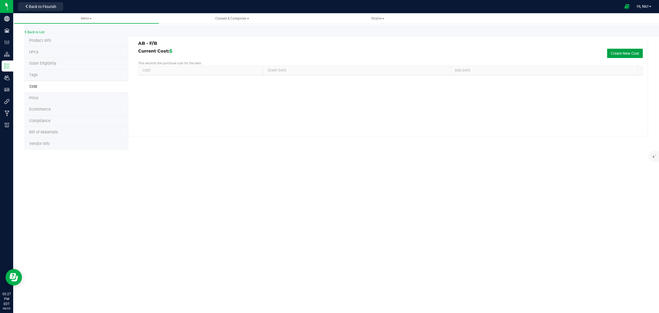
click at [615, 55] on button "Create New Cost" at bounding box center [625, 53] width 36 height 9
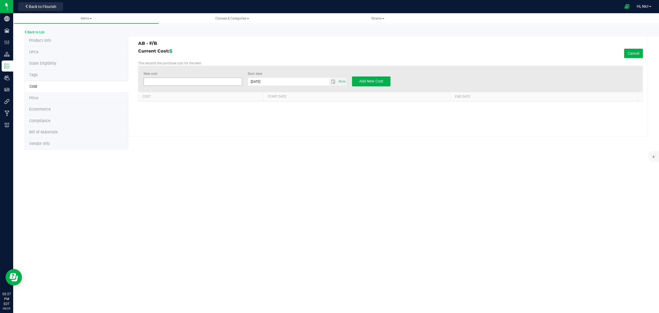
click at [195, 80] on span at bounding box center [193, 81] width 99 height 8
type input "0.46"
click at [334, 80] on span "select" at bounding box center [333, 81] width 4 height 4
type input "$0.46000"
click at [254, 93] on link "August 2025" at bounding box center [277, 92] width 59 height 9
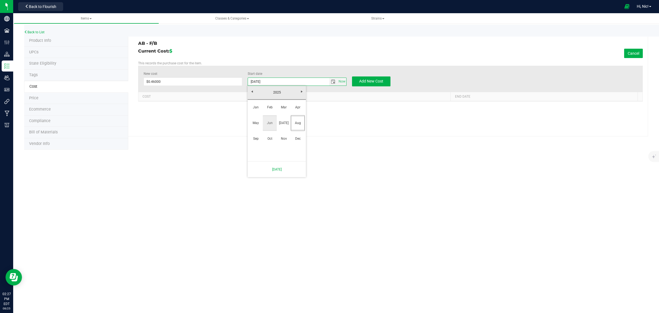
click at [271, 124] on link "Jun" at bounding box center [270, 123] width 14 height 14
click at [254, 113] on link "1" at bounding box center [253, 112] width 8 height 9
type input "6/1/2025"
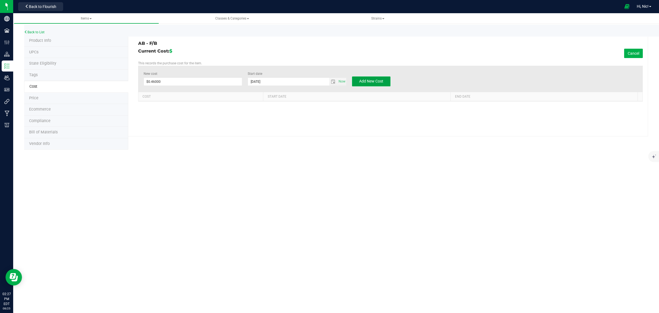
click at [373, 78] on button "Add New Cost" at bounding box center [371, 81] width 38 height 10
type input "$0.00000"
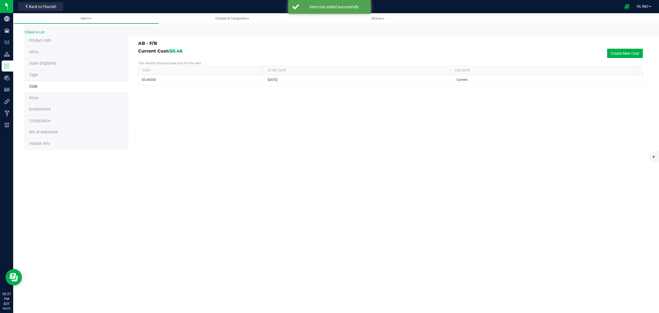
click at [45, 30] on div "Back to List" at bounding box center [353, 31] width 659 height 12
click at [43, 31] on link "Back to List" at bounding box center [34, 32] width 20 height 4
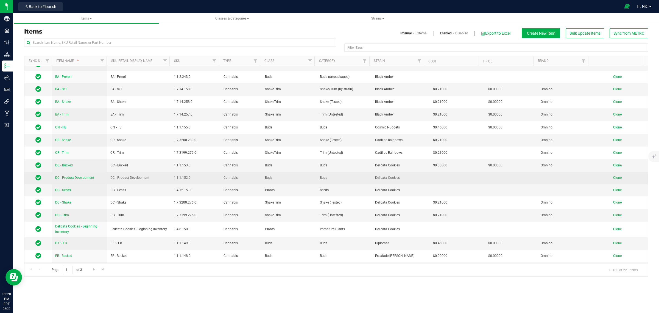
scroll to position [172, 0]
click at [91, 176] on span "DC - Product Development" at bounding box center [74, 177] width 39 height 4
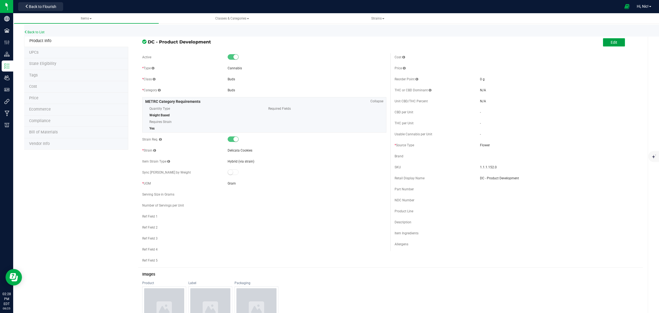
click at [611, 42] on span "Edit" at bounding box center [614, 42] width 7 height 4
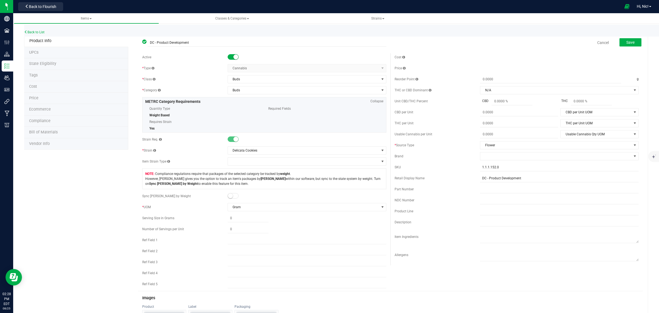
click at [231, 56] on span at bounding box center [233, 56] width 11 height 5
click at [627, 43] on span "Save" at bounding box center [631, 42] width 8 height 4
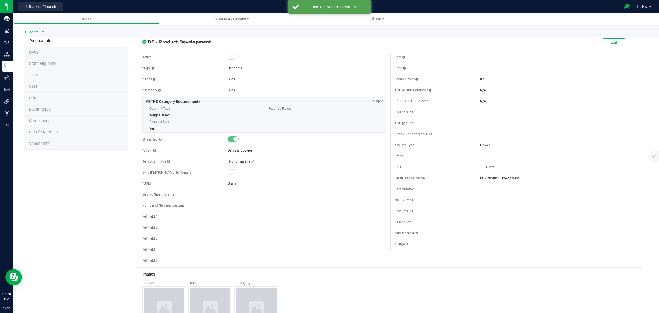
click at [31, 29] on div "Back to List" at bounding box center [353, 31] width 659 height 12
click at [32, 30] on link "Back to List" at bounding box center [34, 32] width 20 height 4
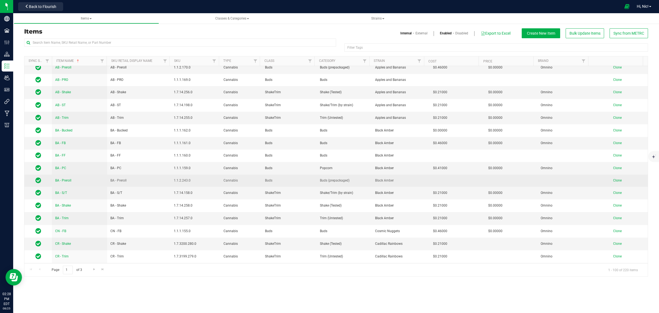
scroll to position [68, 0]
click at [66, 179] on span "BA - Preroll" at bounding box center [63, 180] width 16 height 4
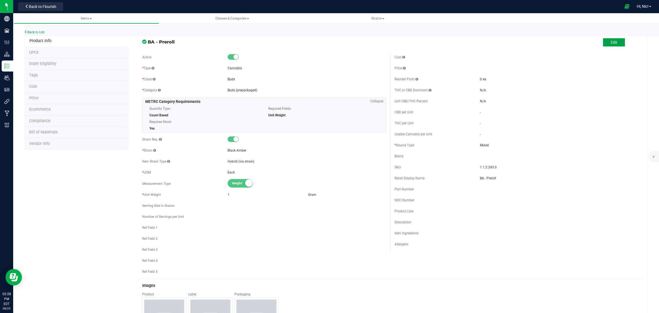
click at [616, 41] on button "Edit" at bounding box center [614, 42] width 22 height 8
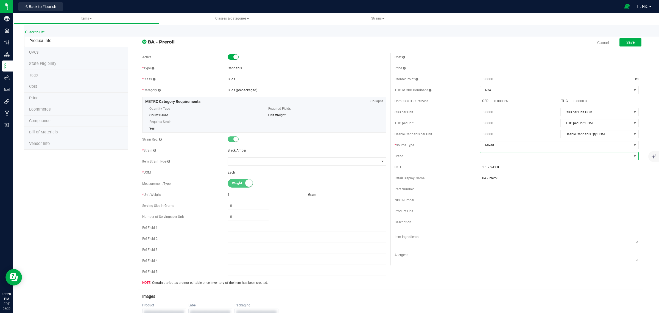
click at [505, 159] on span at bounding box center [555, 156] width 151 height 8
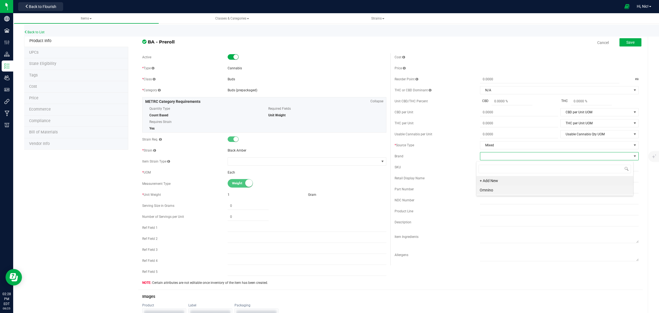
click at [496, 189] on li "Omnino" at bounding box center [555, 189] width 157 height 9
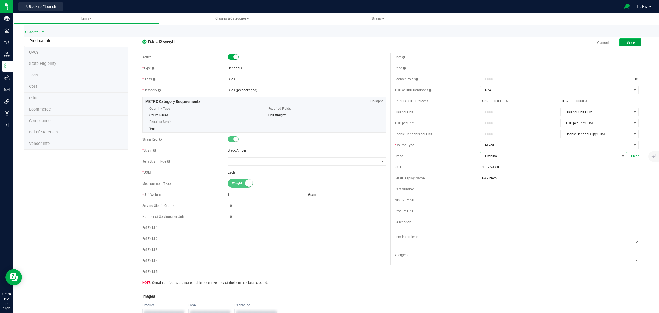
click at [630, 41] on button "Save" at bounding box center [631, 42] width 22 height 8
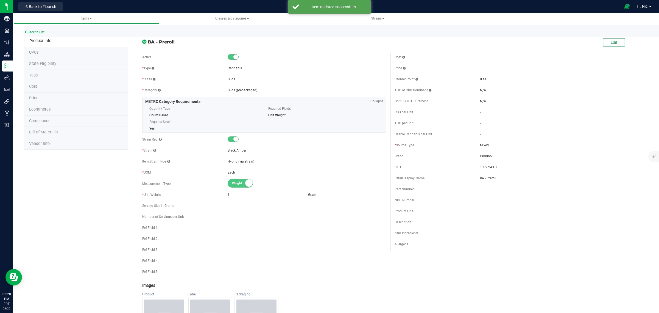
click at [37, 85] on span "Cost" at bounding box center [33, 86] width 8 height 5
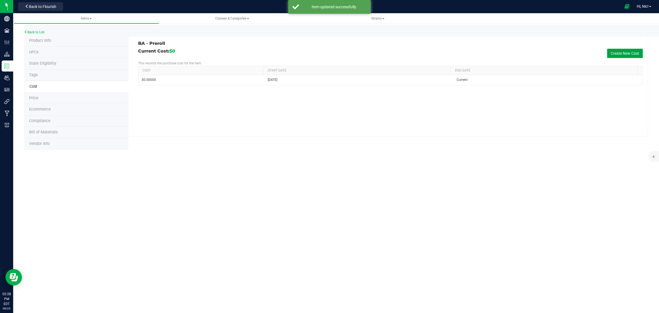
click at [620, 51] on button "Create New Cost" at bounding box center [625, 53] width 36 height 9
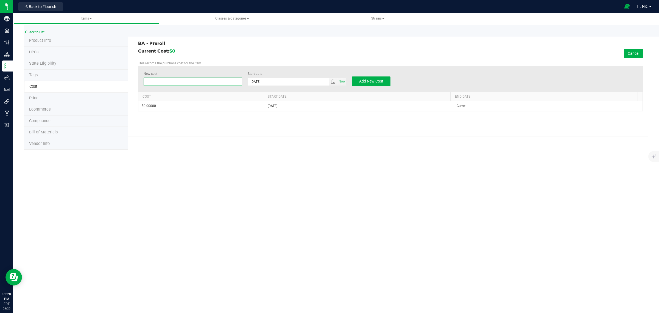
click at [201, 81] on span at bounding box center [193, 81] width 99 height 8
type input "0.46"
click at [332, 80] on span "select" at bounding box center [333, 81] width 4 height 4
type input "$0.46000"
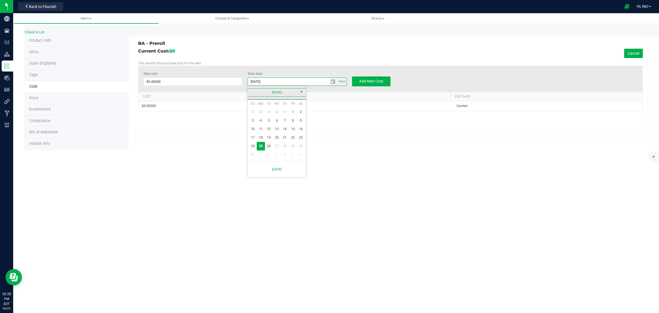
click at [257, 91] on link "August 2025" at bounding box center [277, 92] width 59 height 9
click at [269, 121] on link "Jun" at bounding box center [270, 123] width 14 height 14
click at [252, 111] on link "1" at bounding box center [253, 112] width 8 height 9
type input "6/1/2025"
click at [380, 81] on span "Add New Cost" at bounding box center [371, 81] width 24 height 4
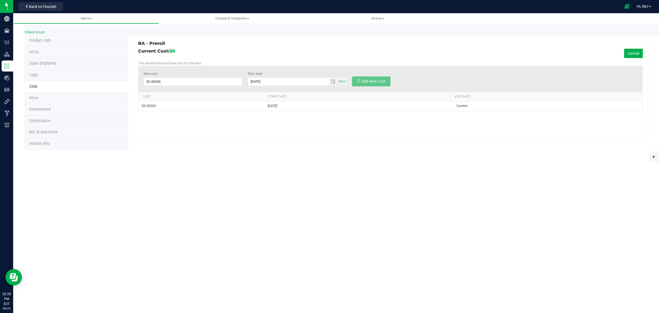
type input "$0.00000"
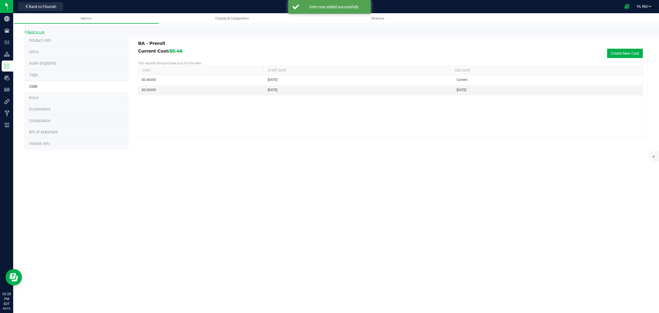
click at [30, 31] on link "Back to List" at bounding box center [34, 32] width 20 height 4
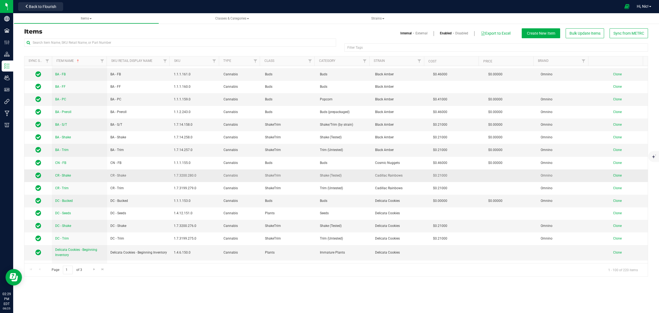
scroll to position [137, 0]
click at [65, 175] on span "CR - Shake" at bounding box center [63, 175] width 16 height 4
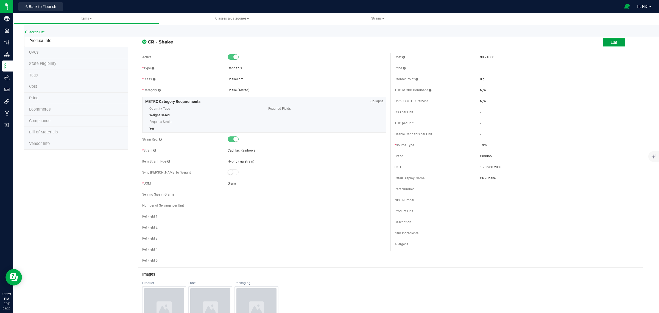
click at [603, 43] on button "Edit" at bounding box center [614, 42] width 22 height 8
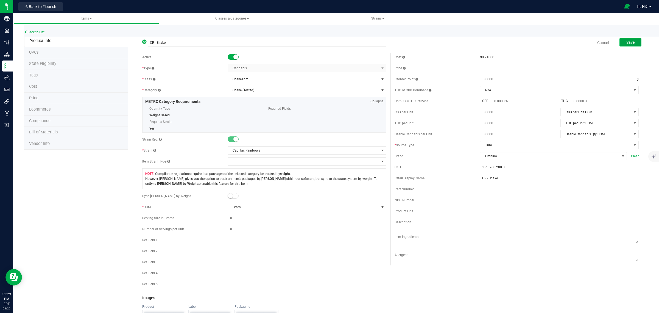
click at [621, 43] on button "Save" at bounding box center [631, 42] width 22 height 8
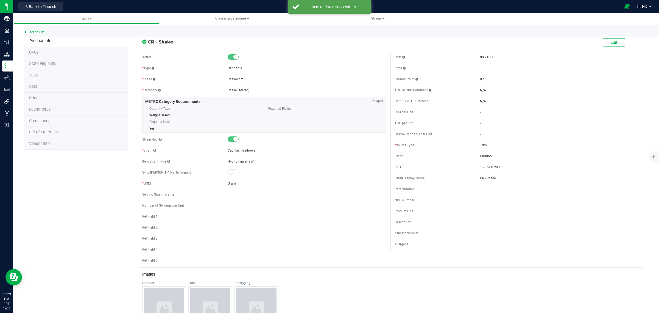
click at [36, 86] on span "Cost" at bounding box center [33, 86] width 8 height 5
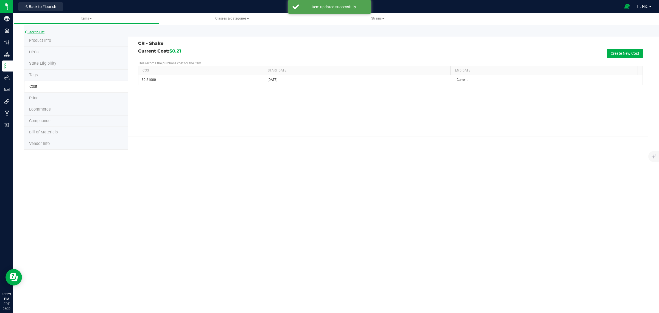
click at [33, 31] on link "Back to List" at bounding box center [34, 32] width 20 height 4
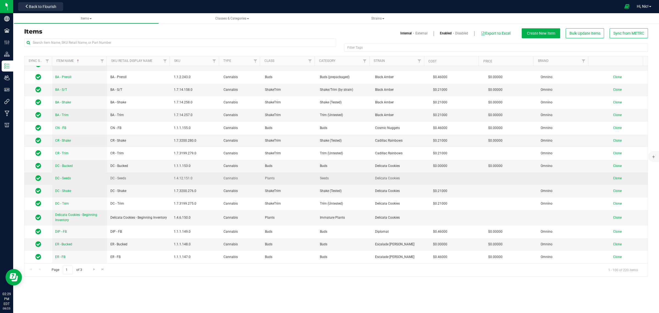
scroll to position [172, 0]
click at [68, 178] on span "DC - Seeds" at bounding box center [63, 178] width 16 height 4
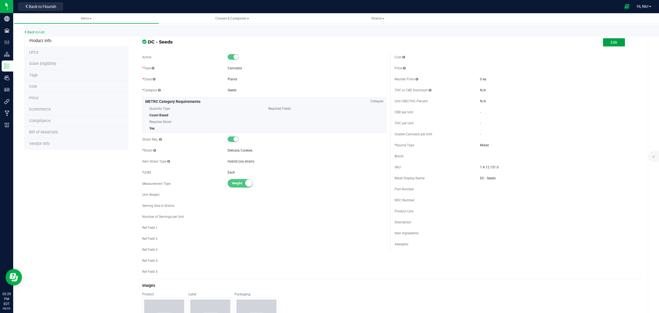
click at [611, 42] on span "Edit" at bounding box center [614, 42] width 7 height 4
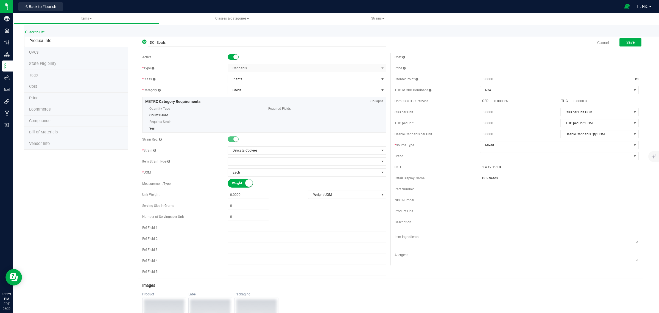
click at [236, 55] on span at bounding box center [233, 56] width 11 height 5
click at [630, 42] on button "Save" at bounding box center [631, 42] width 22 height 8
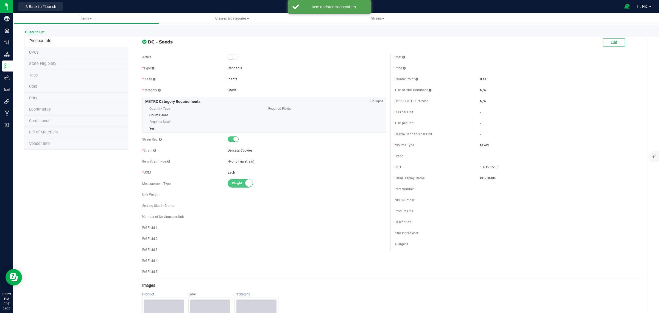
click at [43, 34] on div "Back to List" at bounding box center [353, 31] width 659 height 12
click at [42, 33] on link "Back to List" at bounding box center [34, 32] width 20 height 4
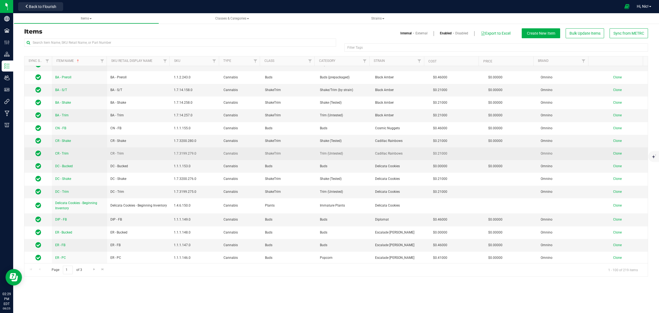
scroll to position [171, 0]
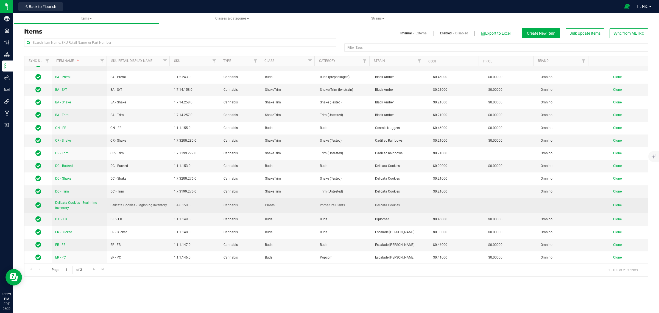
click at [80, 204] on span "Delicata Cookies - Beginning Inventory" at bounding box center [76, 205] width 42 height 9
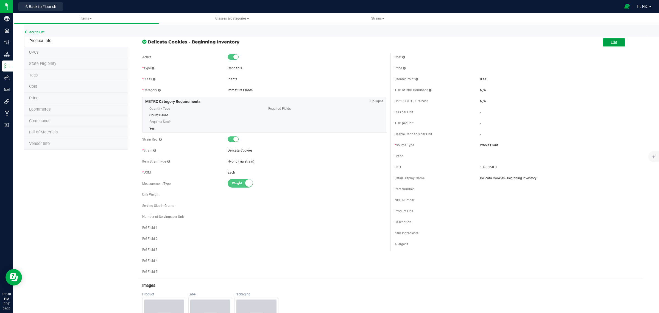
click at [607, 45] on button "Edit" at bounding box center [614, 42] width 22 height 8
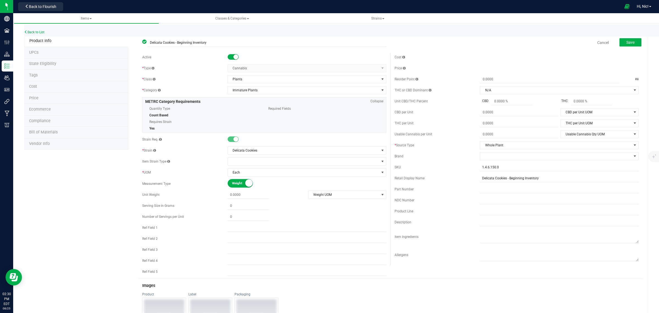
click at [235, 56] on small at bounding box center [236, 56] width 5 height 5
click at [627, 40] on span "Save" at bounding box center [631, 42] width 8 height 4
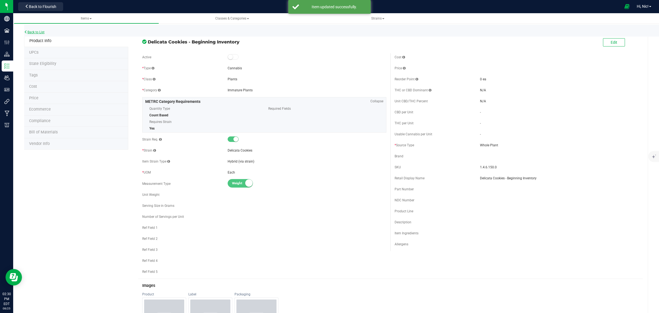
click at [30, 31] on link "Back to List" at bounding box center [34, 32] width 20 height 4
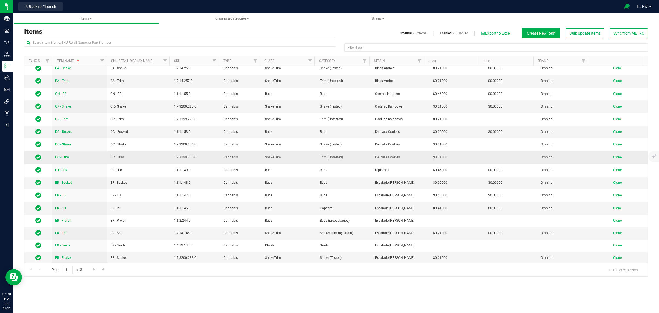
scroll to position [205, 0]
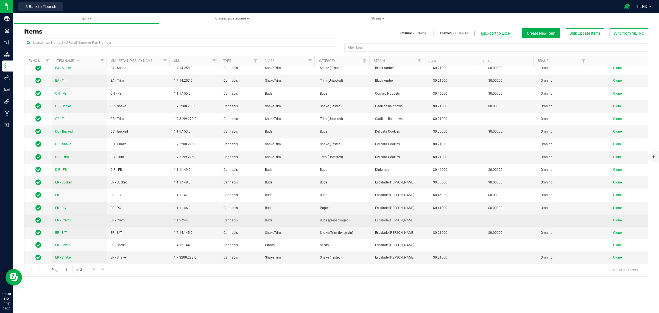
click at [59, 220] on span "ER - Preroll" at bounding box center [63, 220] width 16 height 4
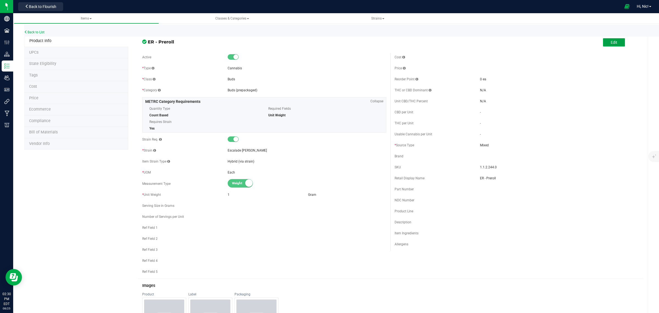
click at [611, 40] on span "Edit" at bounding box center [614, 42] width 7 height 4
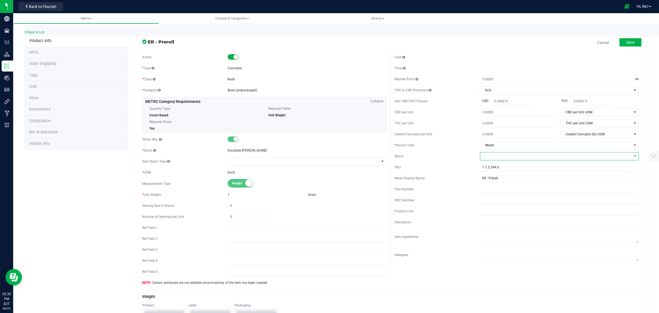
click at [491, 160] on span at bounding box center [555, 156] width 151 height 8
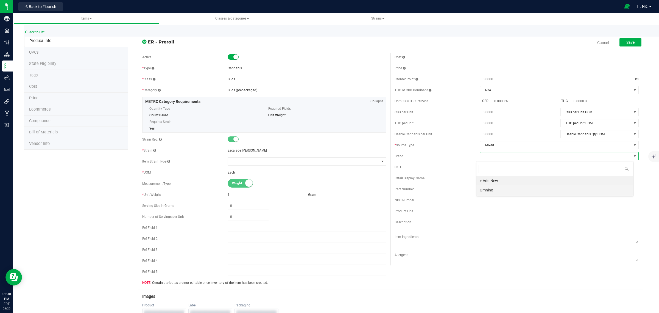
click at [494, 188] on li "Omnino" at bounding box center [555, 189] width 157 height 9
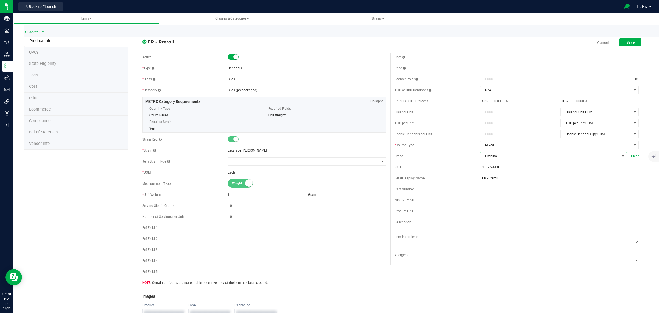
click at [635, 37] on div "Save" at bounding box center [627, 42] width 30 height 11
click at [634, 41] on button "Save" at bounding box center [631, 42] width 22 height 8
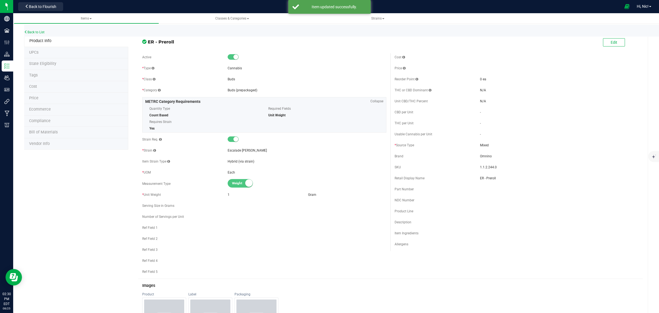
click at [37, 87] on span "Cost" at bounding box center [33, 86] width 8 height 5
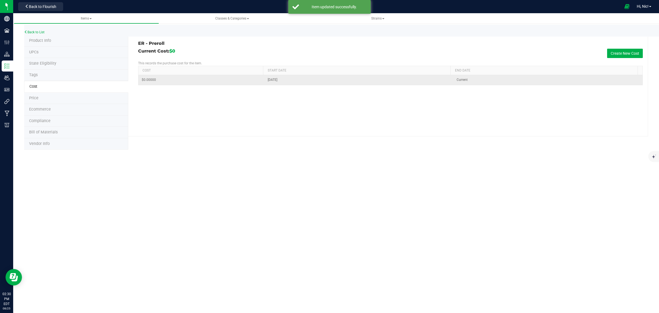
click at [201, 83] on td "$0.00000" at bounding box center [201, 80] width 126 height 10
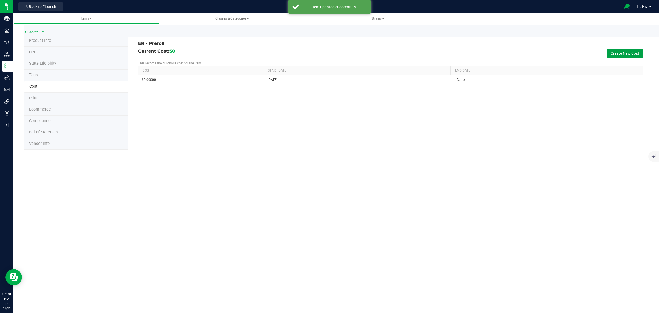
click at [622, 56] on button "Create New Cost" at bounding box center [625, 53] width 36 height 9
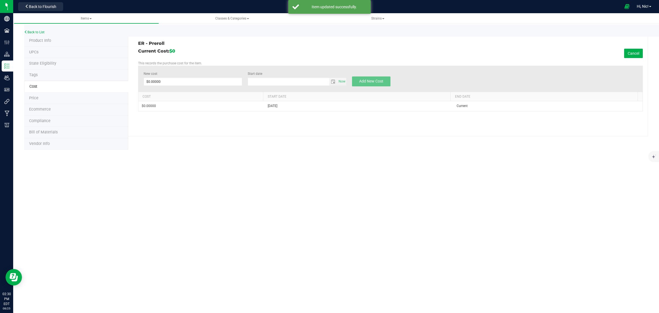
type input "8/25/2025"
click at [199, 82] on span at bounding box center [193, 81] width 99 height 8
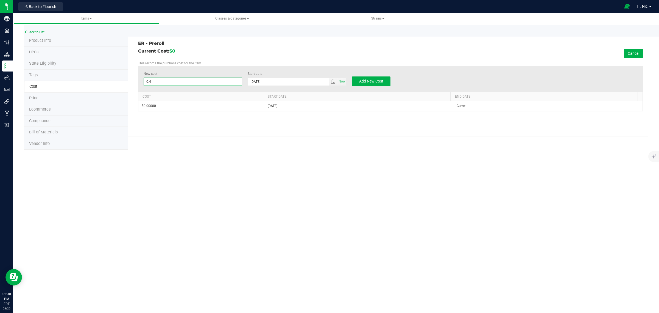
type input "0.46"
click at [331, 80] on span "select" at bounding box center [333, 81] width 4 height 4
type input "$0.46000"
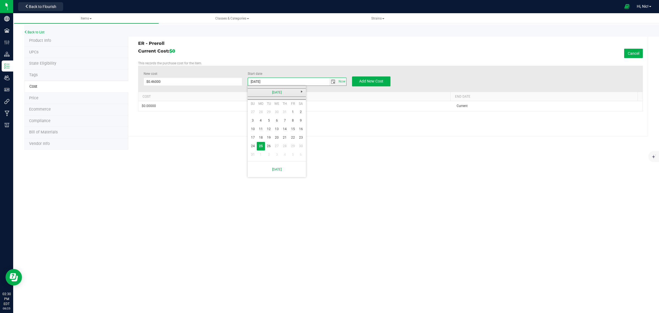
click at [249, 92] on link "August 2025" at bounding box center [277, 92] width 59 height 9
click at [266, 123] on link "Jun" at bounding box center [270, 123] width 14 height 14
click at [252, 110] on link "1" at bounding box center [253, 112] width 8 height 9
type input "6/1/2025"
click at [382, 78] on button "Add New Cost" at bounding box center [371, 81] width 38 height 10
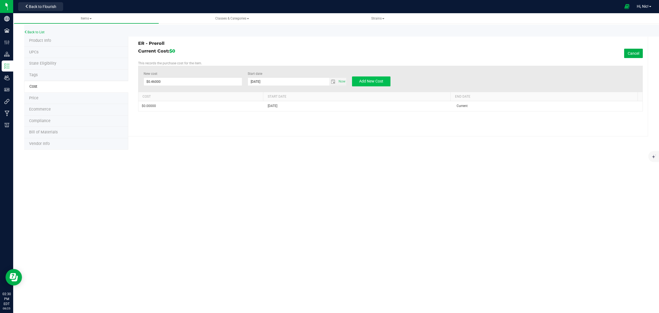
type input "$0.00000"
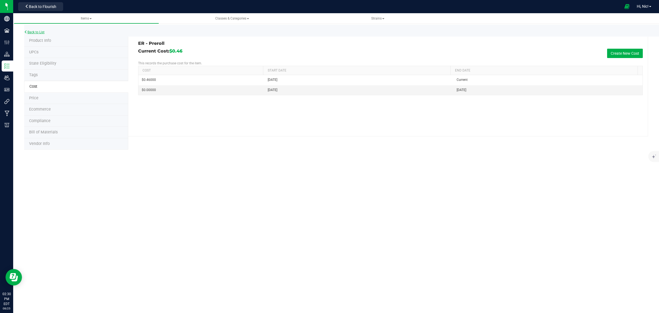
click at [41, 30] on link "Back to List" at bounding box center [34, 32] width 20 height 4
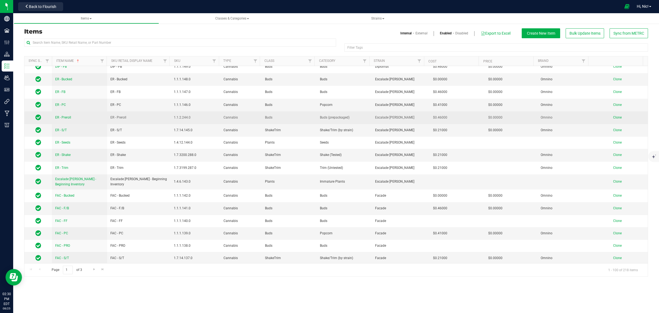
scroll to position [309, 0]
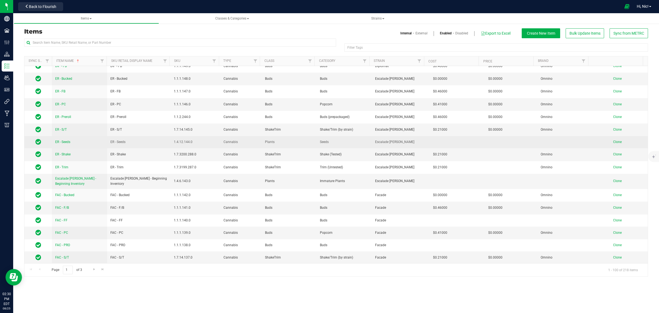
click at [66, 140] on span "ER - Seeds" at bounding box center [62, 142] width 15 height 4
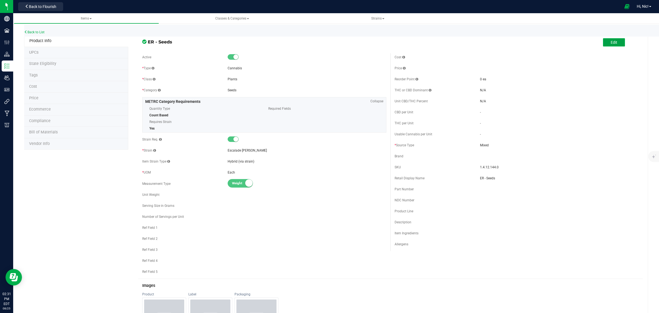
click at [611, 44] on span "Edit" at bounding box center [614, 42] width 7 height 4
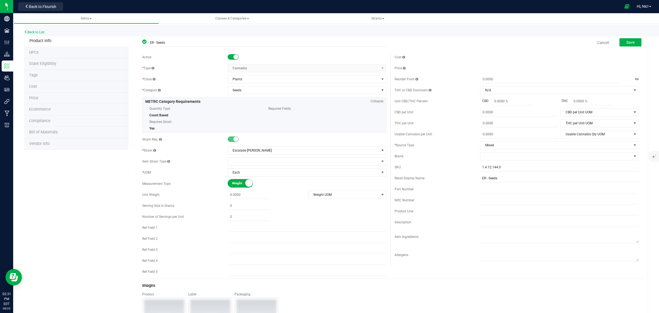
click at [235, 57] on small at bounding box center [236, 56] width 5 height 5
click at [631, 41] on button "Save" at bounding box center [631, 42] width 22 height 8
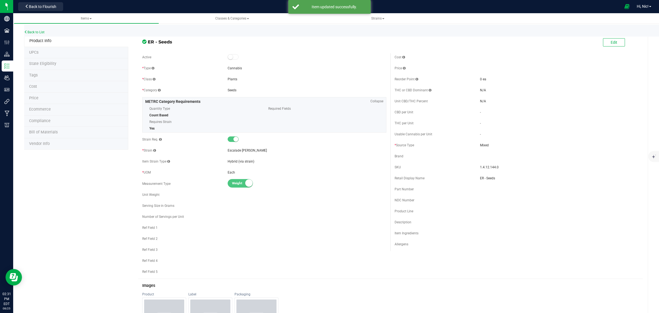
click at [37, 34] on div "Back to List" at bounding box center [353, 31] width 659 height 12
click at [37, 33] on link "Back to List" at bounding box center [34, 32] width 20 height 4
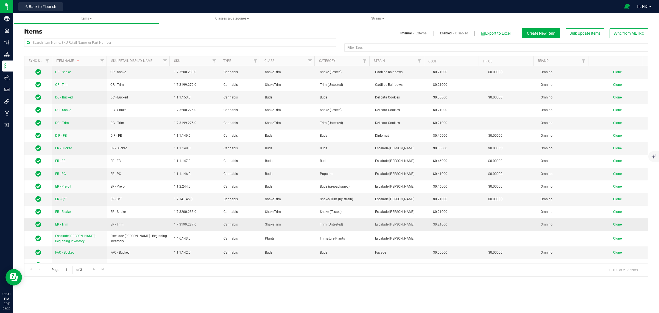
scroll to position [240, 0]
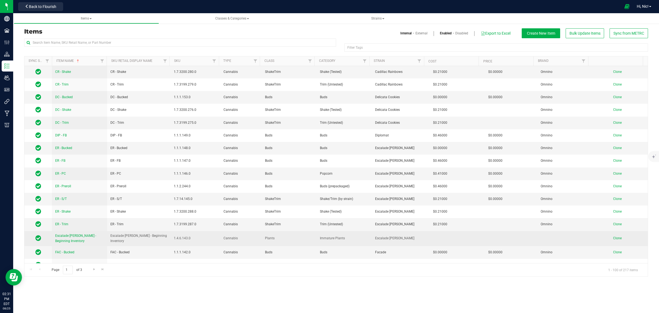
click at [82, 238] on span "Escalade Runtz - Beginning Inventory" at bounding box center [75, 238] width 41 height 9
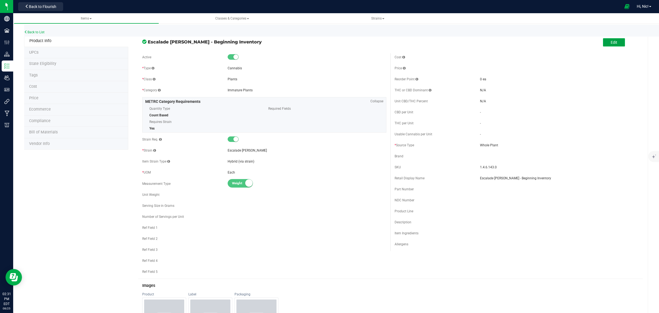
click at [613, 43] on button "Edit" at bounding box center [614, 42] width 22 height 8
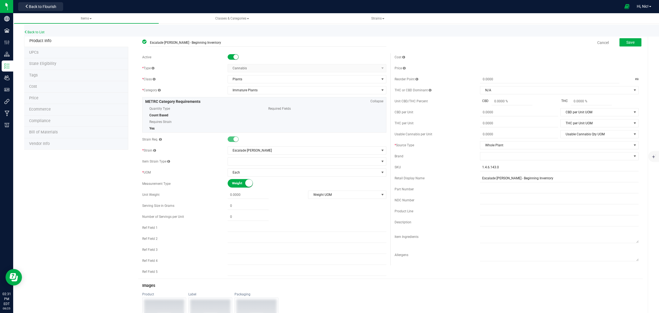
click at [235, 56] on small at bounding box center [236, 56] width 5 height 5
click at [638, 43] on div "Cancel Save" at bounding box center [517, 43] width 252 height 14
click at [631, 43] on button "Save" at bounding box center [631, 42] width 22 height 8
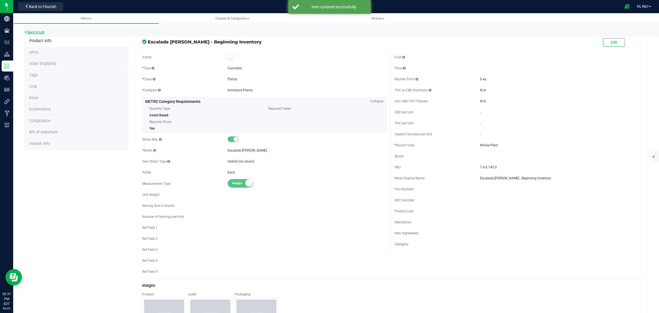
click at [37, 32] on link "Back to List" at bounding box center [34, 32] width 20 height 4
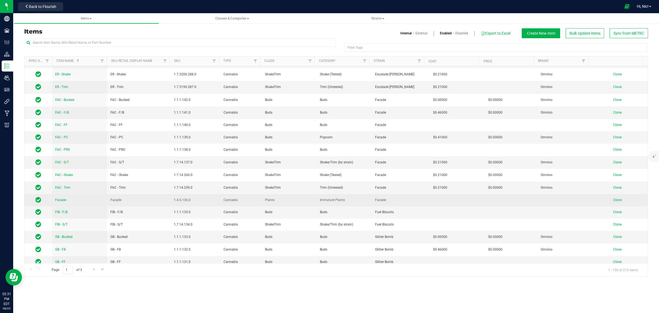
scroll to position [377, 0]
click at [62, 201] on span "Facade" at bounding box center [60, 200] width 11 height 4
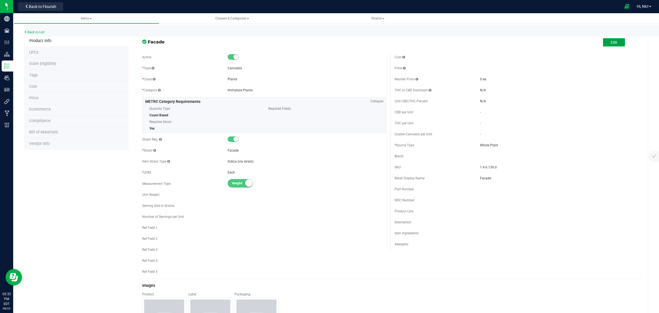
click at [611, 40] on span "Edit" at bounding box center [614, 42] width 7 height 4
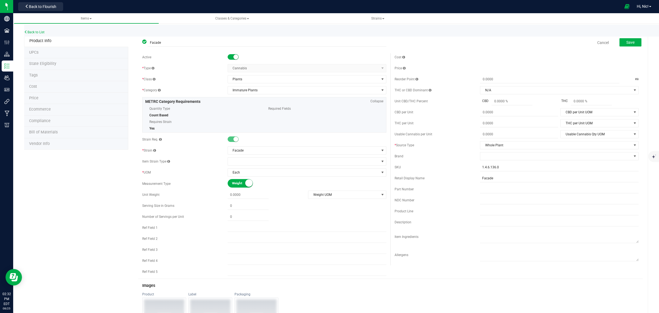
click at [235, 54] on small at bounding box center [236, 56] width 5 height 5
click at [627, 41] on span "Save" at bounding box center [631, 42] width 8 height 4
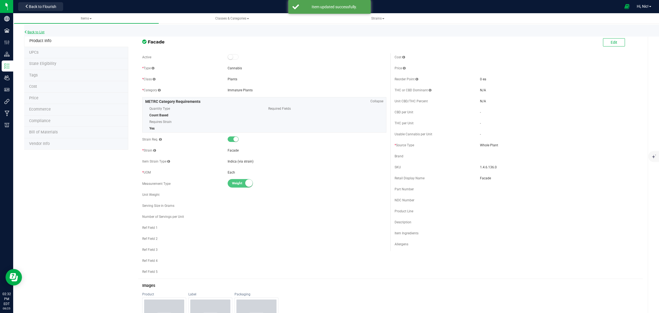
click at [39, 30] on link "Back to List" at bounding box center [34, 32] width 20 height 4
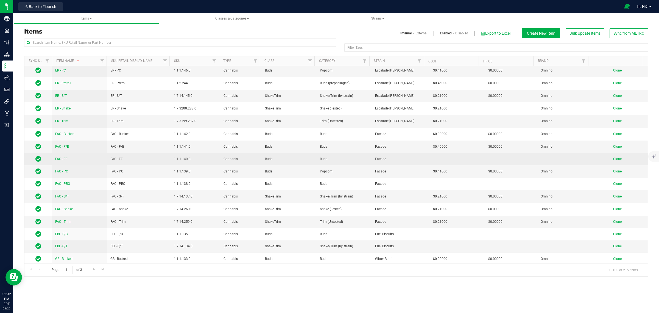
scroll to position [343, 0]
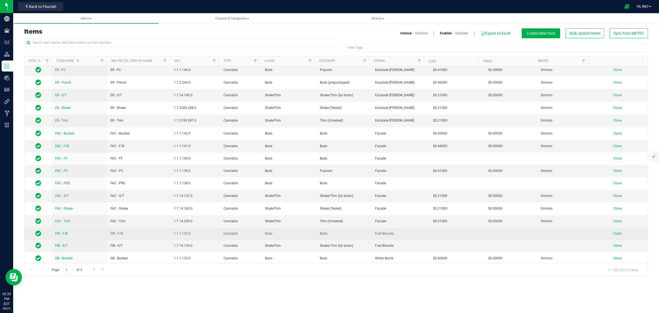
click at [66, 234] on span "FBI - F/B" at bounding box center [61, 233] width 12 height 4
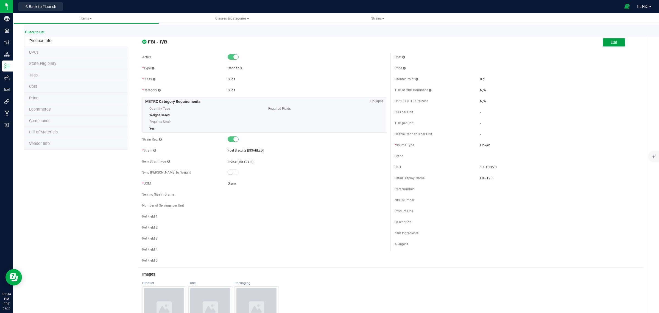
click at [604, 40] on button "Edit" at bounding box center [614, 42] width 22 height 8
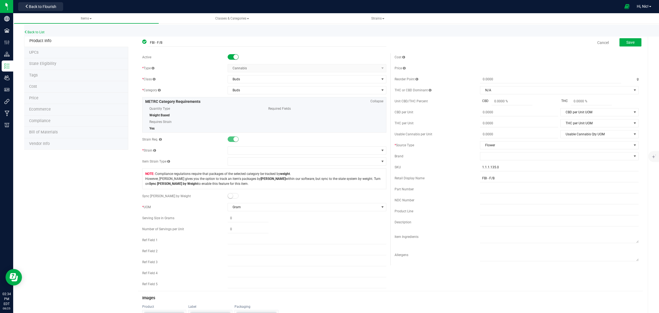
click at [231, 56] on span at bounding box center [233, 56] width 11 height 5
click at [627, 43] on span "Save" at bounding box center [631, 42] width 8 height 4
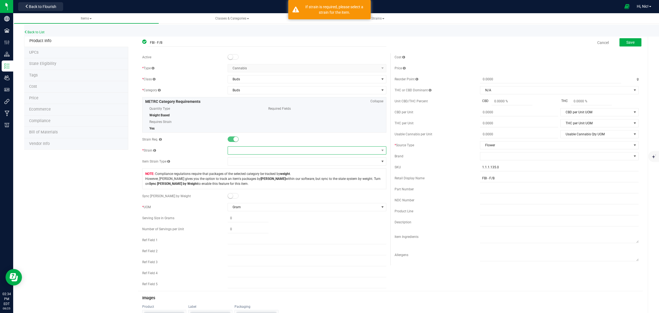
click at [238, 149] on span at bounding box center [303, 150] width 151 height 8
click at [259, 205] on li "Delicata Cookies" at bounding box center [304, 205] width 157 height 8
click at [621, 39] on button "Save" at bounding box center [631, 42] width 22 height 8
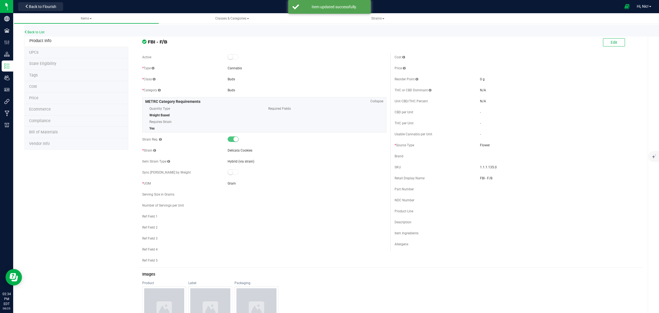
click at [22, 31] on div "Back to List Product Info UPCs State Eligibility Tags Cost Price Ecommerce Comp…" at bounding box center [336, 283] width 646 height 534
click at [28, 32] on link "Back to List" at bounding box center [34, 32] width 20 height 4
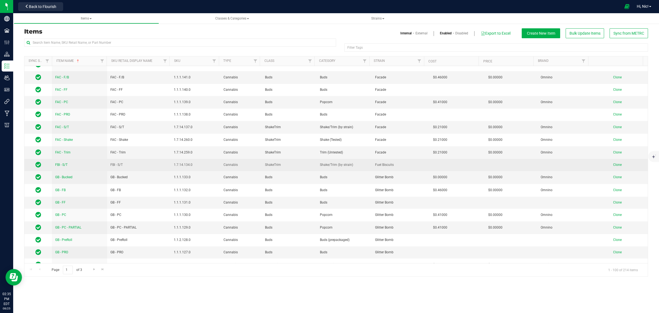
scroll to position [412, 0]
click at [63, 164] on span "FBI - S/T" at bounding box center [61, 165] width 12 height 4
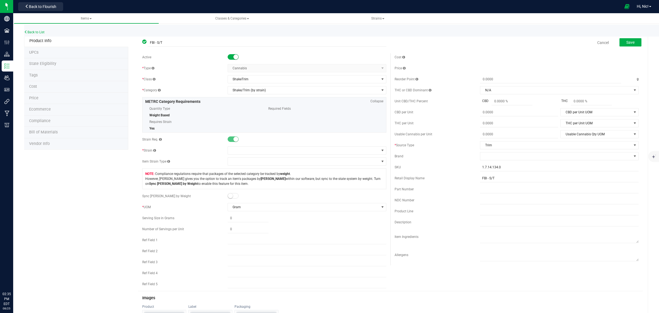
click at [235, 57] on small at bounding box center [236, 56] width 5 height 5
click at [241, 152] on span at bounding box center [303, 150] width 151 height 8
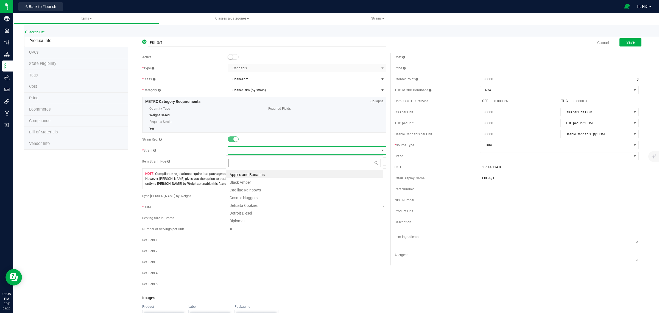
scroll to position [9, 157]
click at [271, 203] on li "Delicata Cookies" at bounding box center [304, 205] width 157 height 8
click at [628, 46] on button "Save" at bounding box center [631, 42] width 22 height 8
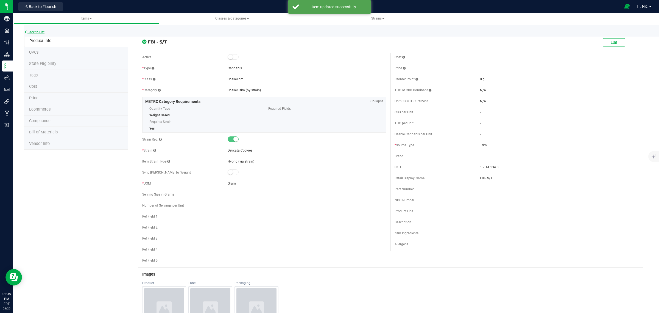
click at [39, 31] on link "Back to List" at bounding box center [34, 32] width 20 height 4
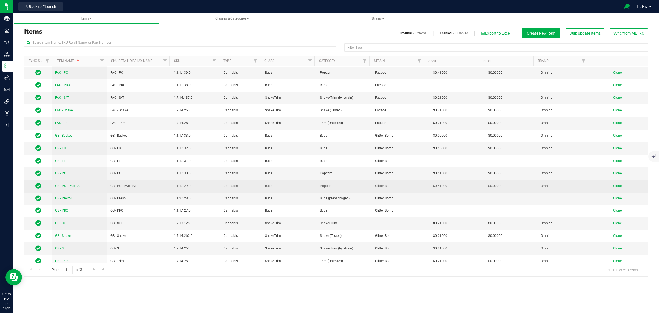
click at [77, 188] on td "GB - PC - PARTIAL" at bounding box center [79, 186] width 55 height 13
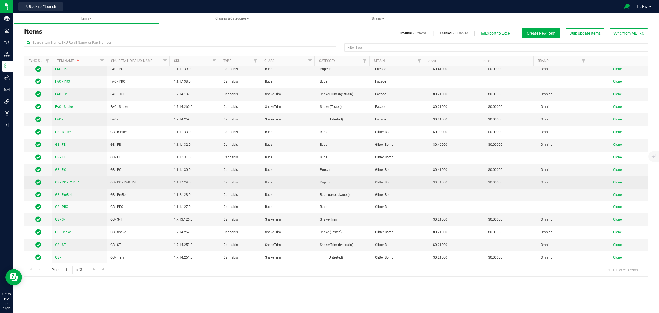
click at [80, 182] on span "GB - PC - PARTIAL" at bounding box center [68, 182] width 26 height 4
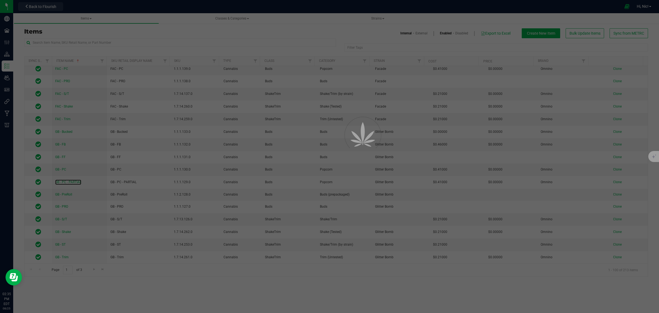
scroll to position [446, 0]
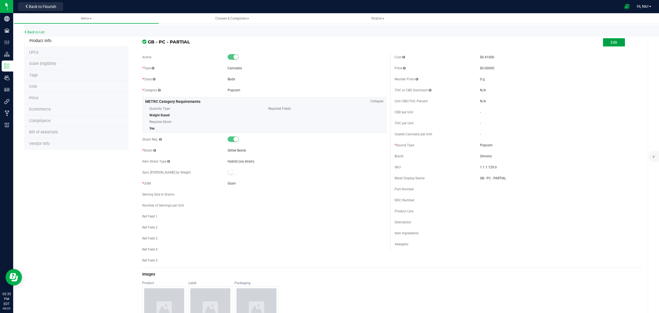
click at [619, 43] on button "Edit" at bounding box center [614, 42] width 22 height 8
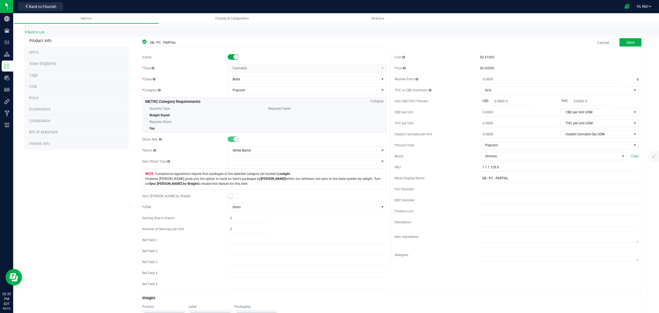
click at [235, 55] on small at bounding box center [236, 56] width 5 height 5
click at [627, 43] on span "Save" at bounding box center [631, 42] width 8 height 4
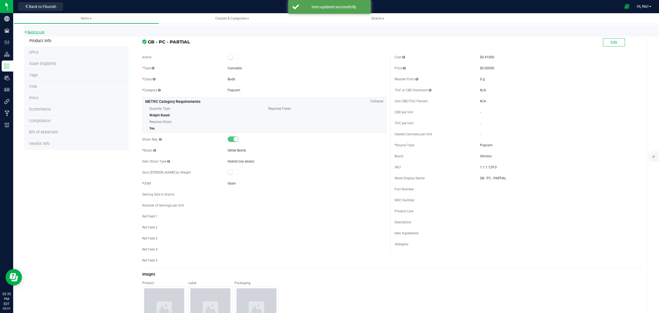
click at [37, 32] on link "Back to List" at bounding box center [34, 32] width 20 height 4
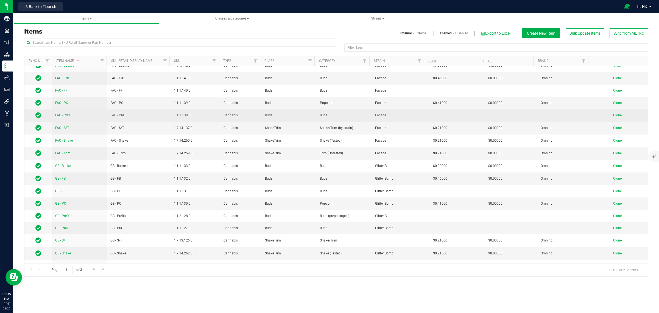
scroll to position [412, 0]
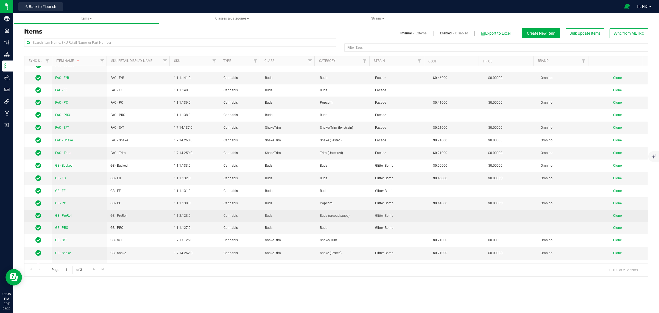
click at [71, 215] on span "GB - PreRoll" at bounding box center [63, 215] width 17 height 4
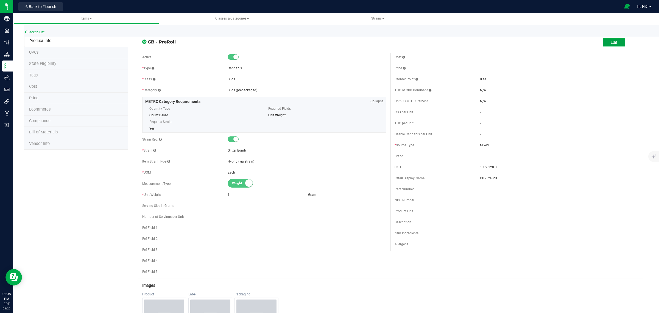
click at [611, 41] on span "Edit" at bounding box center [614, 42] width 7 height 4
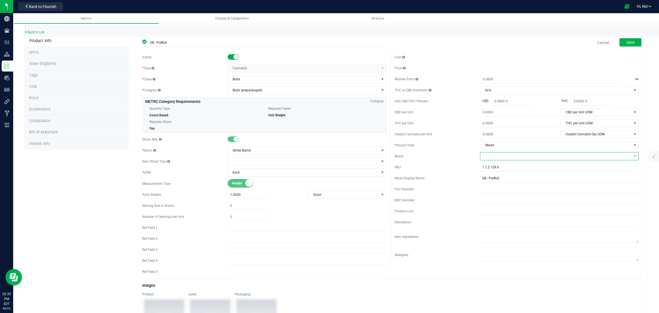
click at [499, 157] on span at bounding box center [555, 156] width 151 height 8
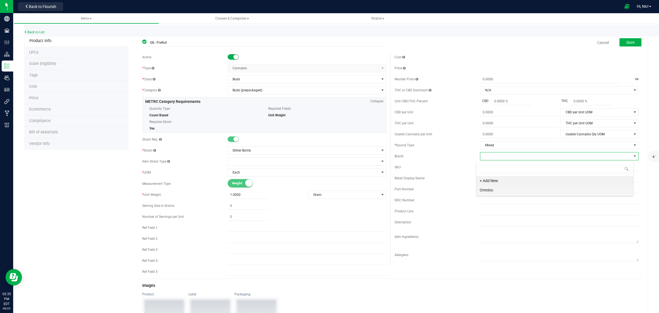
click at [497, 188] on li "Omnino" at bounding box center [555, 189] width 157 height 9
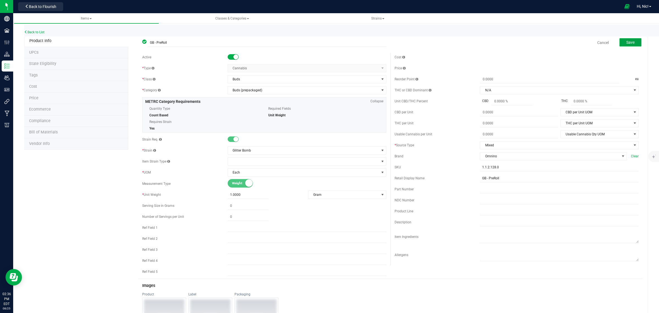
click at [627, 41] on span "Save" at bounding box center [631, 42] width 8 height 4
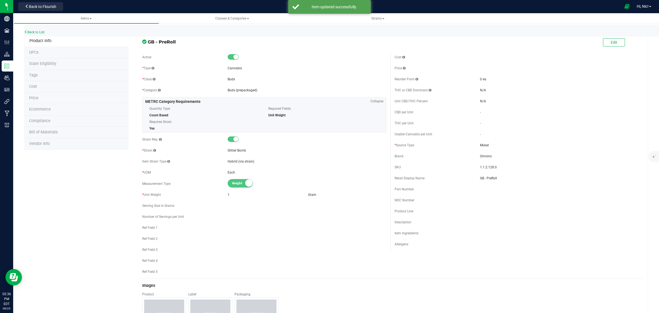
click at [31, 87] on span "Cost" at bounding box center [33, 86] width 8 height 5
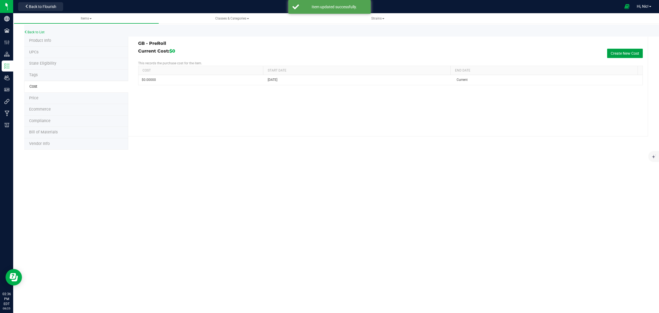
click at [617, 55] on button "Create New Cost" at bounding box center [625, 53] width 36 height 9
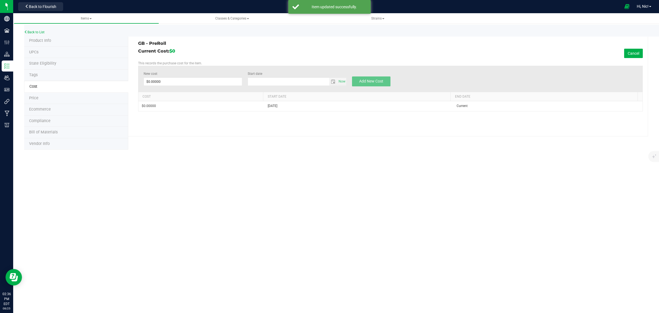
type input "[DATE]"
click at [202, 85] on span at bounding box center [193, 81] width 99 height 8
type input "0.46"
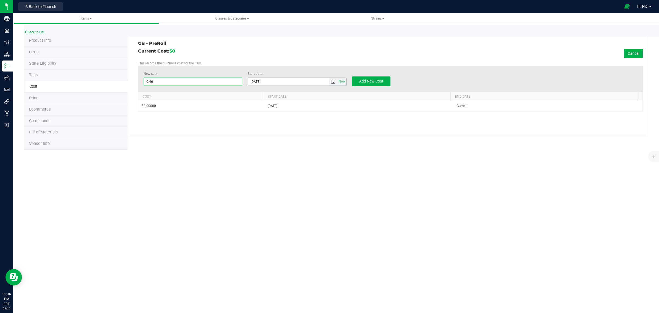
click at [331, 80] on span "select" at bounding box center [333, 81] width 4 height 4
type input "$0.46000"
click at [250, 92] on link "[DATE]" at bounding box center [277, 92] width 59 height 9
click at [269, 124] on link "Jun" at bounding box center [270, 123] width 14 height 14
click at [253, 112] on link "1" at bounding box center [253, 112] width 8 height 9
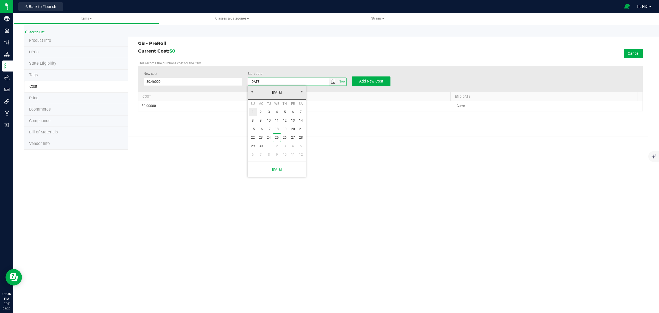
type input "[DATE]"
click at [380, 78] on button "Add New Cost" at bounding box center [371, 81] width 38 height 10
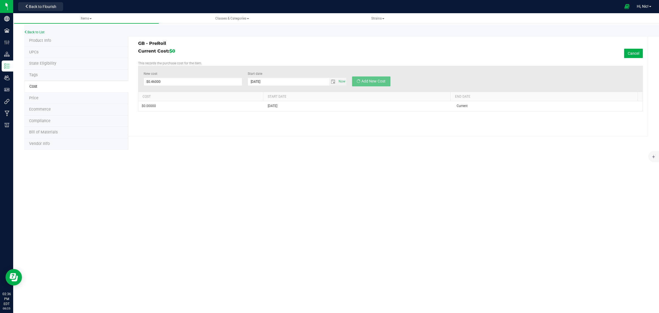
type input "$0.00000"
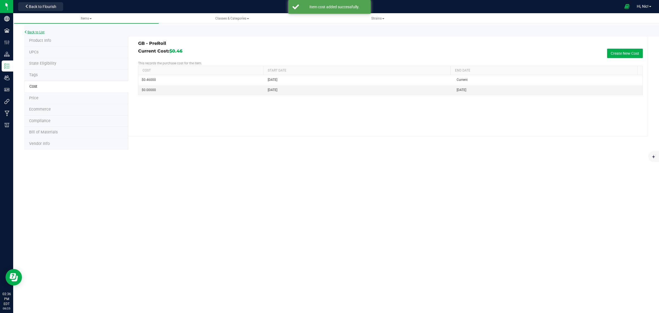
click at [32, 30] on link "Back to List" at bounding box center [34, 32] width 20 height 4
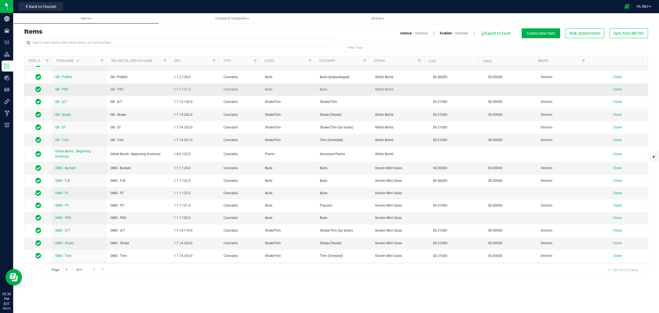
scroll to position [550, 0]
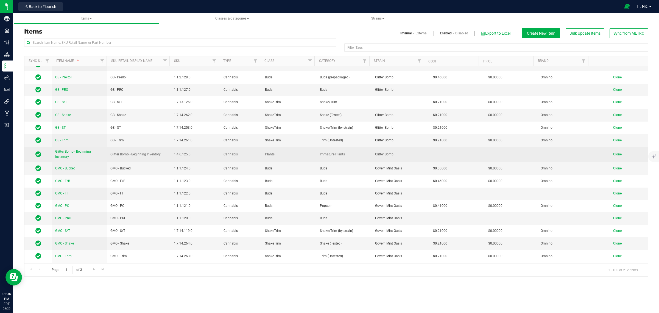
click at [86, 151] on span "Glitter Bomb - Beginning Inventory" at bounding box center [73, 153] width 36 height 9
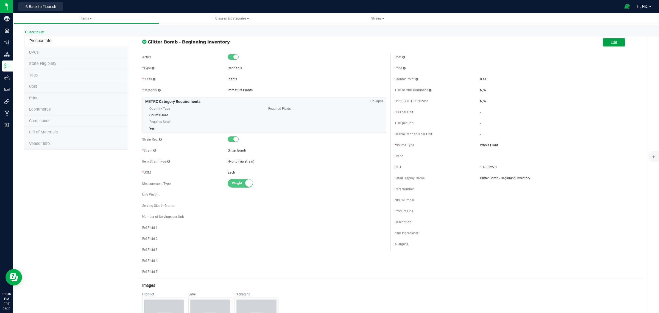
click at [611, 43] on span "Edit" at bounding box center [614, 42] width 7 height 4
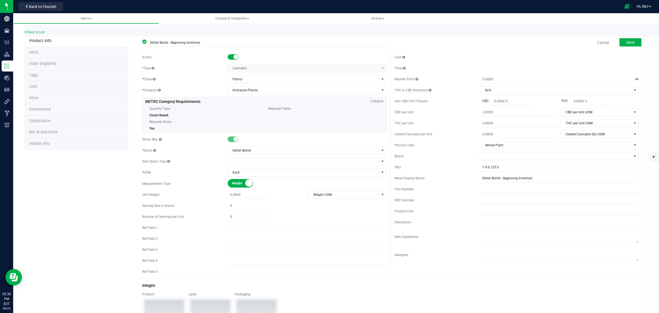
drag, startPoint x: 233, startPoint y: 57, endPoint x: 272, endPoint y: 68, distance: 40.7
click at [234, 57] on small at bounding box center [236, 56] width 5 height 5
click at [629, 45] on button "Save" at bounding box center [631, 42] width 22 height 8
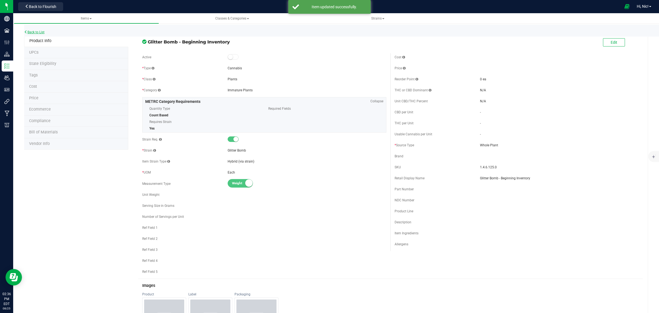
click at [39, 32] on link "Back to List" at bounding box center [34, 32] width 20 height 4
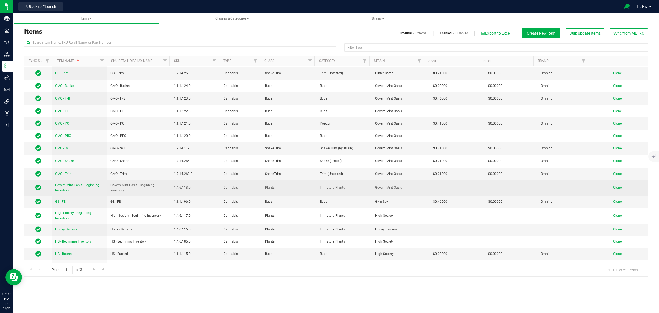
scroll to position [617, 0]
click at [91, 184] on span "Govern Mint Oasis - Beginning Inventory" at bounding box center [77, 187] width 44 height 9
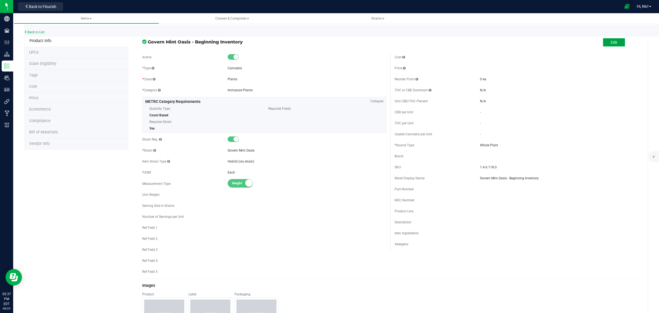
click at [611, 42] on span "Edit" at bounding box center [614, 42] width 7 height 4
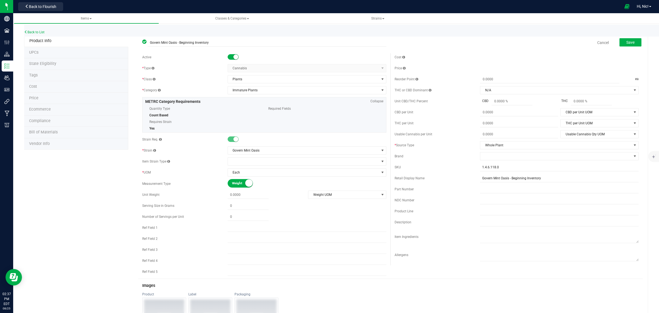
click at [234, 57] on small at bounding box center [236, 56] width 5 height 5
click at [627, 43] on span "Save" at bounding box center [631, 42] width 8 height 4
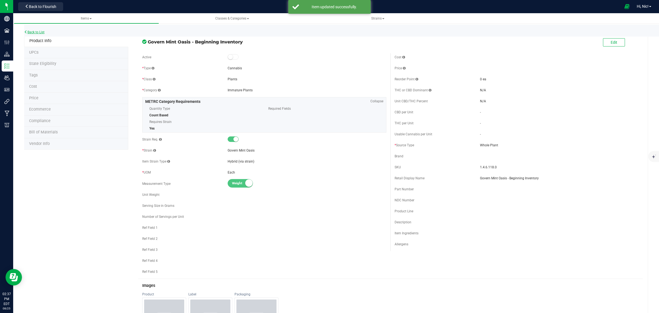
click at [32, 32] on link "Back to List" at bounding box center [34, 32] width 20 height 4
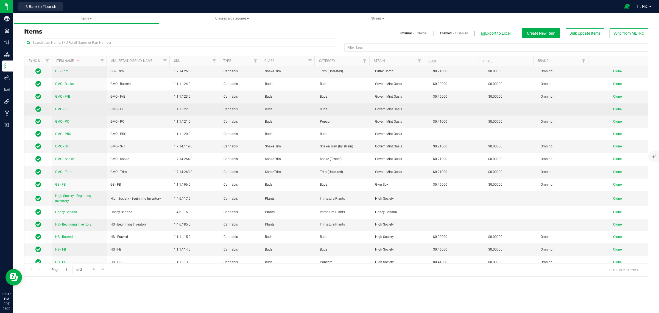
scroll to position [619, 0]
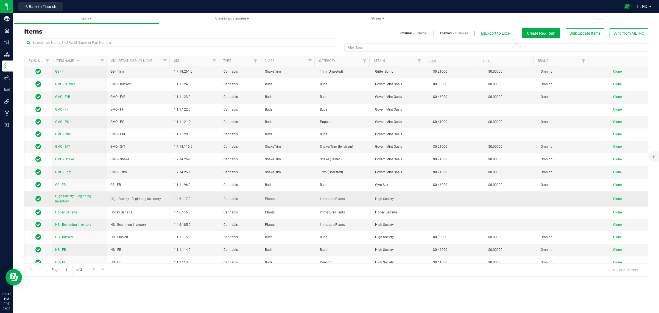
click at [83, 196] on span "High Society - Beginning Inventory" at bounding box center [73, 198] width 36 height 9
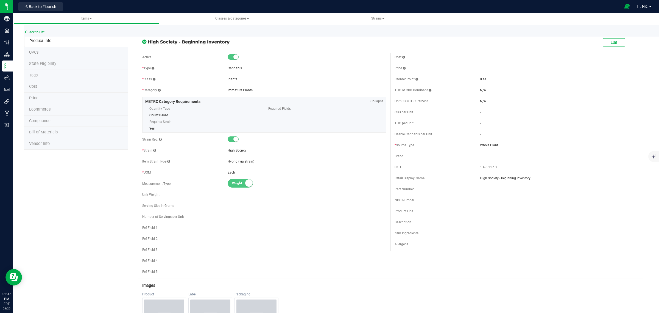
click at [625, 38] on span at bounding box center [633, 42] width 16 height 11
click at [613, 43] on button "Edit" at bounding box center [614, 42] width 22 height 8
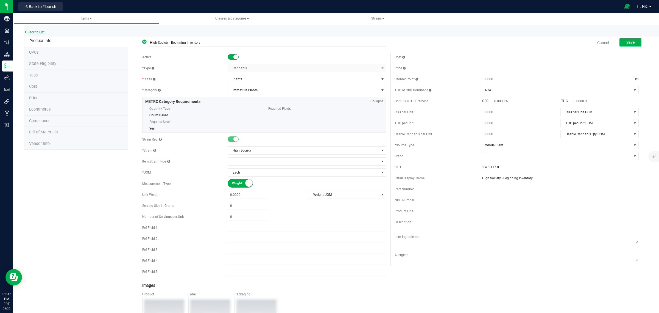
click at [234, 55] on small at bounding box center [236, 56] width 5 height 5
click at [631, 44] on button "Save" at bounding box center [631, 42] width 22 height 8
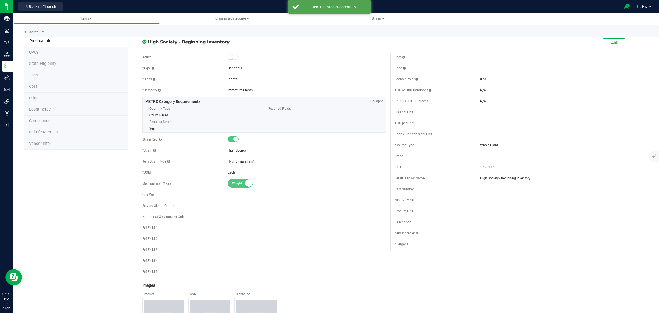
click at [35, 34] on div "Back to List" at bounding box center [353, 31] width 659 height 12
click at [37, 32] on link "Back to List" at bounding box center [34, 32] width 20 height 4
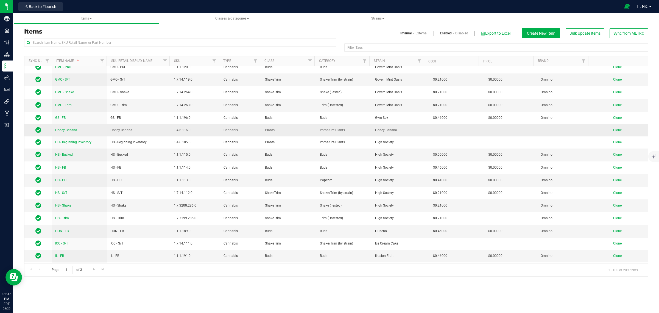
scroll to position [686, 0]
click at [73, 130] on span "Honey Banana" at bounding box center [66, 130] width 22 height 4
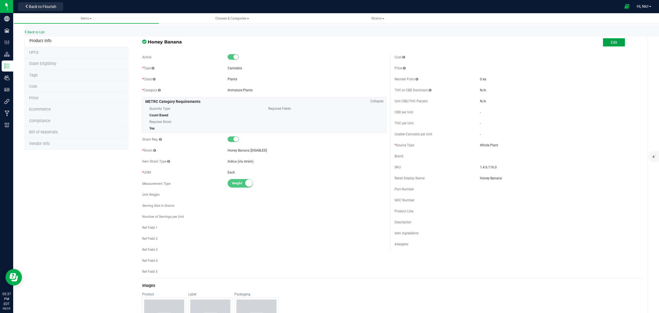
click at [613, 44] on button "Edit" at bounding box center [614, 42] width 22 height 8
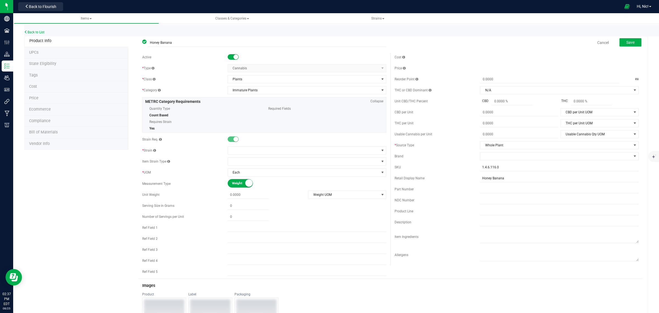
click at [234, 57] on small at bounding box center [236, 56] width 5 height 5
click at [632, 41] on button "Save" at bounding box center [631, 42] width 22 height 8
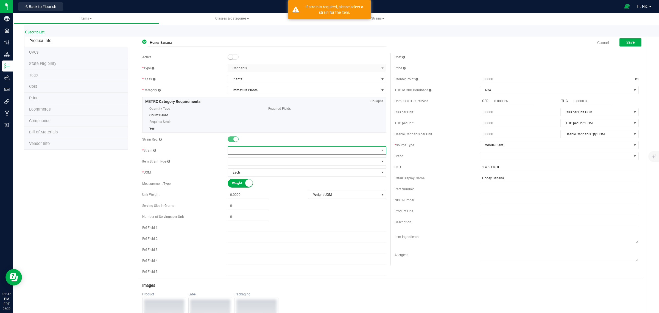
click at [234, 151] on span at bounding box center [303, 150] width 151 height 8
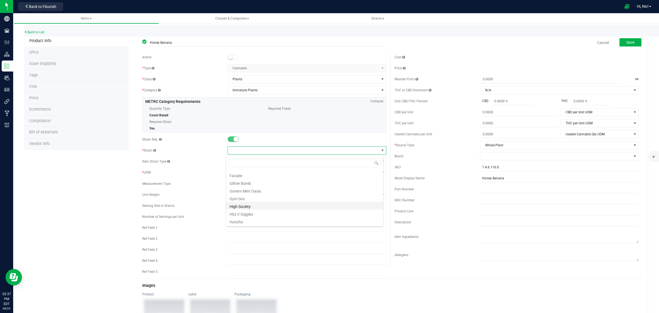
click at [265, 207] on li "High Society" at bounding box center [304, 206] width 157 height 8
click at [628, 41] on span "Save" at bounding box center [631, 42] width 8 height 4
click at [38, 32] on link "Back to List" at bounding box center [34, 32] width 20 height 4
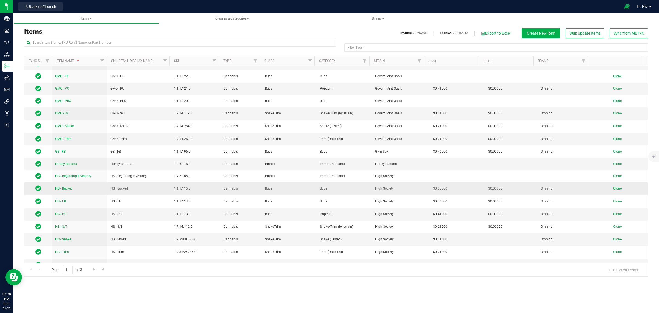
scroll to position [652, 0]
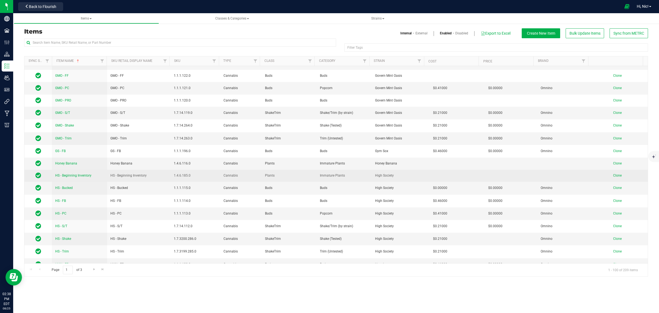
click at [79, 174] on span "HS - Beginning Inventory" at bounding box center [73, 175] width 36 height 4
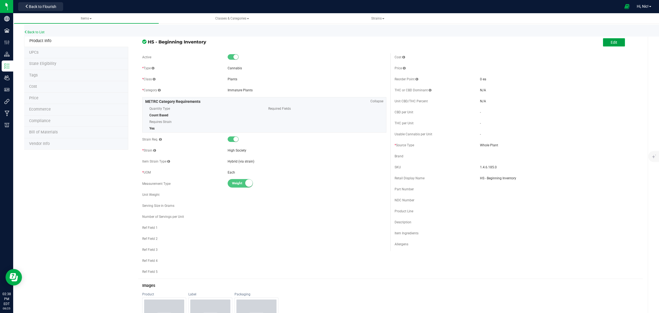
click at [605, 42] on button "Edit" at bounding box center [614, 42] width 22 height 8
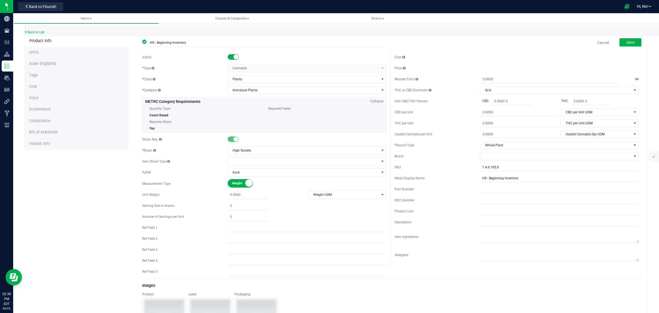
click at [234, 59] on small at bounding box center [236, 56] width 5 height 5
click at [627, 40] on span "Save" at bounding box center [631, 42] width 8 height 4
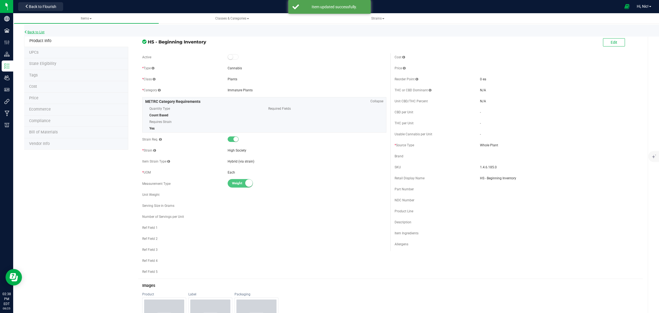
click at [41, 31] on link "Back to List" at bounding box center [34, 32] width 20 height 4
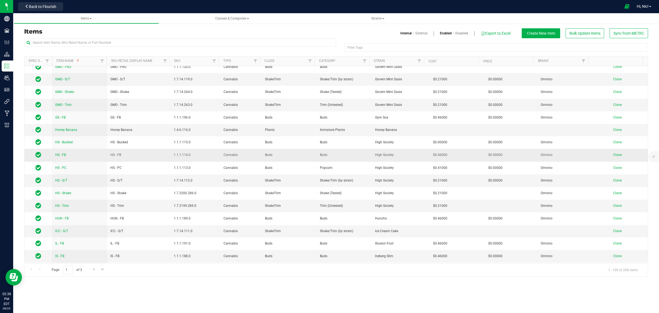
scroll to position [686, 0]
click at [75, 127] on span "Honey Banana" at bounding box center [66, 129] width 22 height 4
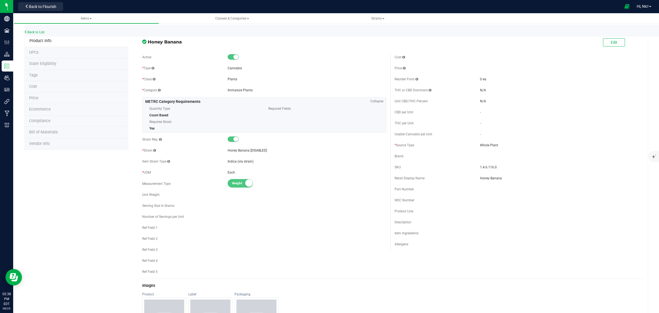
click at [234, 58] on small at bounding box center [236, 56] width 5 height 5
click at [616, 41] on button "Edit" at bounding box center [614, 42] width 22 height 8
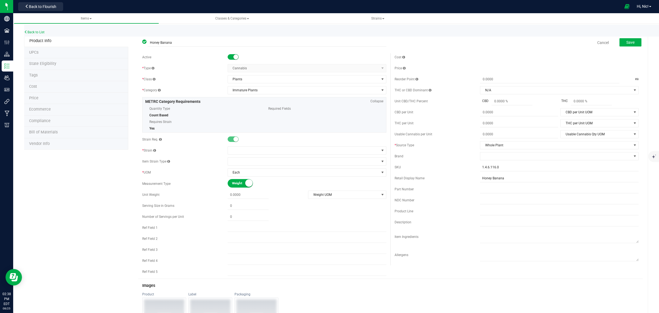
click at [234, 55] on small at bounding box center [236, 56] width 5 height 5
click at [627, 41] on span "Save" at bounding box center [631, 42] width 8 height 4
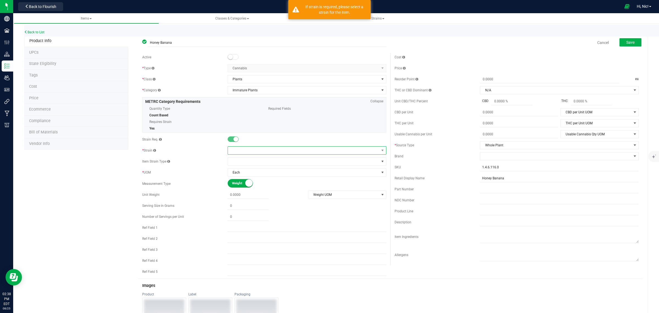
click at [243, 150] on span at bounding box center [303, 150] width 151 height 8
click at [255, 175] on li "Apples and Bananas" at bounding box center [304, 174] width 157 height 8
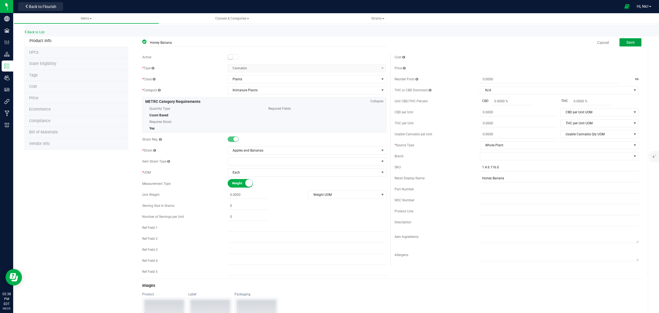
click at [627, 40] on span "Save" at bounding box center [631, 42] width 8 height 4
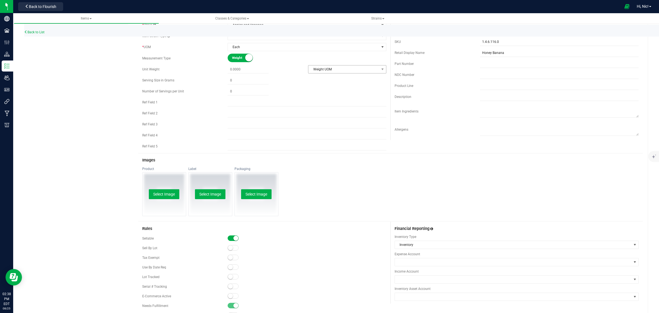
scroll to position [0, 0]
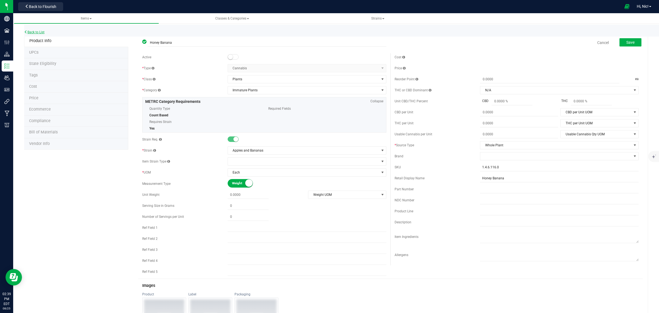
click at [38, 31] on link "Back to List" at bounding box center [34, 32] width 20 height 4
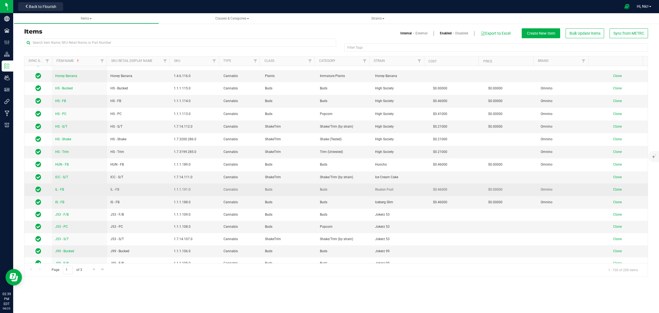
scroll to position [740, 0]
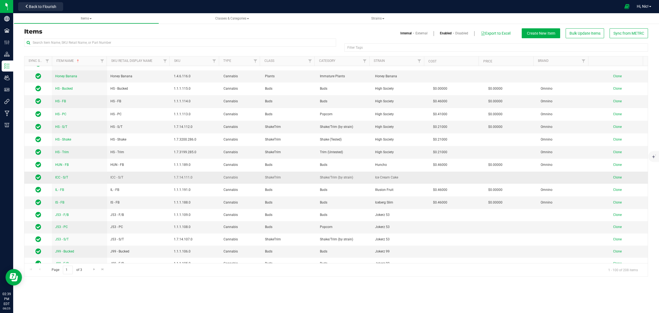
click at [68, 177] on span "ICC - S/T" at bounding box center [61, 177] width 13 height 4
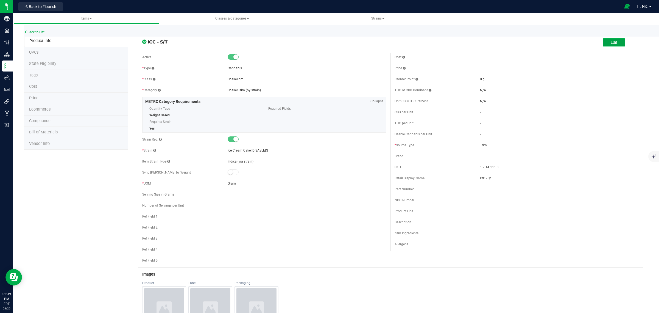
click at [611, 43] on span "Edit" at bounding box center [614, 42] width 7 height 4
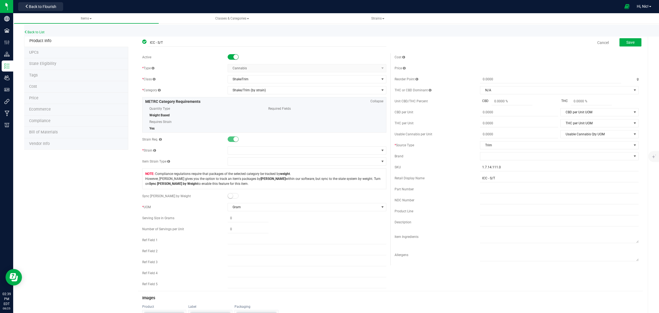
click at [234, 58] on small at bounding box center [236, 56] width 5 height 5
click at [252, 149] on span at bounding box center [303, 150] width 151 height 8
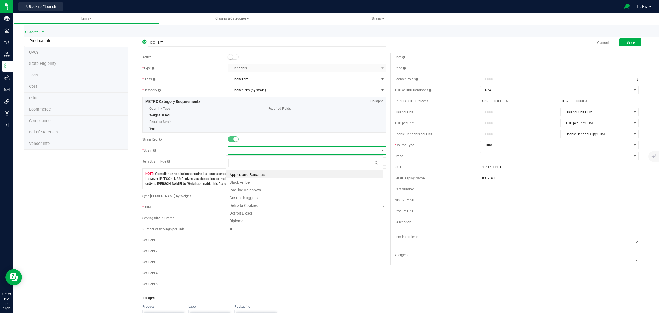
scroll to position [9, 157]
click at [262, 198] on li "Cosmic Nuggets" at bounding box center [304, 197] width 157 height 8
click at [632, 42] on button "Save" at bounding box center [631, 42] width 22 height 8
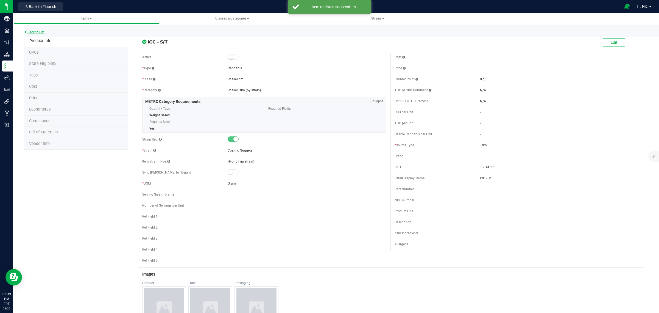
click at [39, 31] on link "Back to List" at bounding box center [34, 32] width 20 height 4
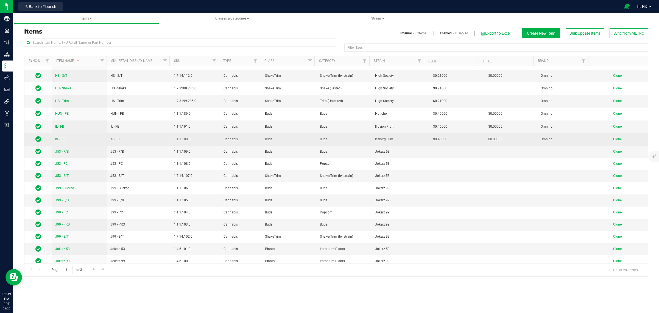
scroll to position [790, 0]
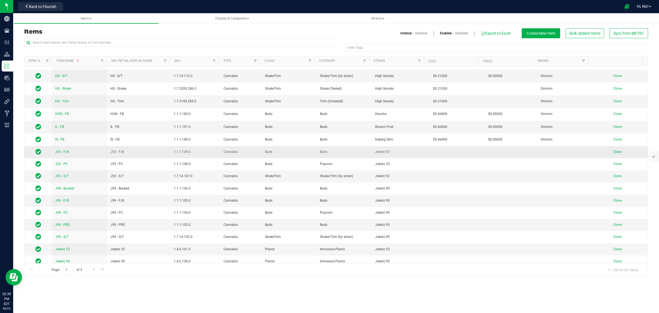
click at [66, 152] on span "J53 - F/B" at bounding box center [61, 152] width 13 height 4
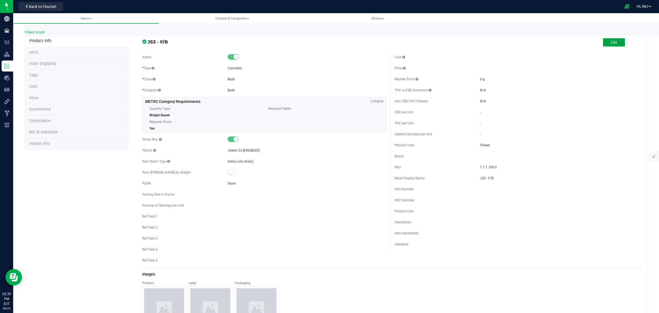
click at [611, 43] on span "Edit" at bounding box center [614, 42] width 7 height 4
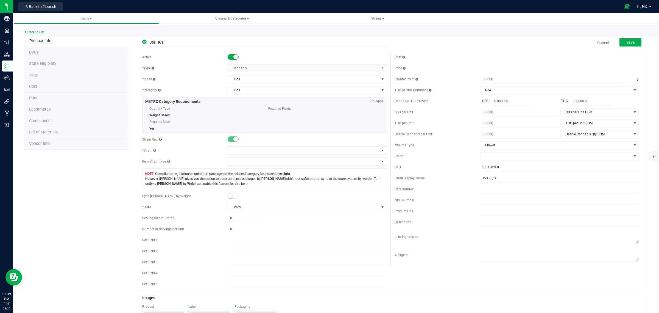
click at [234, 59] on small at bounding box center [236, 56] width 5 height 5
click at [242, 150] on span at bounding box center [303, 150] width 151 height 8
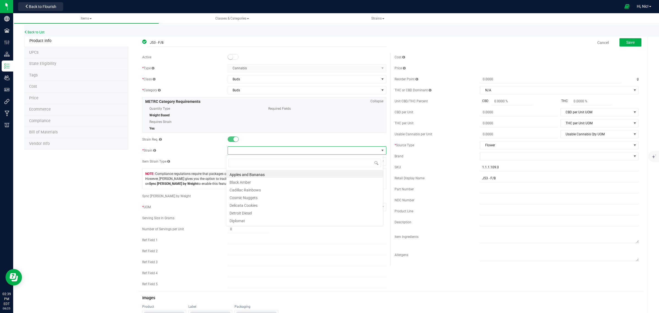
scroll to position [9, 157]
click at [252, 172] on li "Apples and Bananas" at bounding box center [304, 174] width 157 height 8
click at [621, 43] on button "Save" at bounding box center [631, 42] width 22 height 8
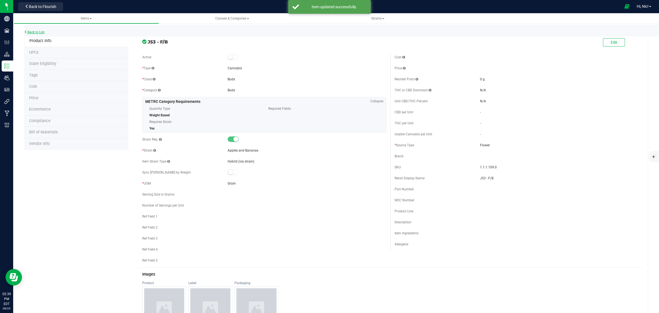
click at [36, 32] on link "Back to List" at bounding box center [34, 32] width 20 height 4
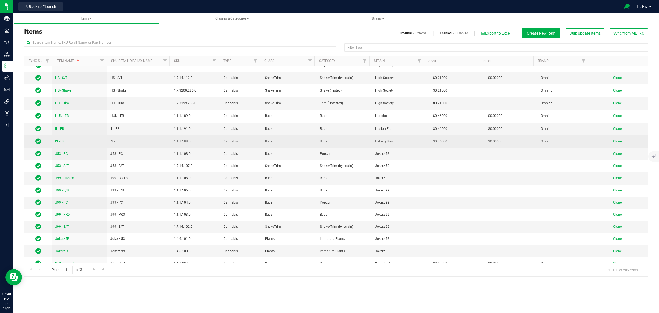
scroll to position [789, 0]
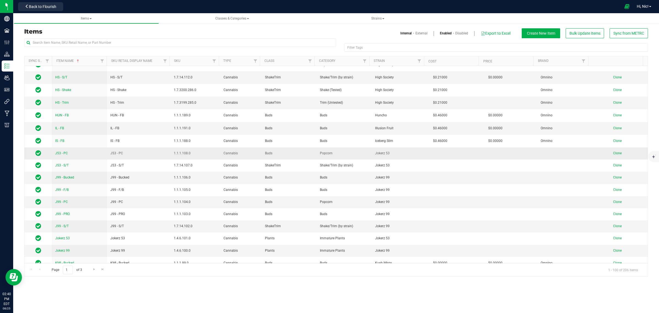
click at [64, 153] on span "J53 - PC" at bounding box center [61, 153] width 13 height 4
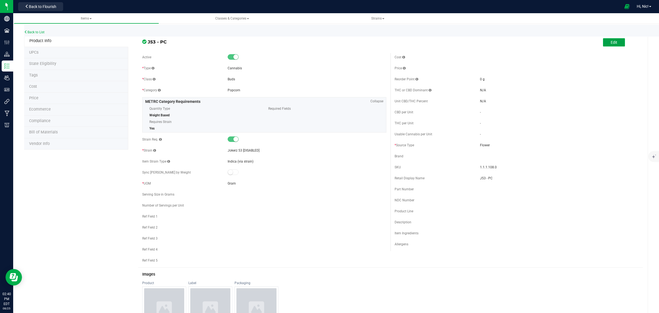
click at [611, 43] on span "Edit" at bounding box center [614, 42] width 7 height 4
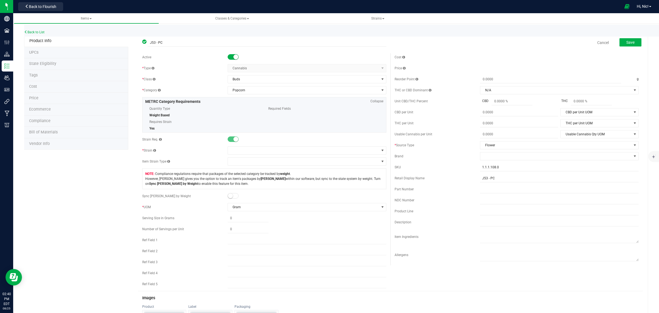
click at [233, 54] on span at bounding box center [233, 56] width 11 height 5
click at [247, 150] on span at bounding box center [303, 150] width 151 height 8
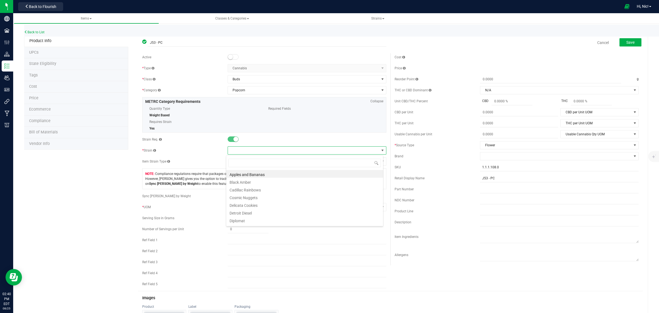
scroll to position [9, 157]
click at [243, 172] on li "Apples and Bananas" at bounding box center [304, 174] width 157 height 8
click at [627, 43] on span "Save" at bounding box center [631, 42] width 8 height 4
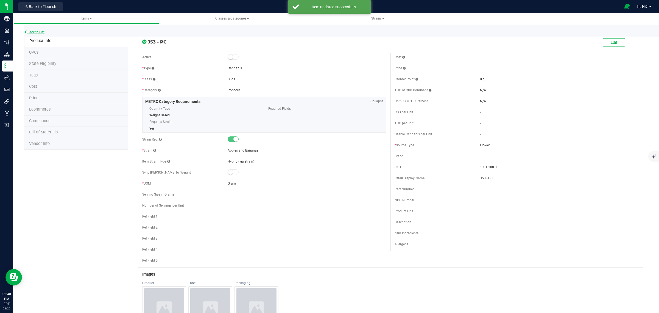
click at [35, 30] on link "Back to List" at bounding box center [34, 32] width 20 height 4
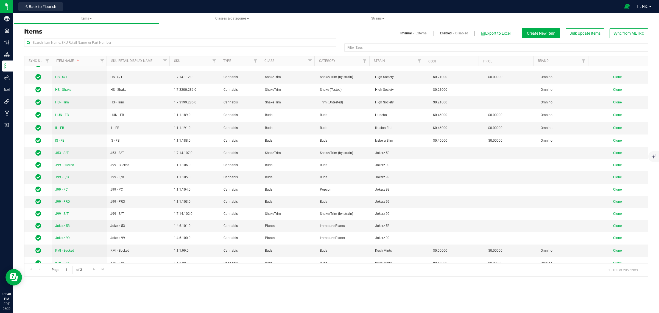
scroll to position [790, 0]
click at [65, 150] on span "J53 - S/T" at bounding box center [61, 152] width 13 height 4
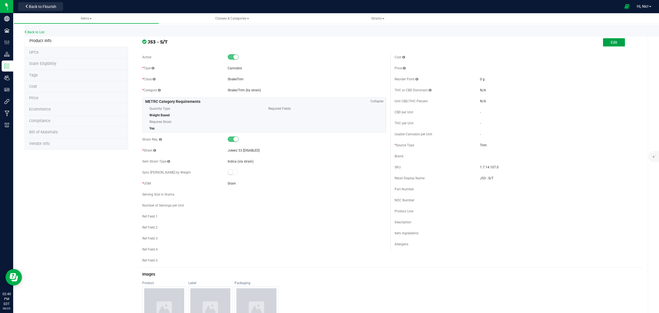
click at [604, 42] on button "Edit" at bounding box center [614, 42] width 22 height 8
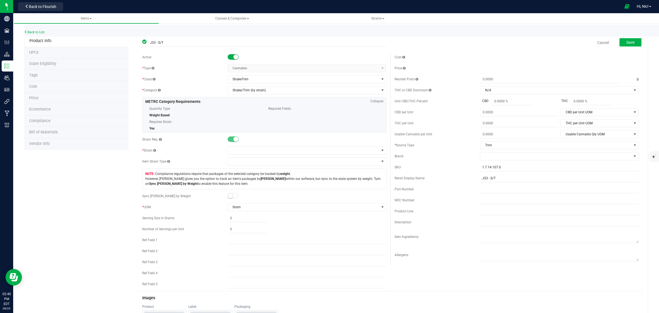
click at [236, 59] on span at bounding box center [233, 56] width 11 height 5
click at [246, 152] on span at bounding box center [303, 150] width 151 height 8
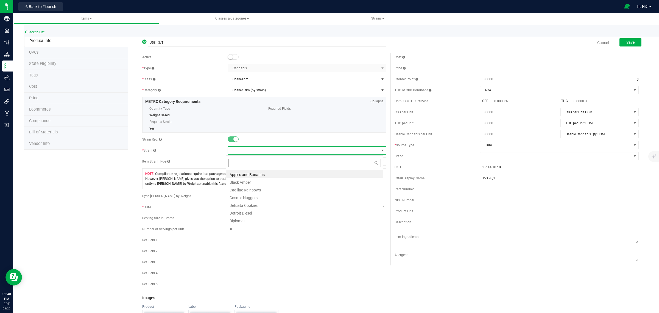
scroll to position [9, 157]
click at [255, 173] on li "Apples and Bananas" at bounding box center [304, 174] width 157 height 8
click at [628, 43] on span "Save" at bounding box center [631, 42] width 8 height 4
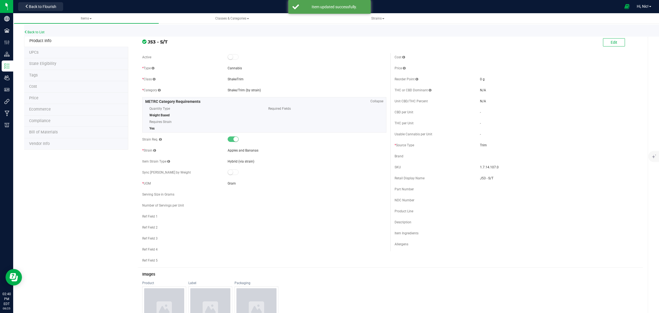
click at [34, 29] on div "Back to List" at bounding box center [353, 31] width 659 height 12
click at [34, 30] on link "Back to List" at bounding box center [34, 32] width 20 height 4
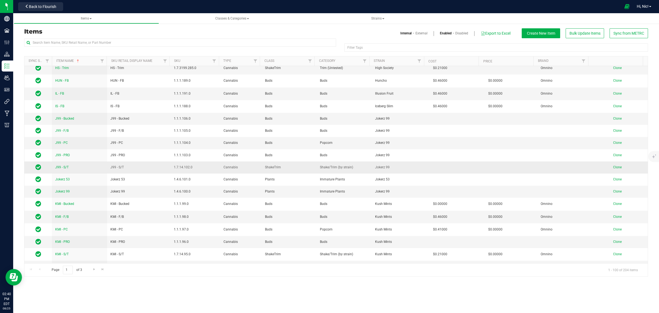
scroll to position [824, 0]
click at [71, 117] on span "J99 - Bucked" at bounding box center [64, 118] width 19 height 4
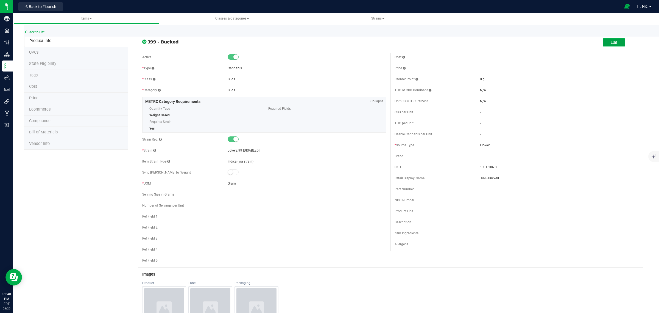
click at [611, 40] on span "Edit" at bounding box center [614, 42] width 7 height 4
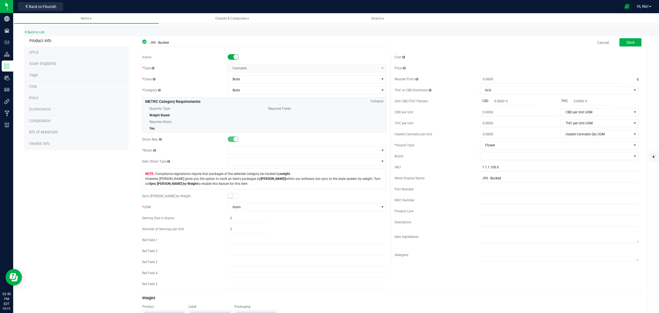
click at [234, 57] on small at bounding box center [236, 56] width 5 height 5
click at [244, 149] on span at bounding box center [303, 150] width 151 height 8
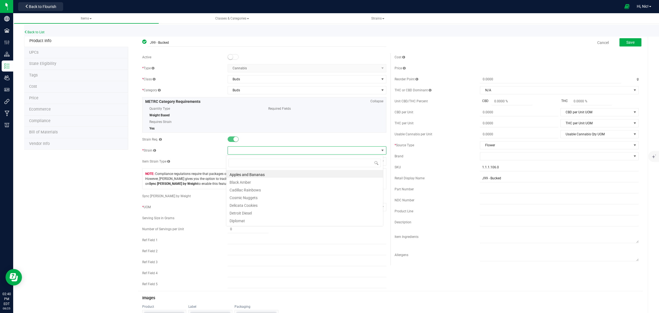
scroll to position [9, 157]
click at [251, 174] on li "Apples and Bananas" at bounding box center [304, 174] width 157 height 8
click at [629, 43] on span "Save" at bounding box center [631, 42] width 8 height 4
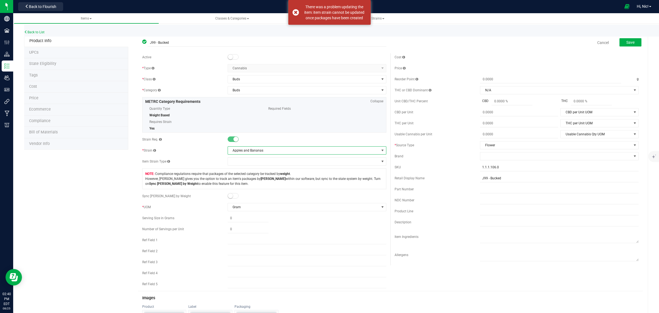
click at [380, 150] on span at bounding box center [382, 150] width 4 height 4
click at [288, 146] on div "Active * Type Cannabis Select type Cannabis Non-Inventory Raw Materials Supplie…" at bounding box center [264, 172] width 252 height 238
click at [284, 139] on div at bounding box center [307, 139] width 159 height 5
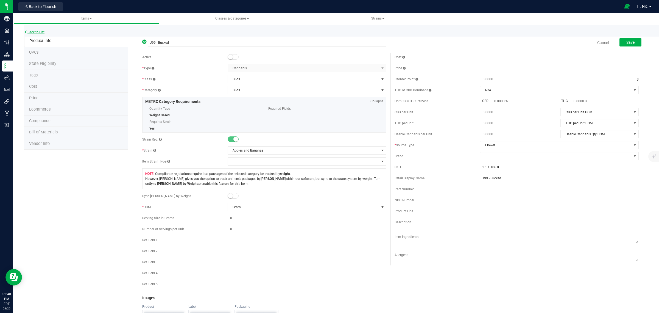
click at [43, 32] on link "Back to List" at bounding box center [34, 32] width 20 height 4
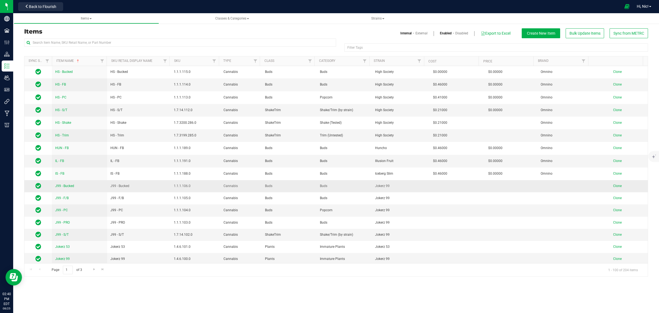
scroll to position [756, 0]
click at [73, 187] on span "J99 - Bucked" at bounding box center [64, 186] width 19 height 4
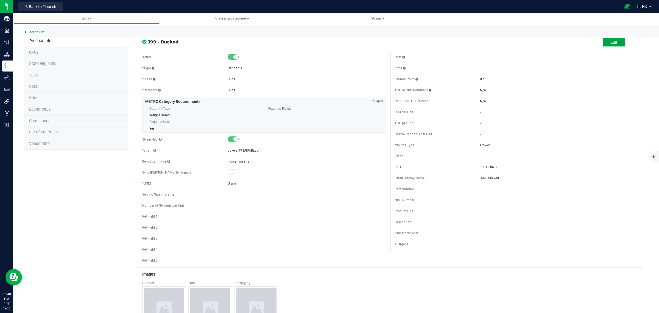
click at [615, 39] on button "Edit" at bounding box center [614, 42] width 22 height 8
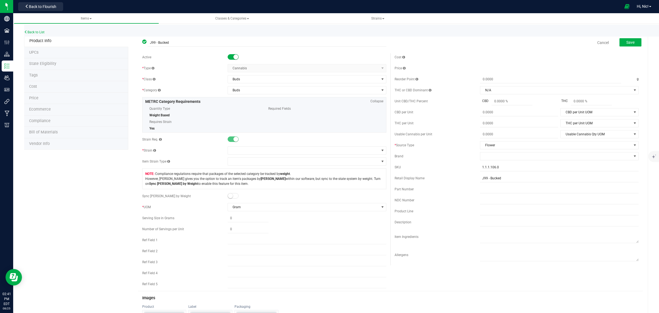
click at [230, 58] on span at bounding box center [233, 56] width 11 height 5
click at [620, 39] on button "Save" at bounding box center [631, 42] width 22 height 8
click at [38, 33] on link "Back to List" at bounding box center [34, 32] width 20 height 4
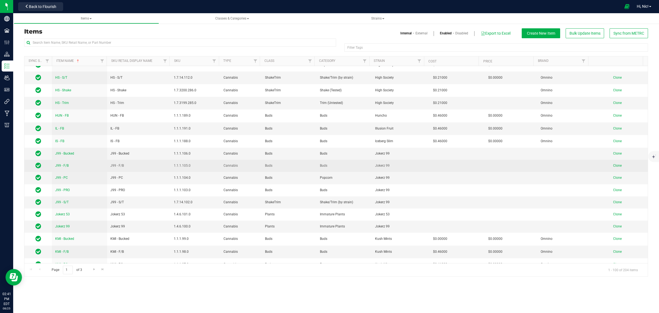
scroll to position [789, 0]
click at [63, 164] on span "J99 - F/B" at bounding box center [61, 165] width 13 height 4
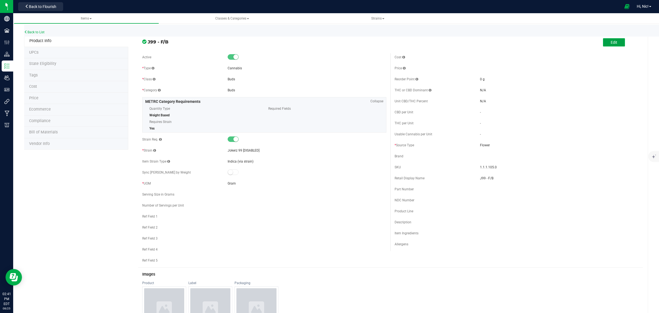
click at [611, 44] on span "Edit" at bounding box center [614, 42] width 7 height 4
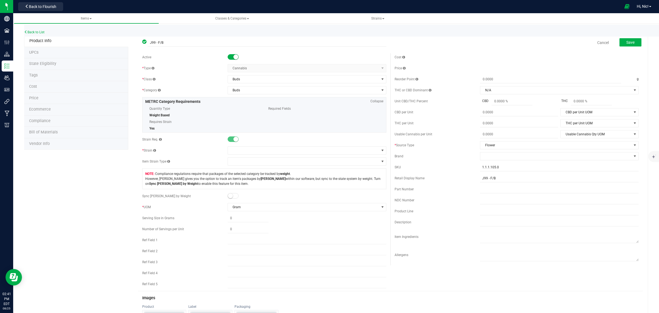
click at [236, 56] on small at bounding box center [236, 56] width 5 height 5
click at [248, 152] on span at bounding box center [303, 150] width 151 height 8
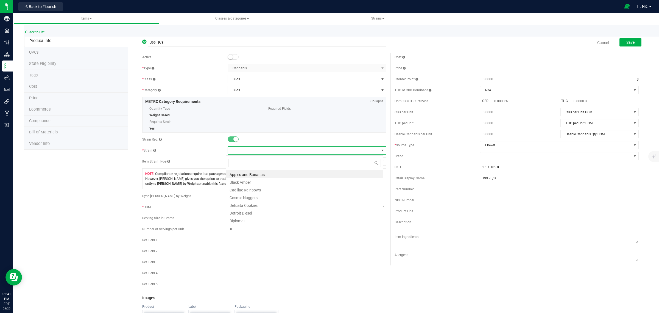
scroll to position [9, 157]
click at [246, 173] on li "Apples and Bananas" at bounding box center [304, 174] width 157 height 8
click at [633, 43] on button "Save" at bounding box center [631, 42] width 22 height 8
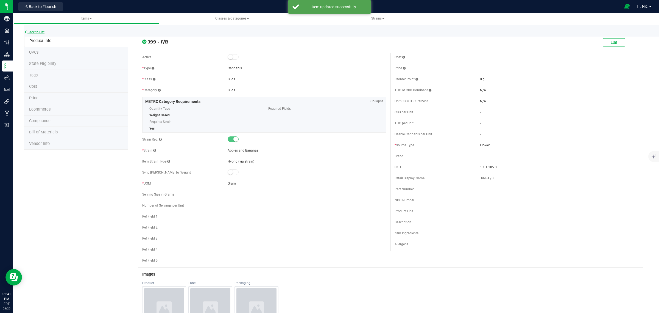
click at [44, 32] on link "Back to List" at bounding box center [34, 32] width 20 height 4
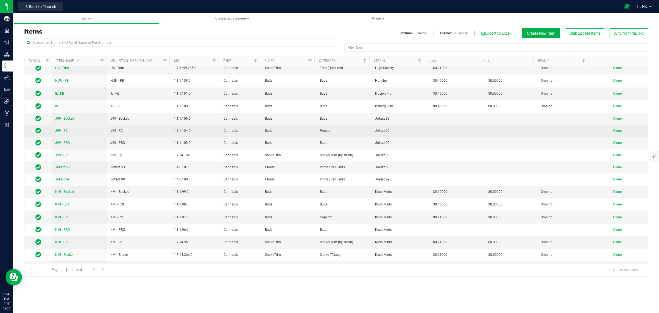
scroll to position [824, 0]
click at [67, 130] on span "J99 - PC" at bounding box center [61, 130] width 13 height 4
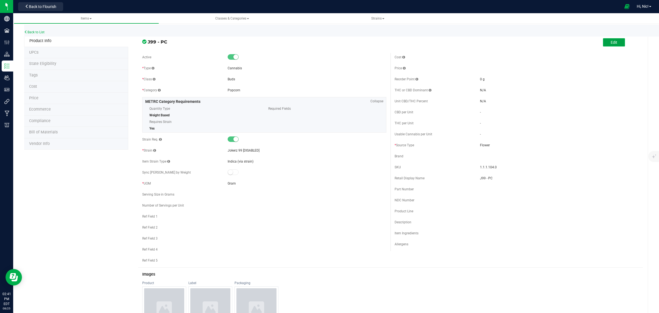
click at [611, 40] on span "Edit" at bounding box center [614, 42] width 7 height 4
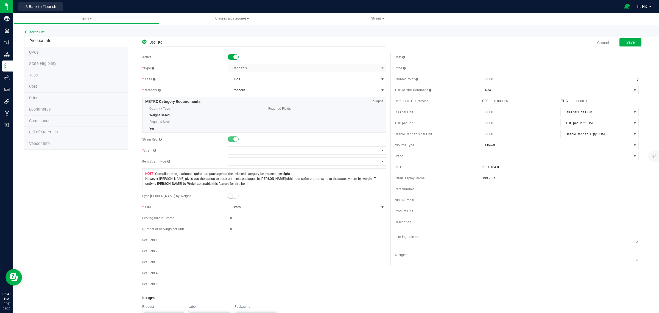
click at [234, 57] on small at bounding box center [236, 56] width 5 height 5
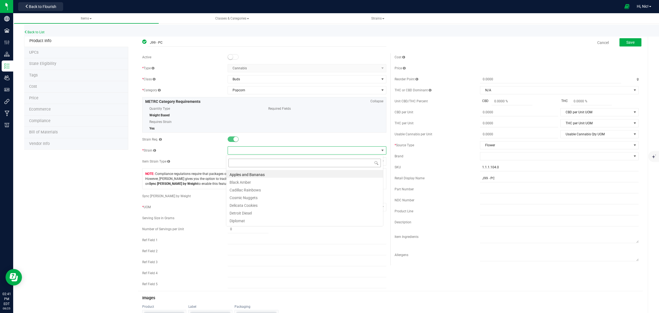
scroll to position [9, 157]
click at [245, 178] on li "Black Amber" at bounding box center [304, 181] width 157 height 8
click at [248, 154] on span "Black Amber" at bounding box center [303, 150] width 151 height 8
click at [253, 173] on li "Apples and Bananas" at bounding box center [304, 174] width 157 height 8
click at [630, 44] on button "Save" at bounding box center [631, 42] width 22 height 8
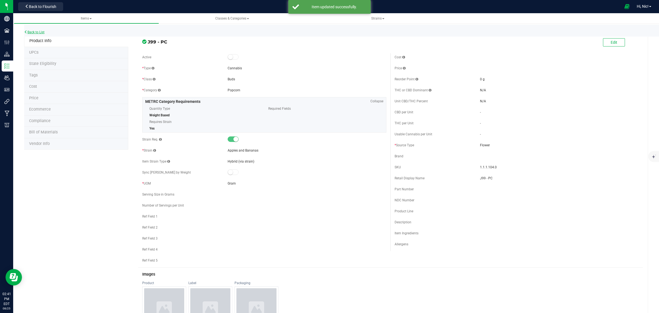
click at [37, 33] on link "Back to List" at bounding box center [34, 32] width 20 height 4
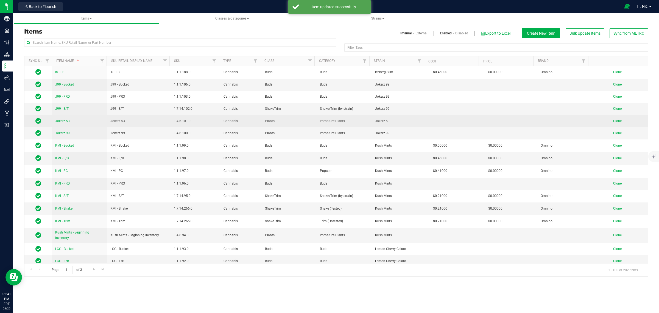
scroll to position [858, 0]
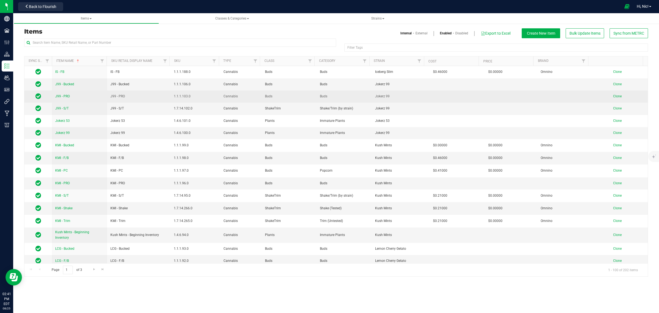
click at [65, 94] on span "J99 - PRO" at bounding box center [62, 96] width 15 height 4
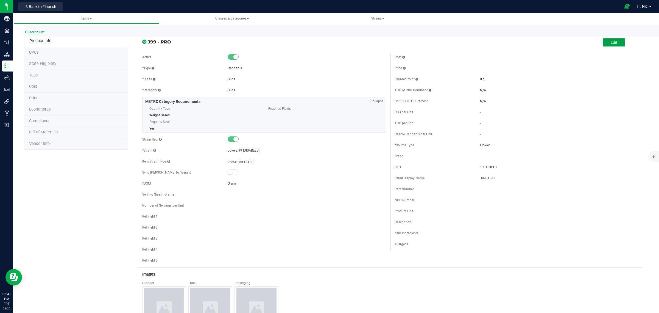
click at [612, 41] on span "Edit" at bounding box center [614, 42] width 7 height 4
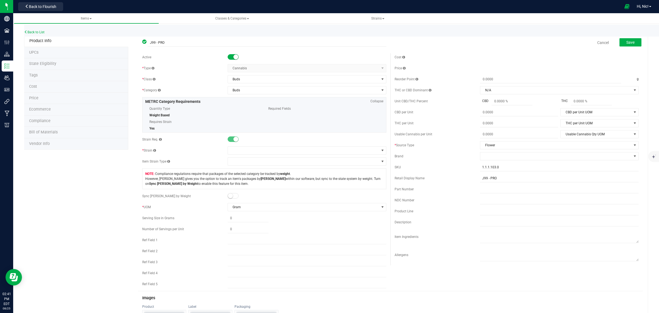
click at [234, 57] on small at bounding box center [236, 56] width 5 height 5
click at [240, 151] on span at bounding box center [303, 150] width 151 height 8
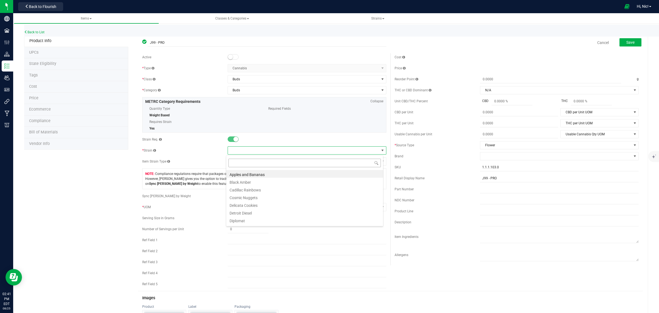
scroll to position [9, 157]
click at [249, 172] on li "Apples and Bananas" at bounding box center [304, 174] width 157 height 8
click at [627, 43] on span "Save" at bounding box center [631, 42] width 8 height 4
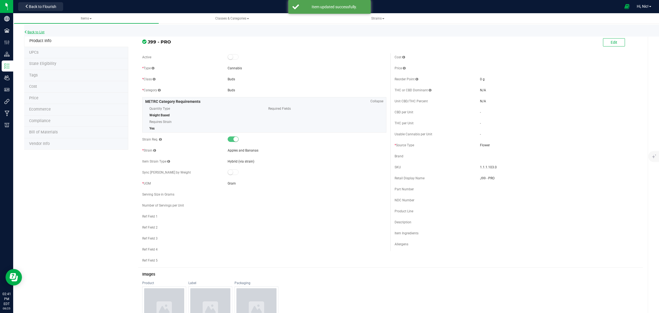
click at [43, 30] on link "Back to List" at bounding box center [34, 32] width 20 height 4
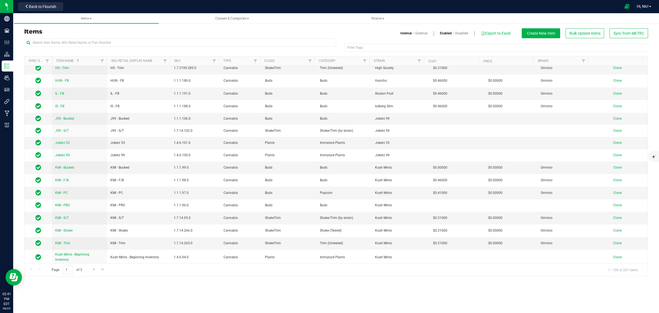
scroll to position [824, 0]
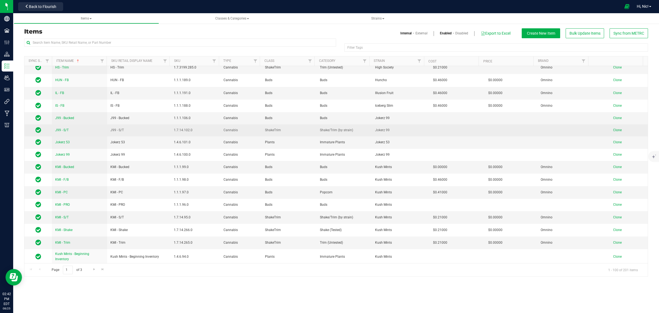
click at [62, 128] on span "J99 - S/T" at bounding box center [61, 130] width 13 height 4
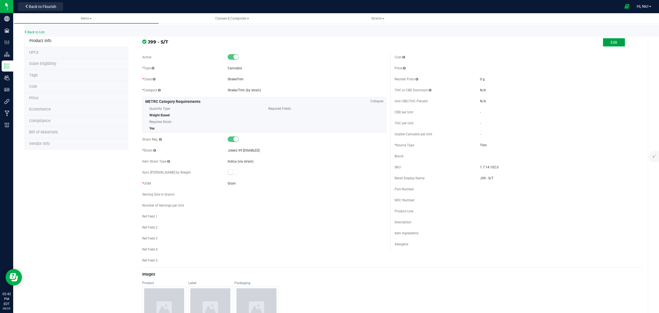
click at [611, 43] on span "Edit" at bounding box center [614, 42] width 7 height 4
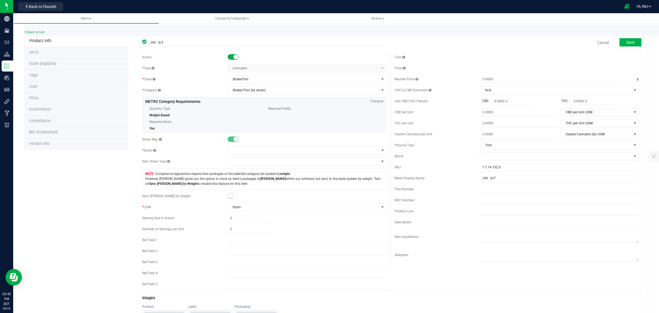
click at [234, 56] on small at bounding box center [236, 56] width 5 height 5
click at [235, 150] on span at bounding box center [303, 150] width 151 height 8
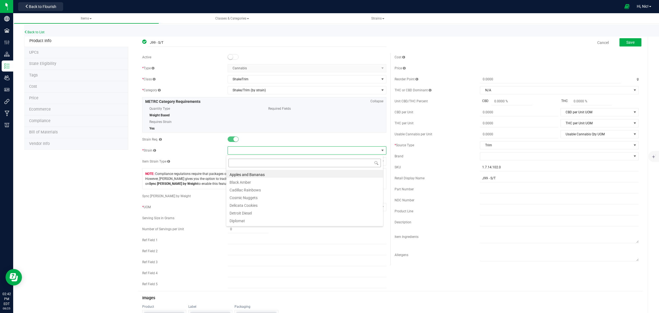
scroll to position [9, 157]
click at [249, 176] on li "Apples and Bananas" at bounding box center [304, 174] width 157 height 8
click at [636, 39] on button "Save" at bounding box center [631, 42] width 22 height 8
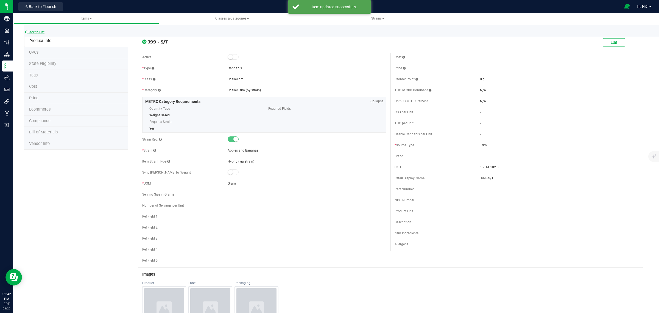
click at [38, 33] on link "Back to List" at bounding box center [34, 32] width 20 height 4
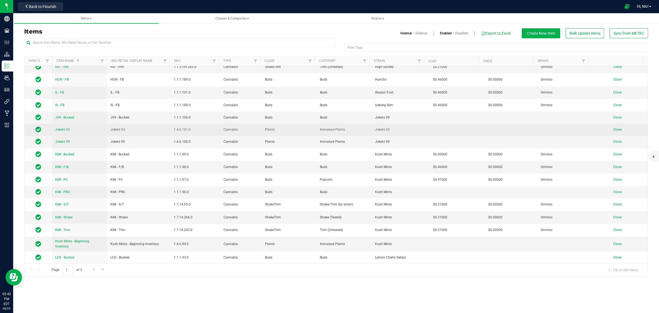
scroll to position [824, 0]
click at [61, 129] on span "Jokerz 53" at bounding box center [62, 130] width 15 height 4
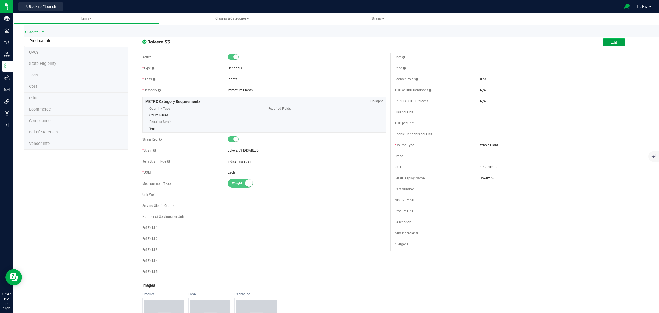
click at [611, 43] on span "Edit" at bounding box center [614, 42] width 7 height 4
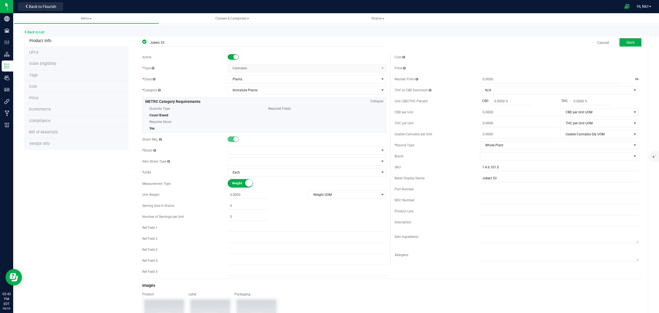
click at [234, 61] on div "Active" at bounding box center [264, 57] width 244 height 8
click at [234, 60] on span at bounding box center [233, 56] width 11 height 5
click at [249, 148] on span at bounding box center [303, 150] width 151 height 8
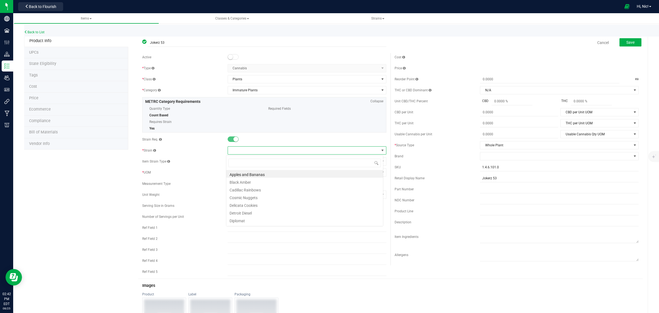
scroll to position [9, 157]
click at [251, 171] on li "Apples and Bananas" at bounding box center [304, 174] width 157 height 8
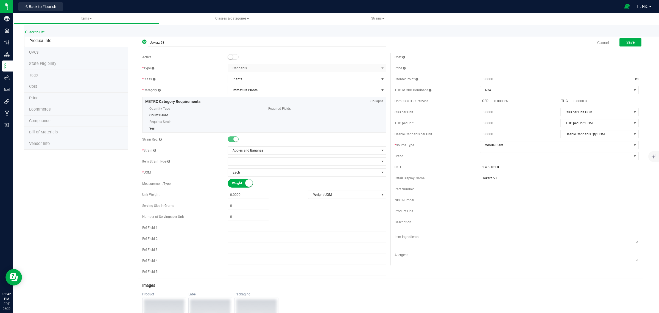
click at [632, 37] on div "Save" at bounding box center [627, 42] width 30 height 11
click at [636, 46] on button "Save" at bounding box center [631, 42] width 22 height 8
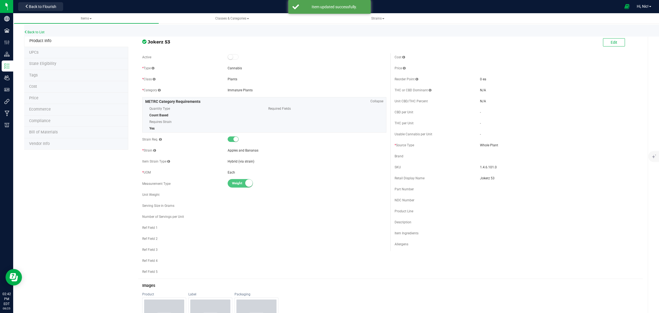
click at [47, 31] on div "Back to List" at bounding box center [353, 31] width 659 height 12
click at [45, 31] on div "Back to List" at bounding box center [353, 31] width 659 height 12
click at [43, 32] on link "Back to List" at bounding box center [34, 32] width 20 height 4
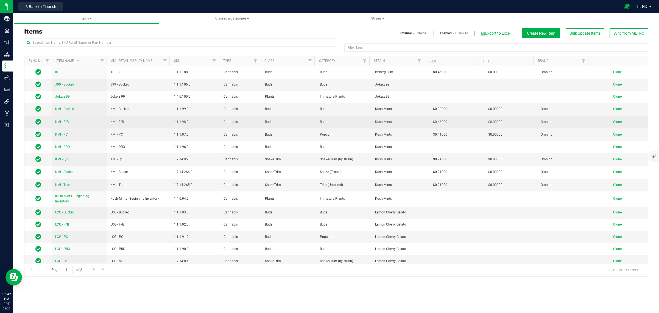
scroll to position [858, 0]
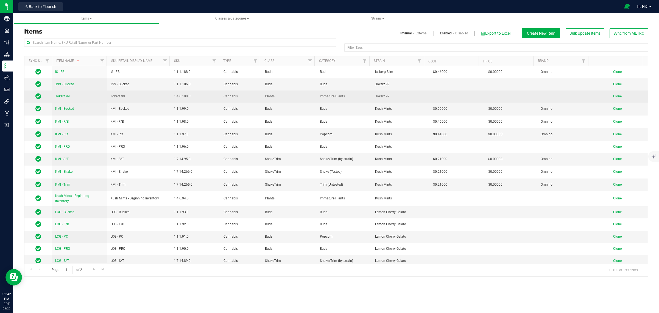
click at [65, 95] on span "Jokerz 99" at bounding box center [62, 96] width 15 height 4
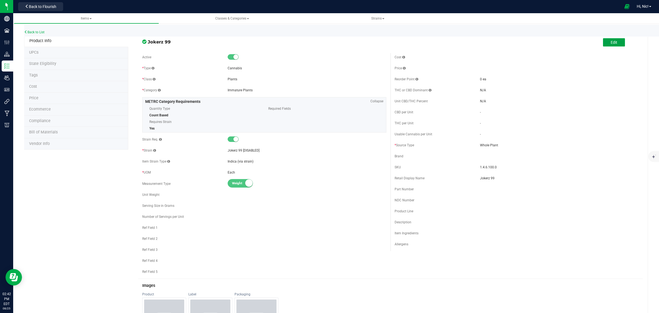
drag, startPoint x: 604, startPoint y: 43, endPoint x: 584, endPoint y: 47, distance: 19.8
click at [604, 43] on button "Edit" at bounding box center [614, 42] width 22 height 8
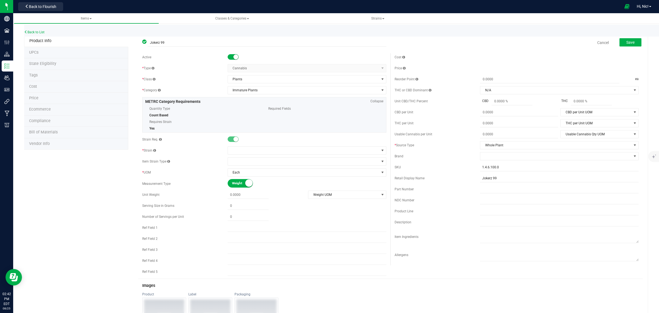
click at [235, 58] on small at bounding box center [236, 56] width 5 height 5
click at [633, 42] on button "Save" at bounding box center [631, 42] width 22 height 8
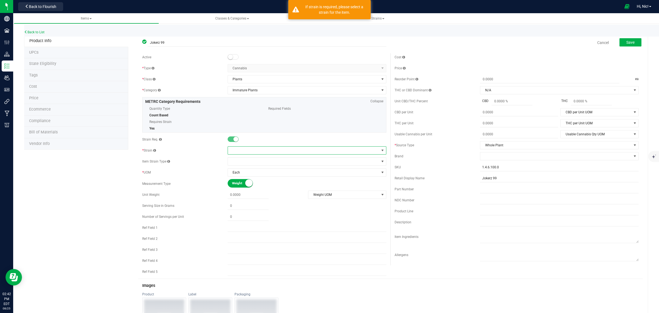
click at [253, 152] on span at bounding box center [303, 150] width 151 height 8
click at [251, 175] on li "Apples and Bananas" at bounding box center [304, 174] width 157 height 8
click at [628, 41] on span "Save" at bounding box center [631, 42] width 8 height 4
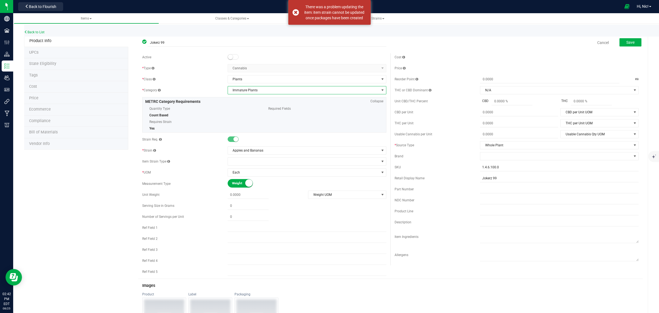
click at [280, 91] on span "Immature Plants" at bounding box center [303, 90] width 151 height 8
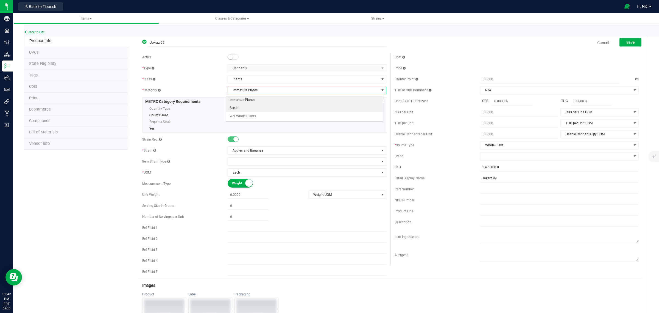
click at [263, 107] on li "Seeds" at bounding box center [304, 108] width 157 height 8
click at [627, 42] on span "Save" at bounding box center [631, 42] width 8 height 4
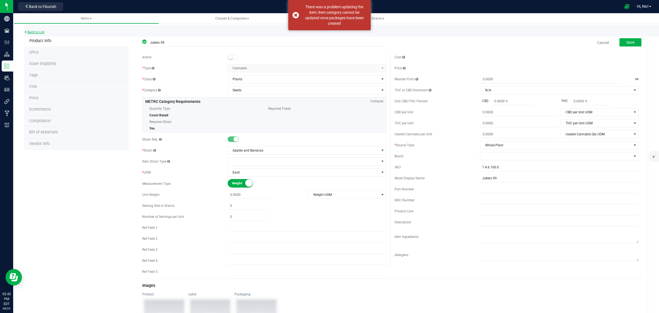
click at [40, 33] on link "Back to List" at bounding box center [34, 32] width 20 height 4
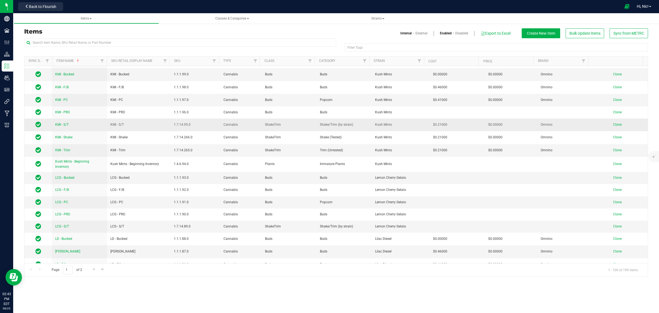
scroll to position [893, 0]
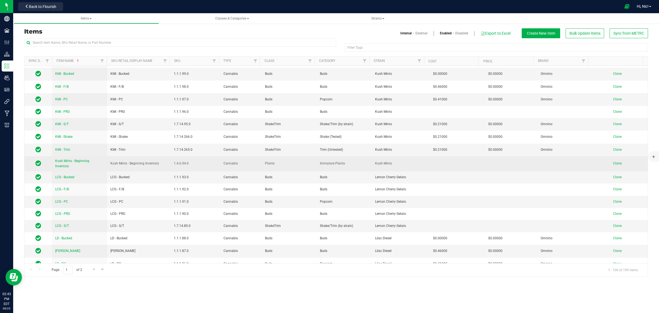
click at [89, 160] on span "Kush Mints - Beginning Inventory" at bounding box center [72, 163] width 34 height 9
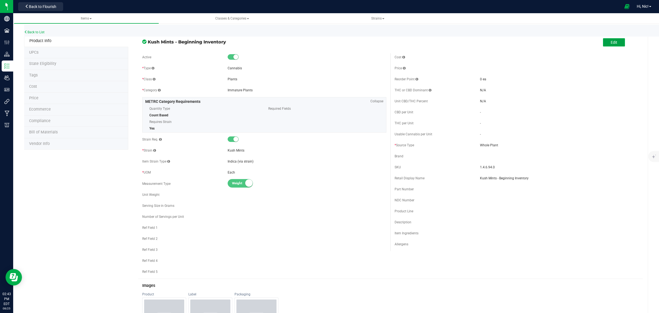
click at [603, 42] on button "Edit" at bounding box center [614, 42] width 22 height 8
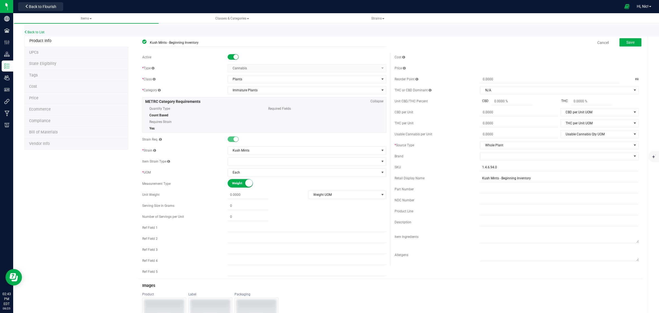
click at [235, 56] on small at bounding box center [236, 56] width 5 height 5
click at [627, 43] on span "Save" at bounding box center [631, 42] width 8 height 4
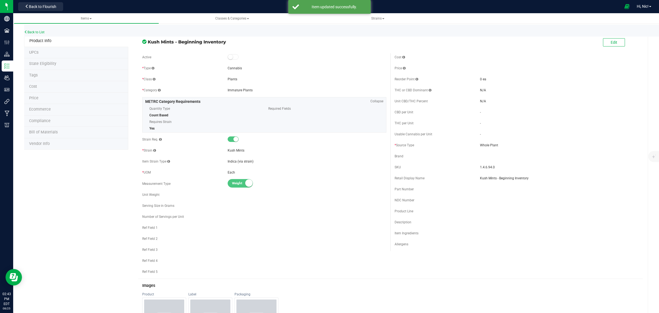
click at [36, 29] on div "Back to List" at bounding box center [353, 31] width 659 height 12
click at [36, 30] on link "Back to List" at bounding box center [34, 32] width 20 height 4
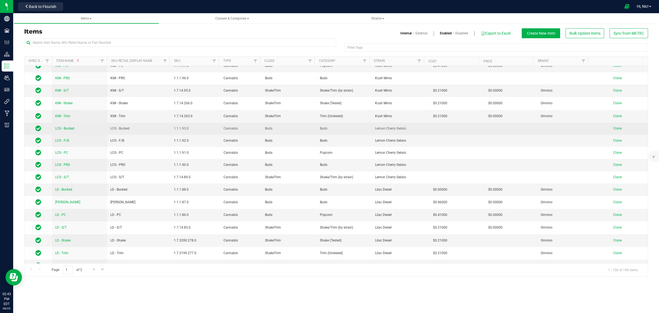
scroll to position [927, 0]
click at [73, 126] on span "LCG - Bucked" at bounding box center [64, 128] width 19 height 4
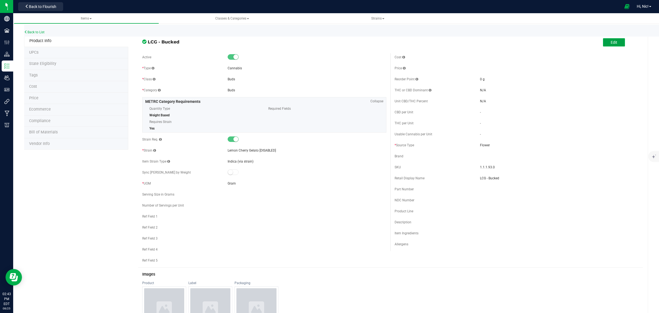
click at [604, 43] on button "Edit" at bounding box center [614, 42] width 22 height 8
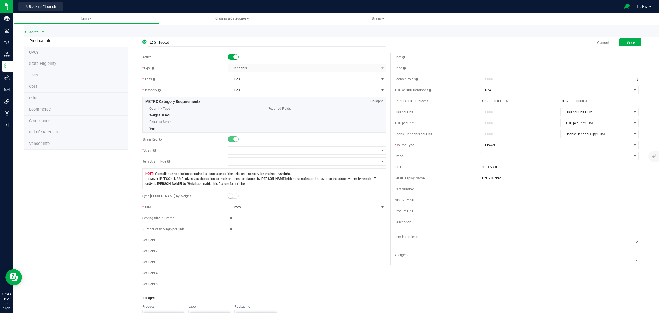
click at [235, 55] on small at bounding box center [236, 56] width 5 height 5
click at [243, 145] on div "Active * Type Cannabis Select type Cannabis Non-Inventory Raw Materials Supplie…" at bounding box center [264, 172] width 252 height 238
click at [249, 150] on span at bounding box center [303, 150] width 151 height 8
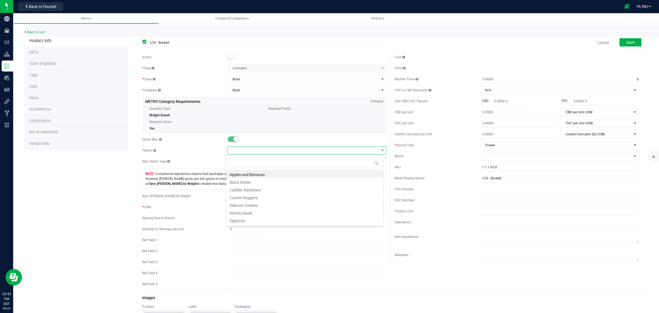
scroll to position [9, 157]
click at [260, 190] on li "Cadillac Rainbows" at bounding box center [304, 189] width 157 height 8
click at [629, 38] on button "Save" at bounding box center [631, 42] width 22 height 8
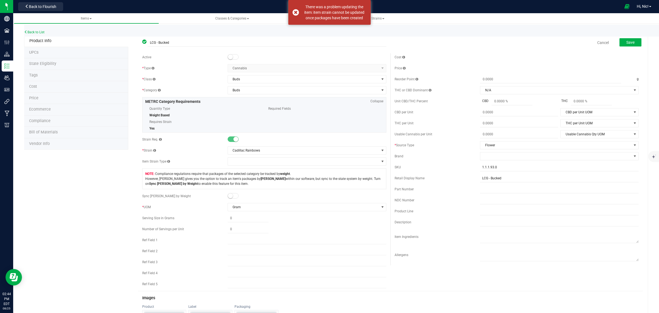
click at [39, 29] on div "Back to List" at bounding box center [353, 31] width 659 height 12
click at [41, 33] on link "Back to List" at bounding box center [34, 32] width 20 height 4
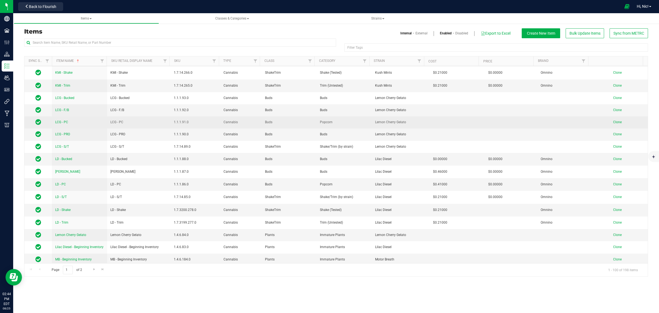
scroll to position [958, 0]
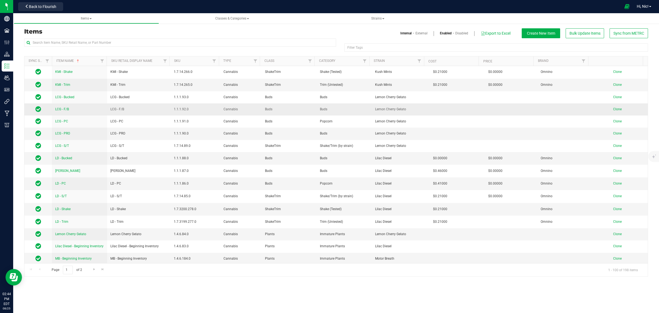
click at [67, 107] on span "LCG - F/B" at bounding box center [62, 109] width 14 height 4
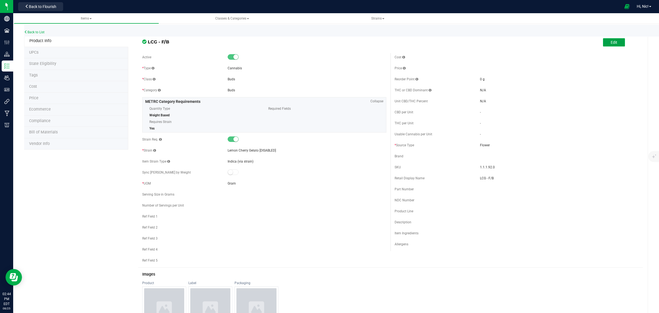
click at [604, 41] on button "Edit" at bounding box center [614, 42] width 22 height 8
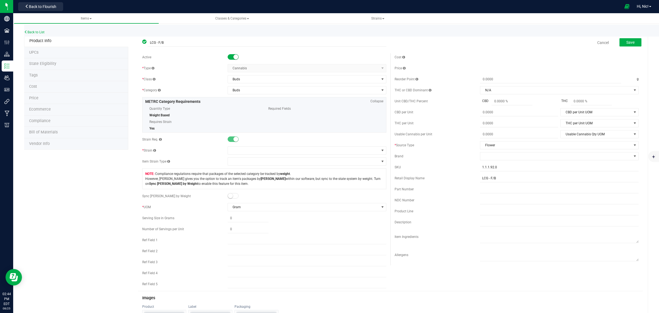
click at [236, 54] on span at bounding box center [233, 56] width 11 height 5
click at [245, 150] on span at bounding box center [303, 150] width 151 height 8
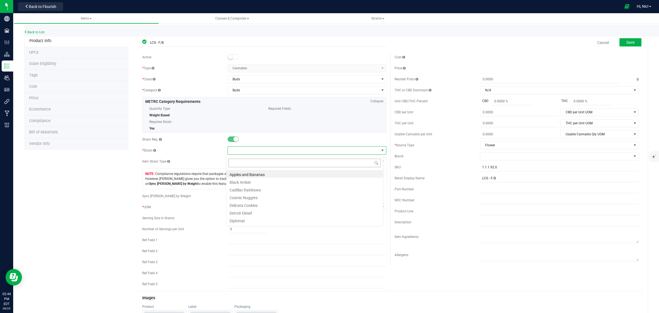
scroll to position [9, 157]
click at [255, 190] on li "Cadillac Rainbows" at bounding box center [304, 189] width 157 height 8
click at [628, 41] on span "Save" at bounding box center [631, 42] width 8 height 4
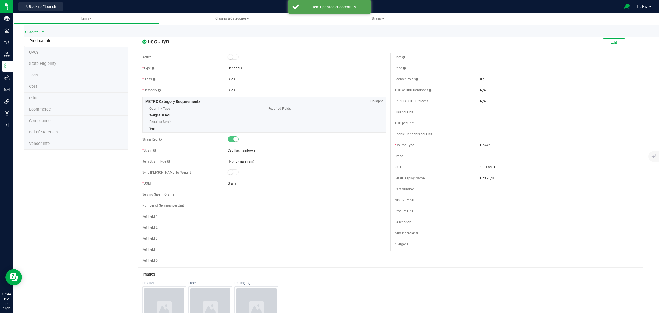
click at [37, 29] on div "Back to List" at bounding box center [353, 31] width 659 height 12
click at [37, 30] on link "Back to List" at bounding box center [34, 32] width 20 height 4
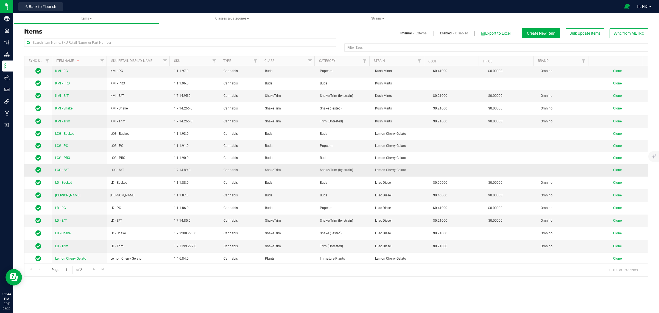
scroll to position [921, 0]
click at [65, 145] on span "LCG - PC" at bounding box center [61, 146] width 13 height 4
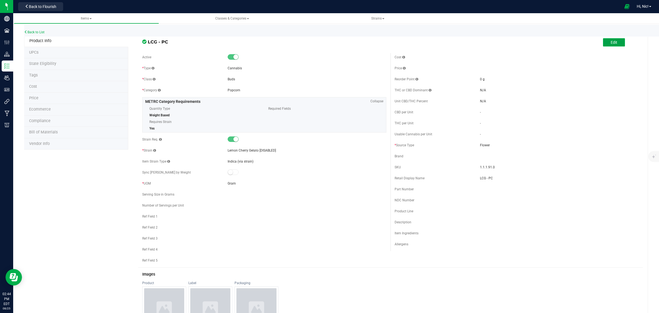
click at [603, 42] on button "Edit" at bounding box center [614, 42] width 22 height 8
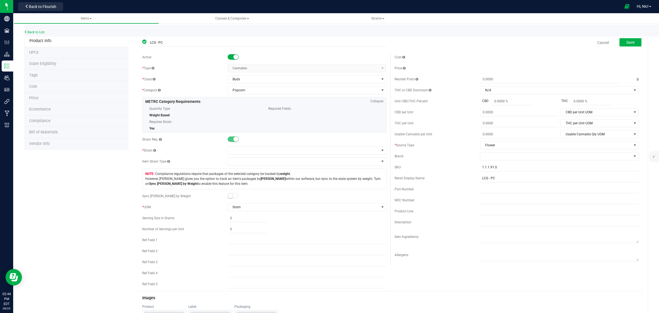
click at [234, 56] on small at bounding box center [236, 56] width 5 height 5
click at [245, 152] on span at bounding box center [303, 150] width 151 height 8
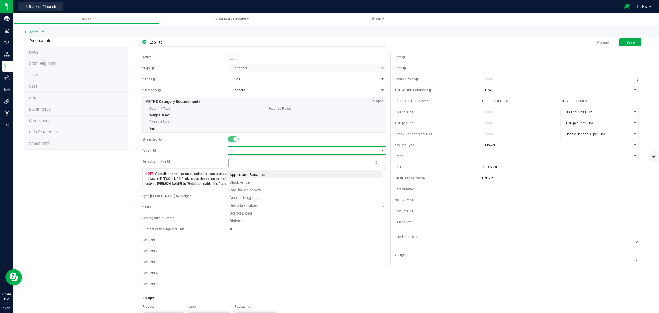
scroll to position [9, 157]
click at [254, 191] on li "Cadillac Rainbows" at bounding box center [304, 189] width 157 height 8
click at [628, 37] on div "Save" at bounding box center [627, 42] width 30 height 11
click at [629, 40] on span "Save" at bounding box center [631, 42] width 8 height 4
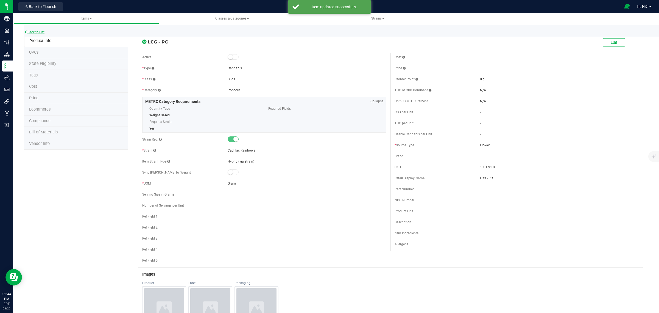
click at [42, 32] on link "Back to List" at bounding box center [34, 32] width 20 height 4
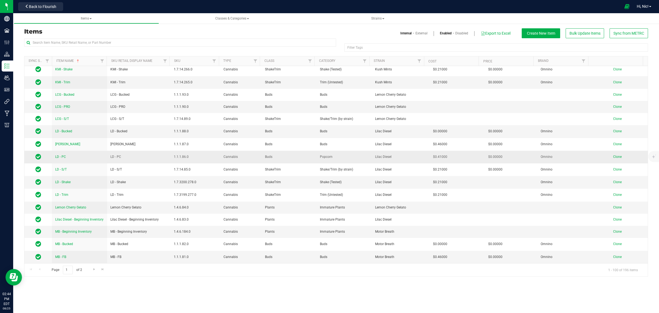
scroll to position [961, 0]
click at [67, 104] on span "LCG - PRO" at bounding box center [62, 106] width 15 height 4
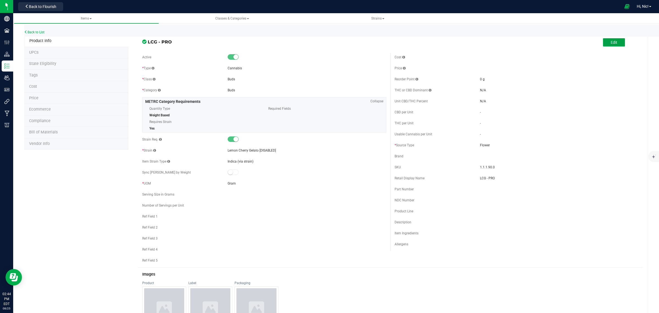
click at [611, 43] on span "Edit" at bounding box center [614, 42] width 7 height 4
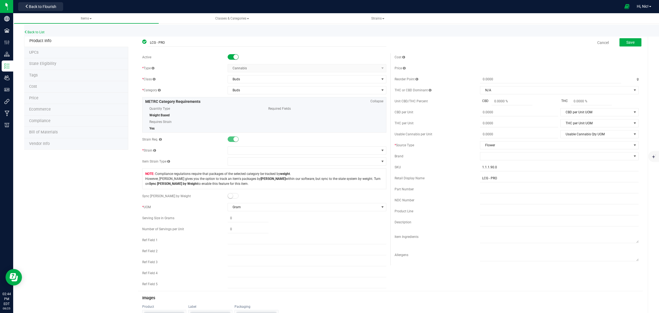
click at [236, 57] on small at bounding box center [236, 56] width 5 height 5
click at [237, 151] on span at bounding box center [303, 150] width 151 height 8
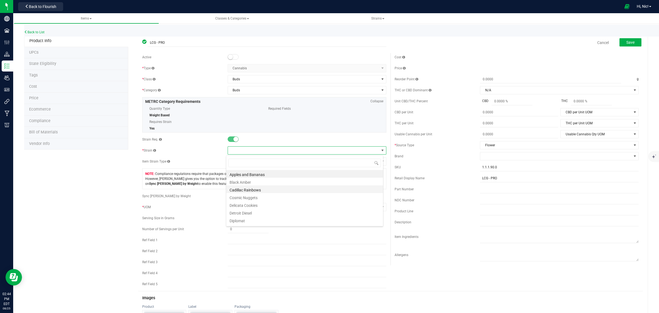
scroll to position [9, 157]
click at [257, 190] on li "Cadillac Rainbows" at bounding box center [304, 189] width 157 height 8
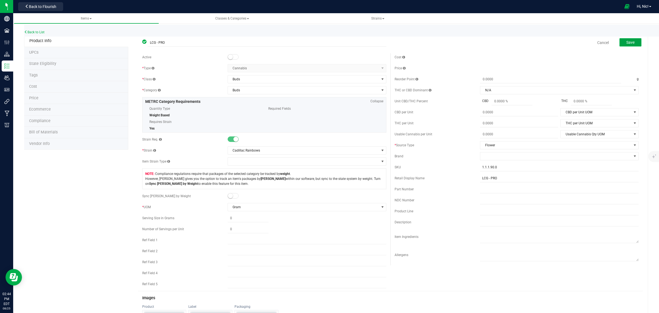
click at [625, 45] on button "Save" at bounding box center [631, 42] width 22 height 8
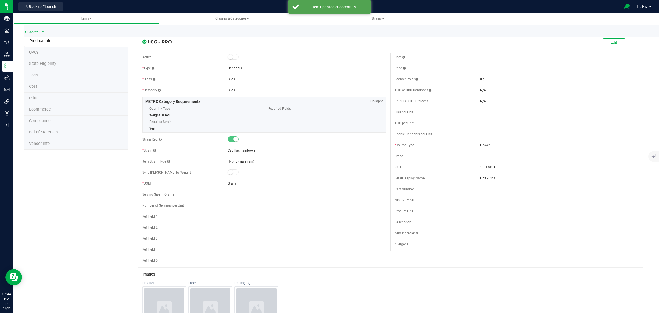
click at [37, 33] on link "Back to List" at bounding box center [34, 32] width 20 height 4
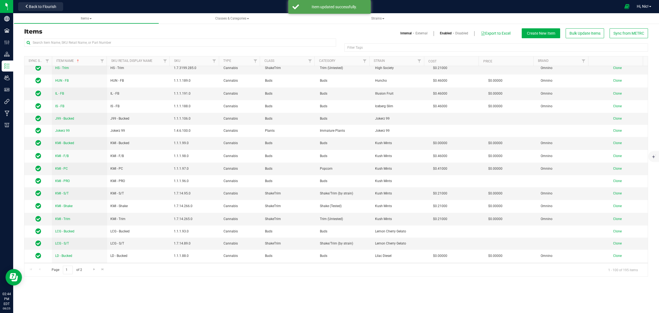
scroll to position [824, 0]
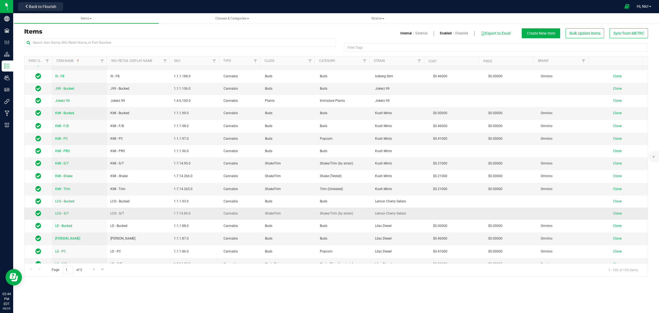
click at [63, 216] on td "LCG - S/T" at bounding box center [79, 213] width 55 height 12
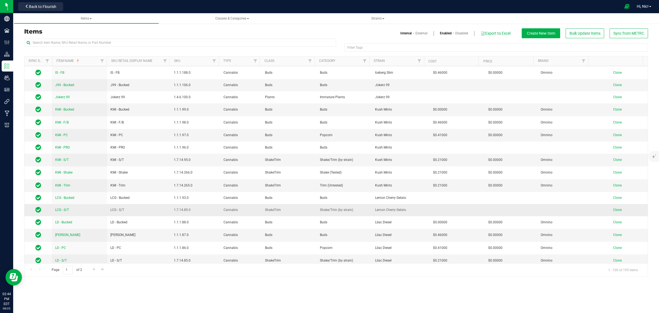
click at [65, 208] on span "LCG - S/T" at bounding box center [62, 210] width 14 height 4
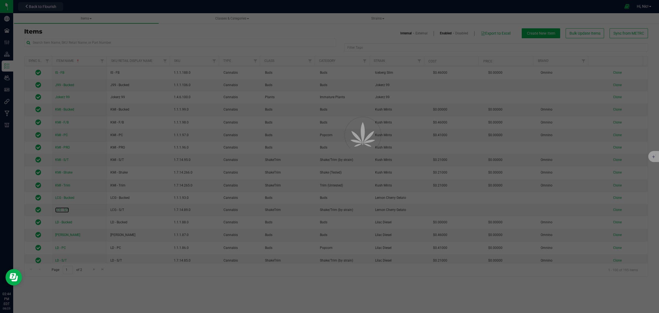
scroll to position [858, 0]
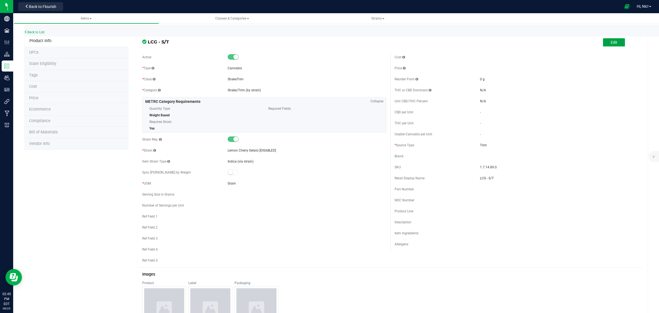
click at [603, 44] on button "Edit" at bounding box center [614, 42] width 22 height 8
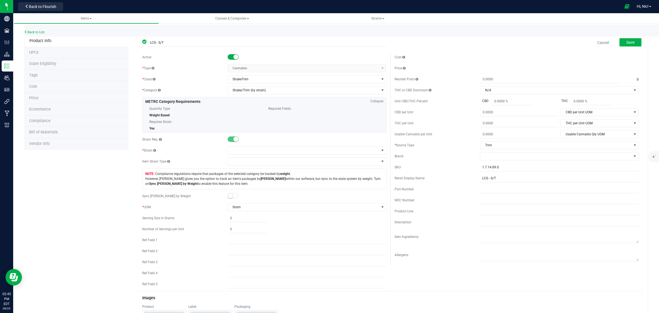
click at [234, 57] on small at bounding box center [236, 56] width 5 height 5
click at [246, 150] on span at bounding box center [303, 150] width 151 height 8
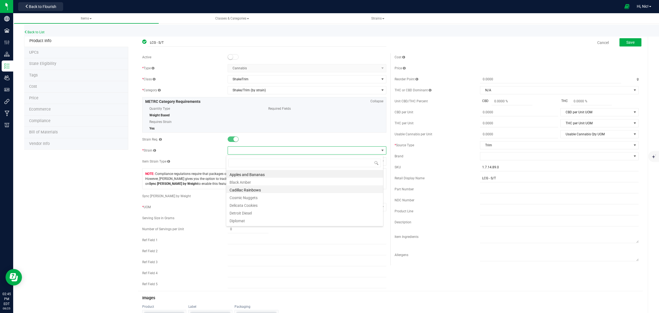
click at [270, 187] on li "Cadillac Rainbows" at bounding box center [304, 189] width 157 height 8
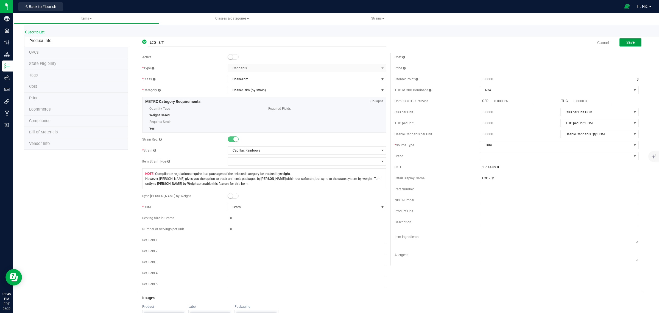
click at [627, 40] on span "Save" at bounding box center [631, 42] width 8 height 4
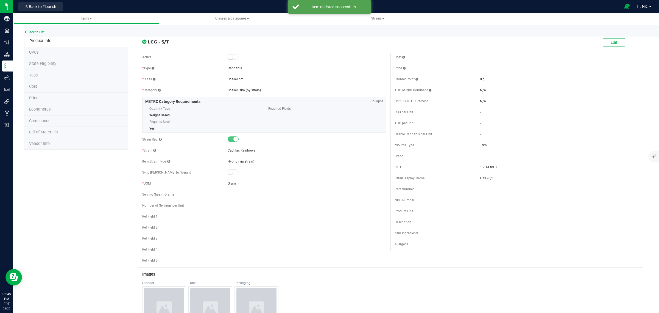
click at [31, 34] on div "Back to List" at bounding box center [353, 31] width 659 height 12
click at [33, 32] on link "Back to List" at bounding box center [34, 32] width 20 height 4
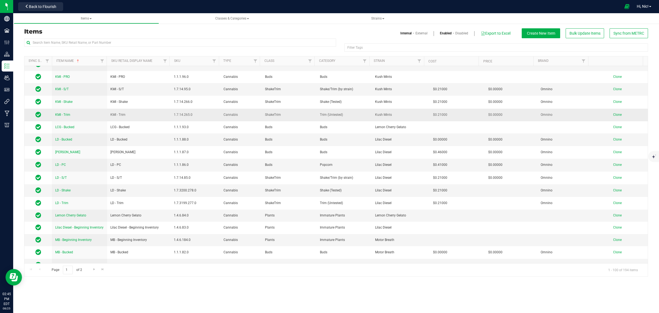
scroll to position [927, 0]
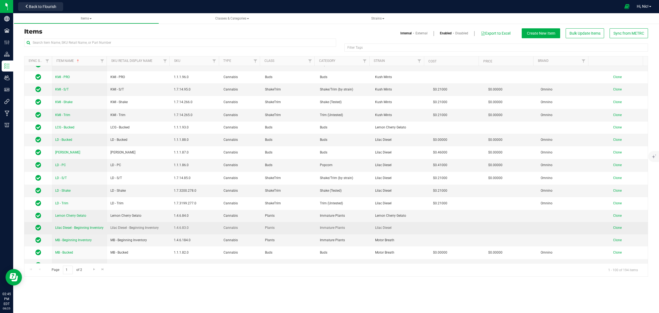
click at [90, 227] on span "Lilac Diesel - Beginning Inventory" at bounding box center [79, 228] width 48 height 4
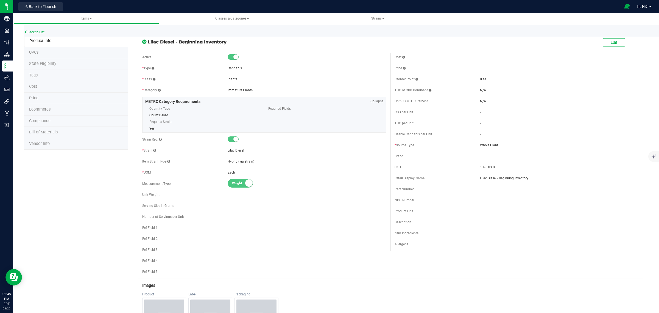
click at [606, 35] on div "Back to List" at bounding box center [353, 31] width 659 height 12
click at [608, 39] on div "Edit" at bounding box center [614, 42] width 22 height 11
click at [608, 39] on button "Edit" at bounding box center [614, 42] width 22 height 8
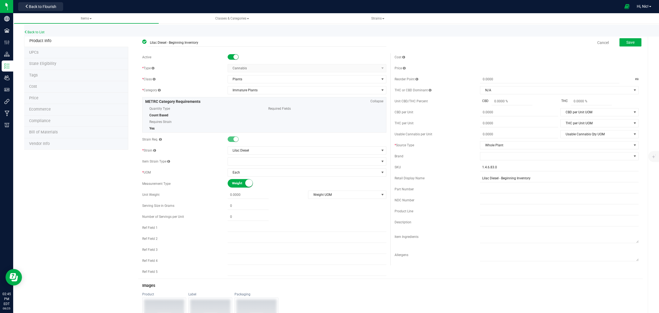
click at [236, 55] on small at bounding box center [236, 56] width 5 height 5
click at [627, 43] on span "Save" at bounding box center [631, 42] width 8 height 4
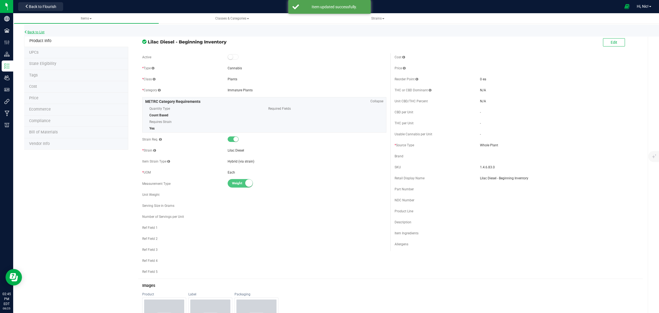
click at [38, 30] on link "Back to List" at bounding box center [34, 32] width 20 height 4
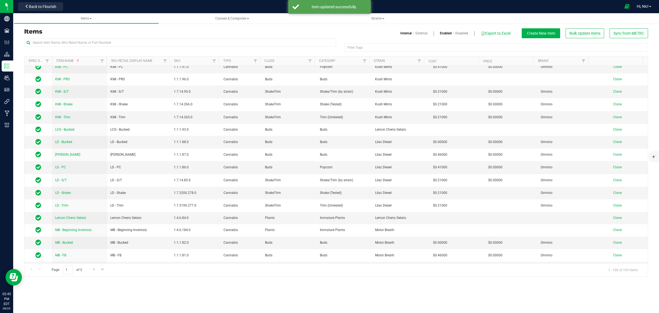
scroll to position [927, 0]
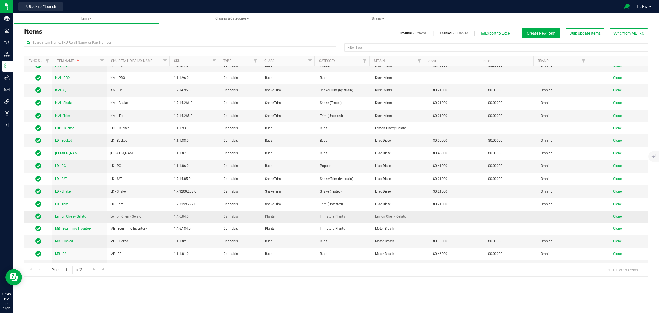
click at [84, 215] on span "Lemon Cherry Gelato" at bounding box center [70, 216] width 31 height 4
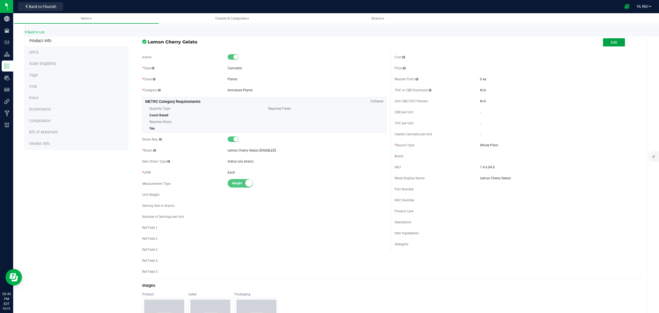
click at [611, 41] on span "Edit" at bounding box center [614, 42] width 7 height 4
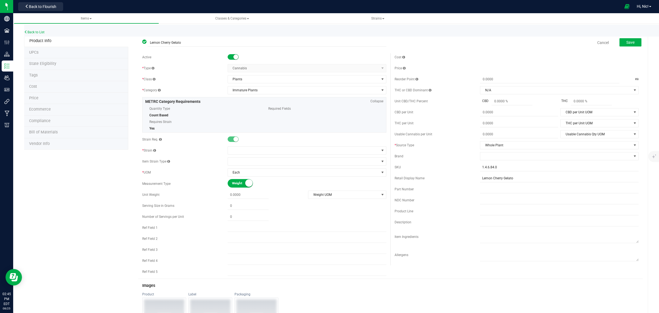
click at [234, 56] on small at bounding box center [236, 56] width 5 height 5
click at [629, 42] on span "Save" at bounding box center [631, 42] width 8 height 4
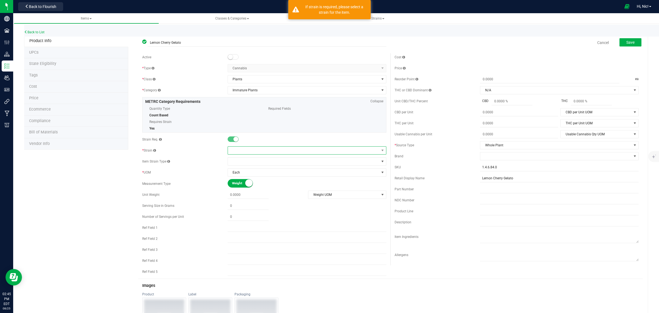
click at [243, 152] on span at bounding box center [303, 150] width 151 height 8
click at [260, 187] on li "Cadillac Rainbows" at bounding box center [304, 189] width 157 height 8
click at [627, 43] on span "Save" at bounding box center [631, 42] width 8 height 4
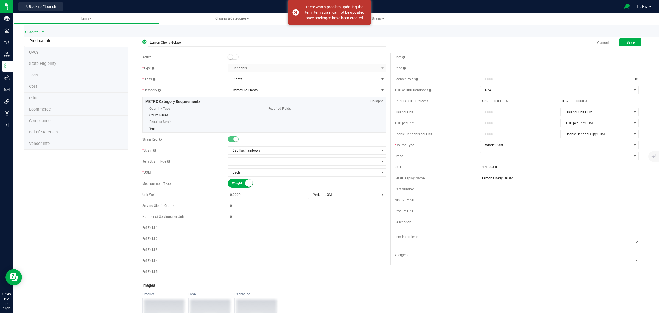
click at [42, 32] on link "Back to List" at bounding box center [34, 32] width 20 height 4
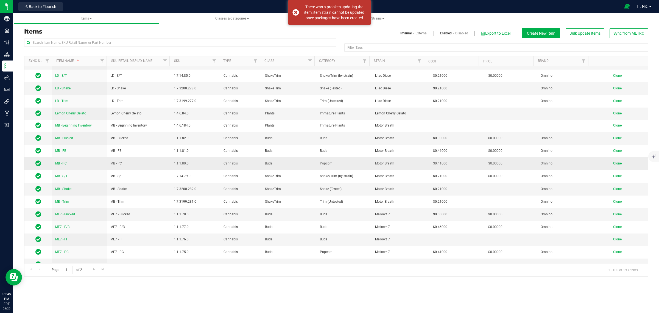
scroll to position [1030, 0]
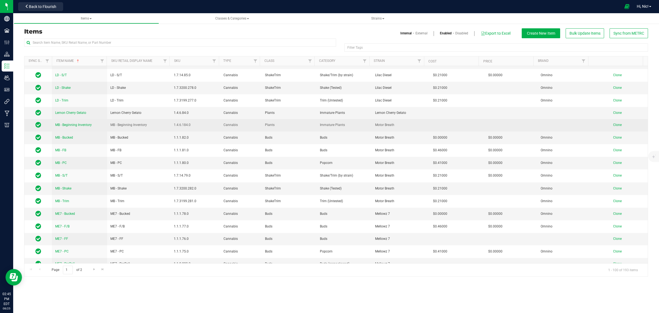
click at [86, 124] on span "MB - Beginning Inventory" at bounding box center [73, 125] width 37 height 4
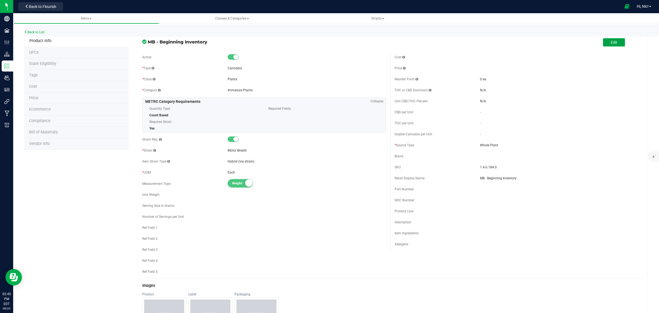
click at [611, 43] on span "Edit" at bounding box center [614, 42] width 7 height 4
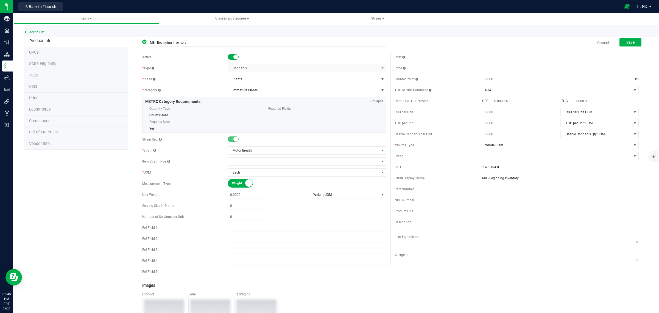
click at [234, 59] on small at bounding box center [236, 56] width 5 height 5
click at [627, 41] on span "Save" at bounding box center [631, 42] width 8 height 4
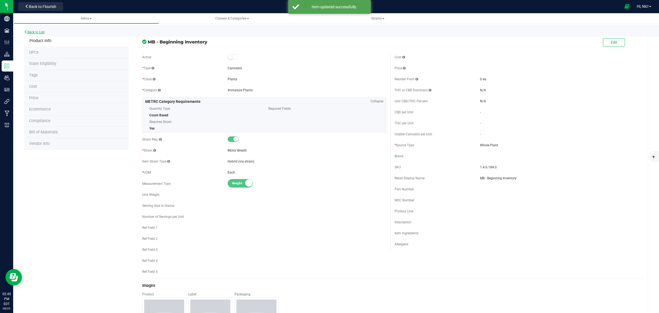
click at [40, 33] on link "Back to List" at bounding box center [34, 32] width 20 height 4
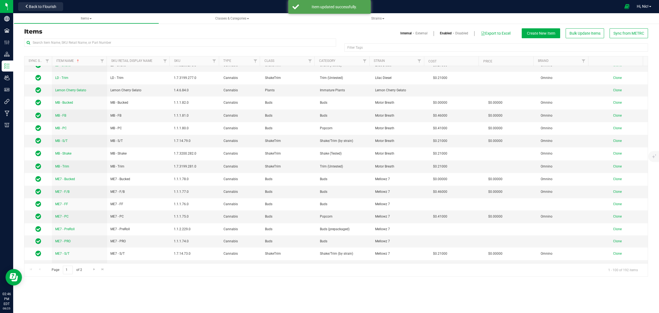
scroll to position [1059, 0]
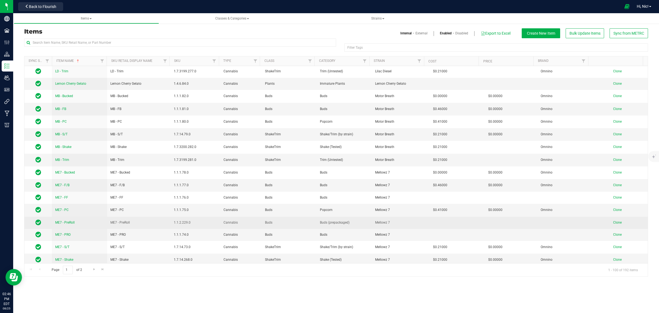
click at [74, 220] on span "ME7 - PreRoll" at bounding box center [65, 222] width 20 height 4
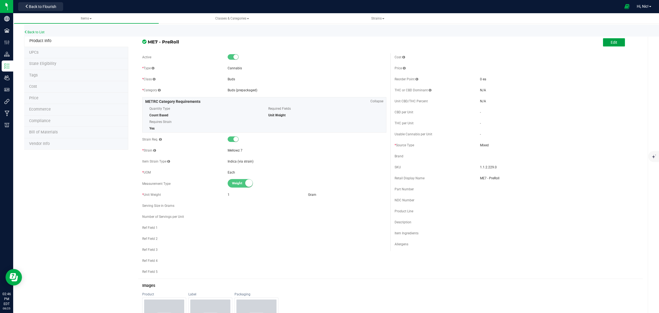
click at [613, 41] on button "Edit" at bounding box center [614, 42] width 22 height 8
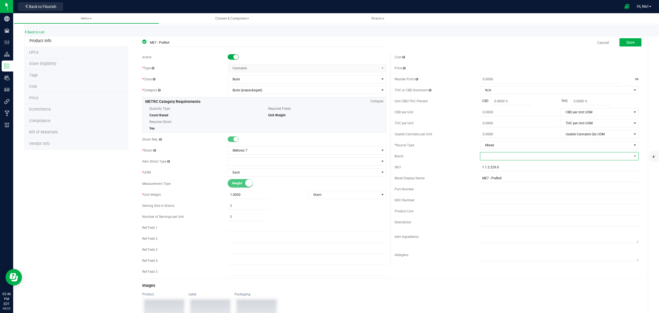
click at [490, 157] on span at bounding box center [555, 156] width 151 height 8
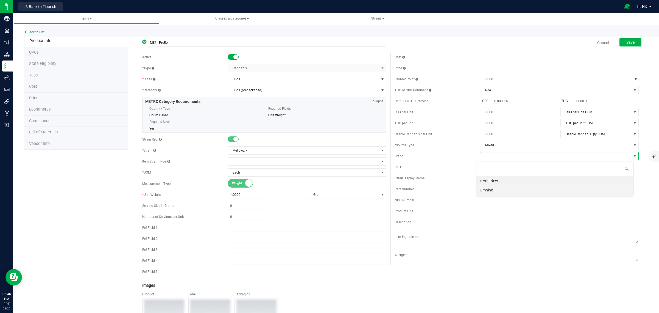
click at [510, 191] on li "Omnino" at bounding box center [555, 189] width 157 height 9
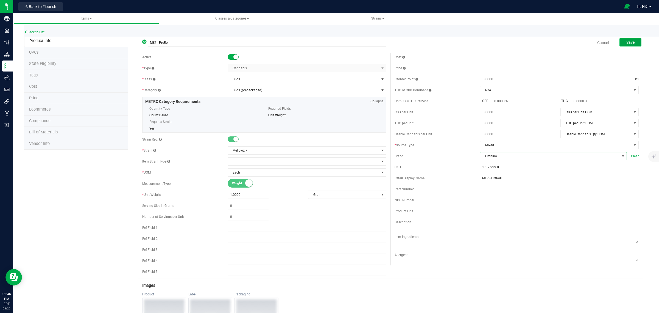
click at [631, 44] on button "Save" at bounding box center [631, 42] width 22 height 8
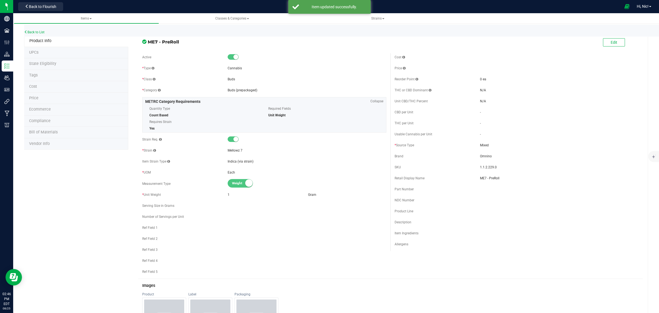
click at [34, 88] on span "Cost" at bounding box center [33, 86] width 8 height 5
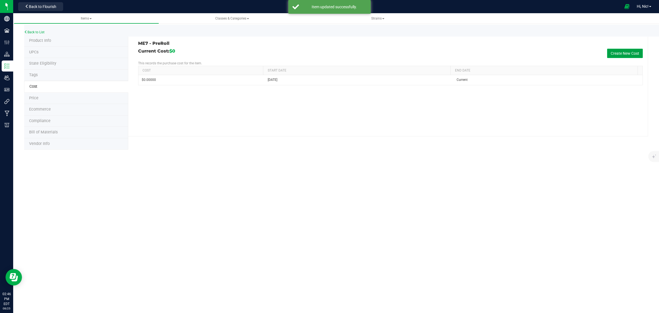
click at [631, 49] on button "Create New Cost" at bounding box center [625, 53] width 36 height 9
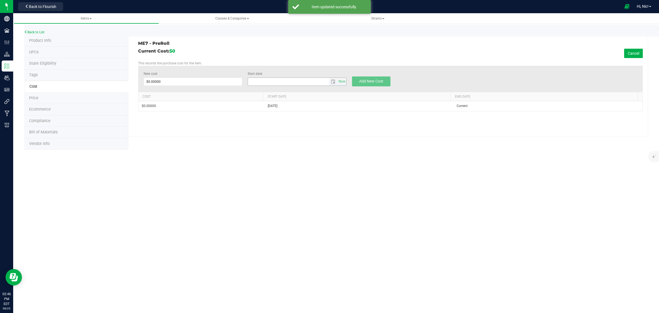
type input "8/25/2025"
click at [190, 82] on span at bounding box center [193, 81] width 99 height 8
type input "0.46"
type input "$0.46000"
drag, startPoint x: 280, startPoint y: 83, endPoint x: 285, endPoint y: 80, distance: 5.3
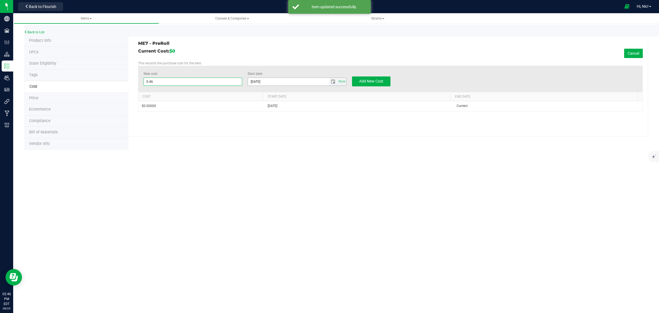
click at [280, 82] on input "8/25/2025" at bounding box center [288, 82] width 81 height 8
click at [332, 80] on span "select" at bounding box center [333, 81] width 4 height 4
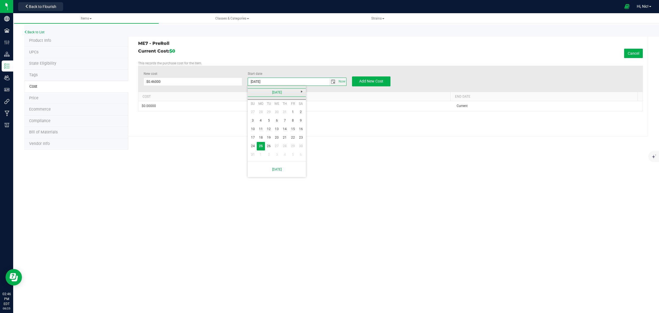
click at [259, 91] on link "August 2025" at bounding box center [277, 92] width 59 height 9
click at [269, 121] on link "Jun" at bounding box center [270, 123] width 14 height 14
click at [254, 112] on link "1" at bounding box center [253, 112] width 8 height 9
type input "6/1/2025"
click at [368, 82] on span "Add New Cost" at bounding box center [371, 81] width 24 height 4
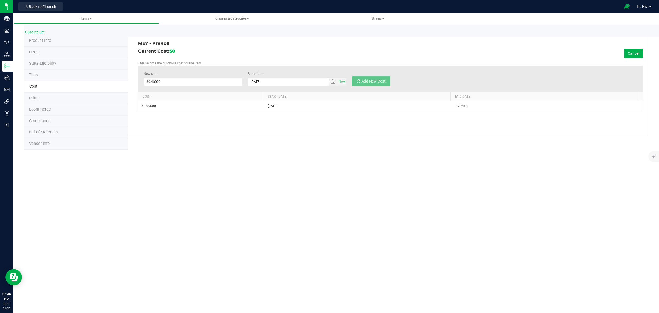
type input "$0.00000"
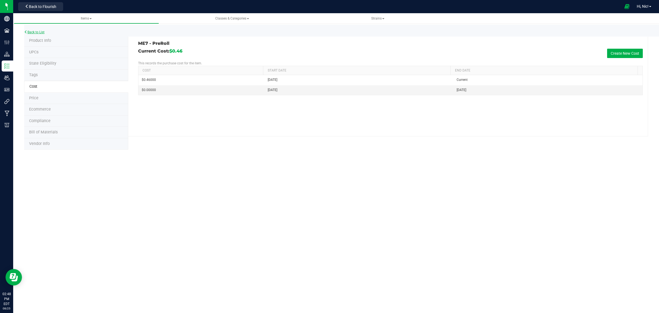
click at [28, 31] on link "Back to List" at bounding box center [34, 32] width 20 height 4
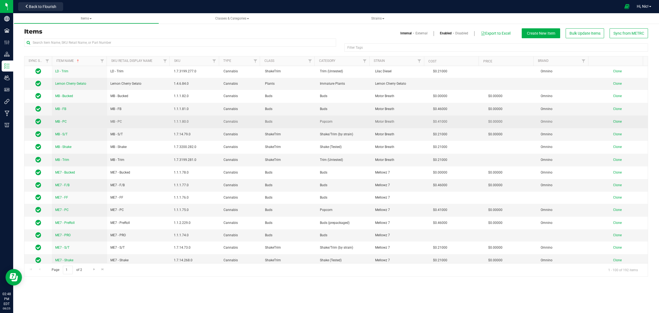
scroll to position [1060, 0]
